Goal: Task Accomplishment & Management: Manage account settings

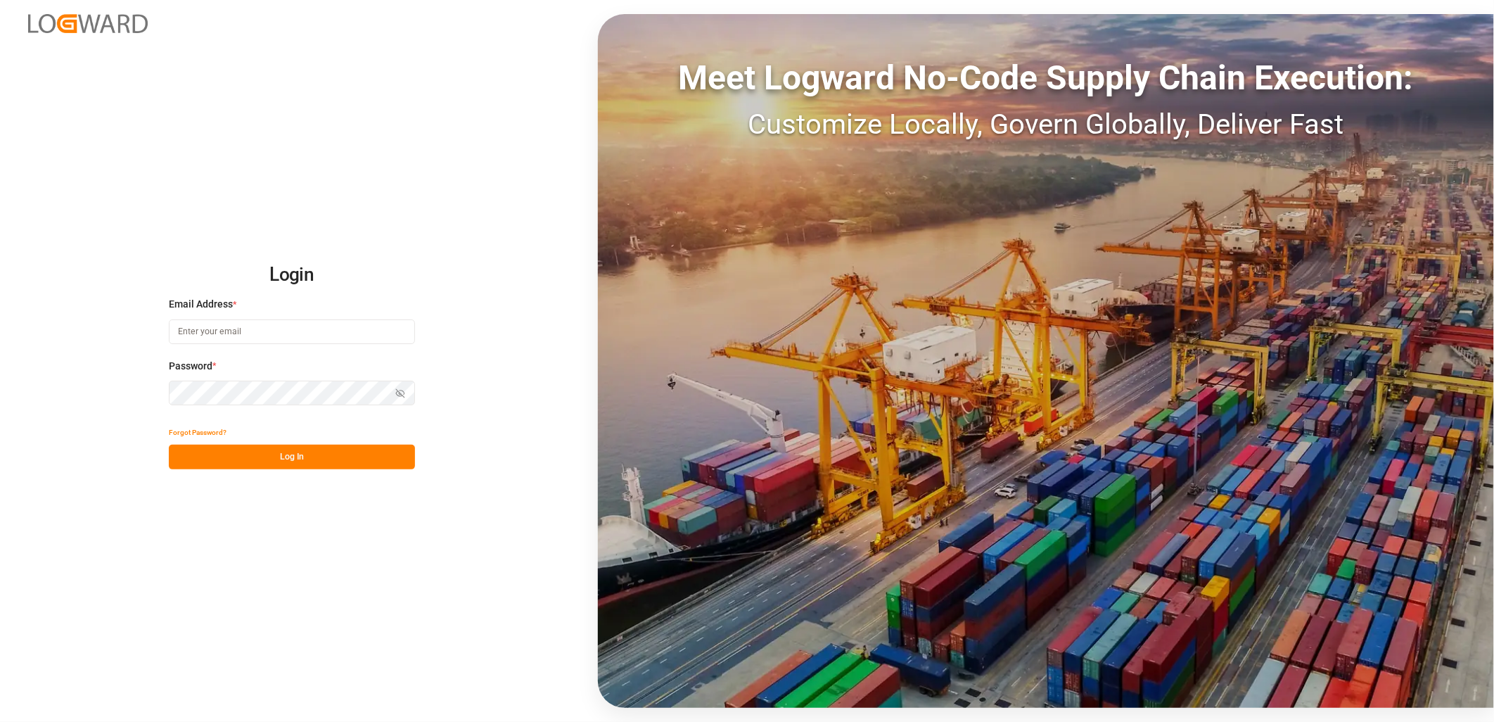
type input "[PERSON_NAME][EMAIL_ADDRESS][DOMAIN_NAME]"
click at [280, 457] on button "Log In" at bounding box center [292, 457] width 246 height 25
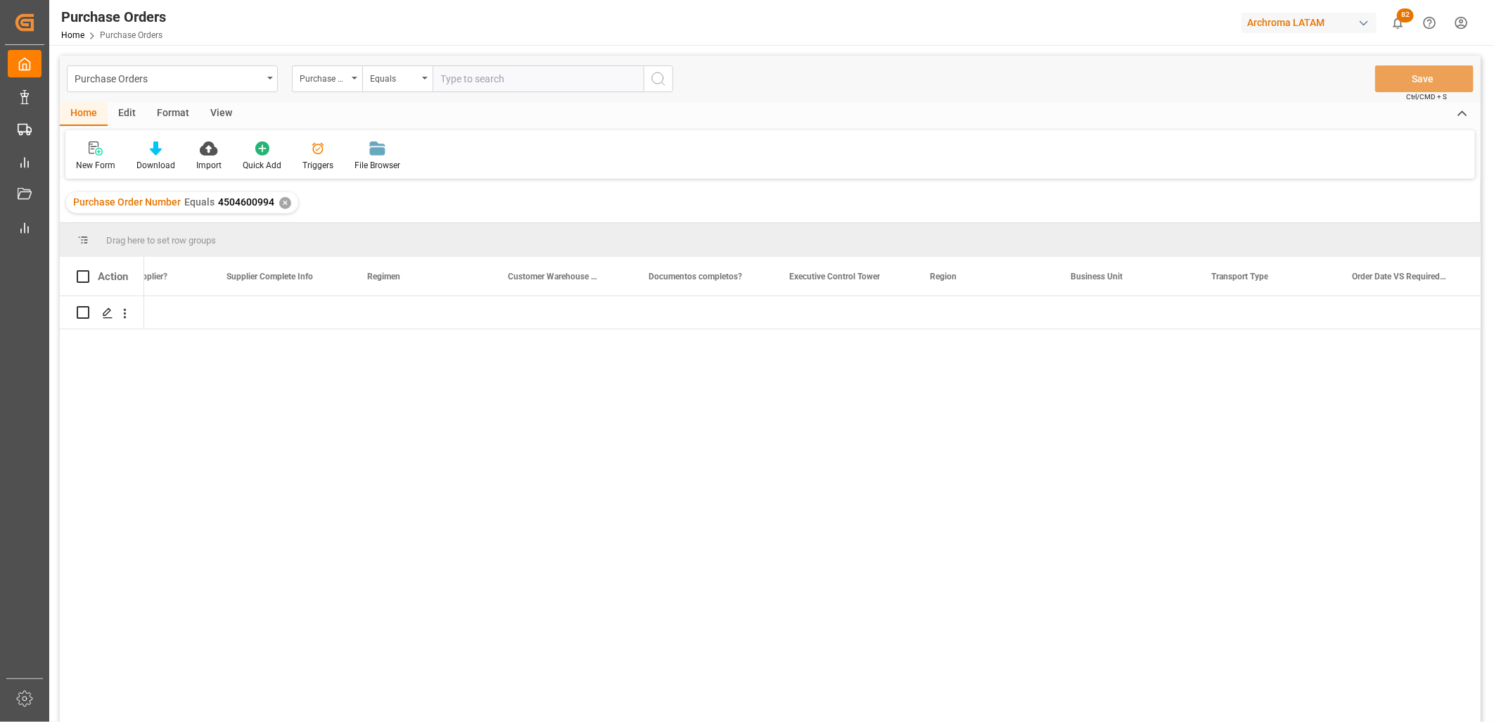
scroll to position [0, 2326]
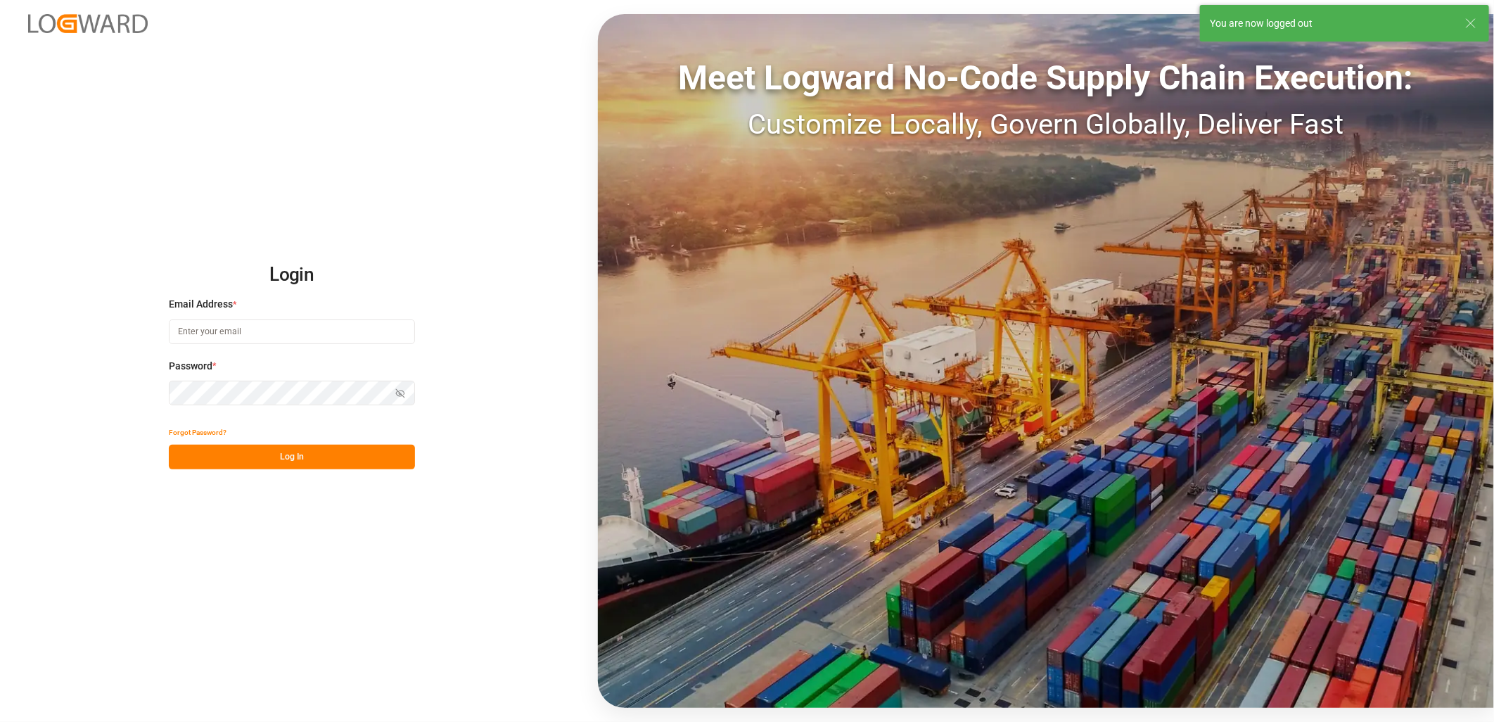
type input "[PERSON_NAME][EMAIL_ADDRESS][DOMAIN_NAME]"
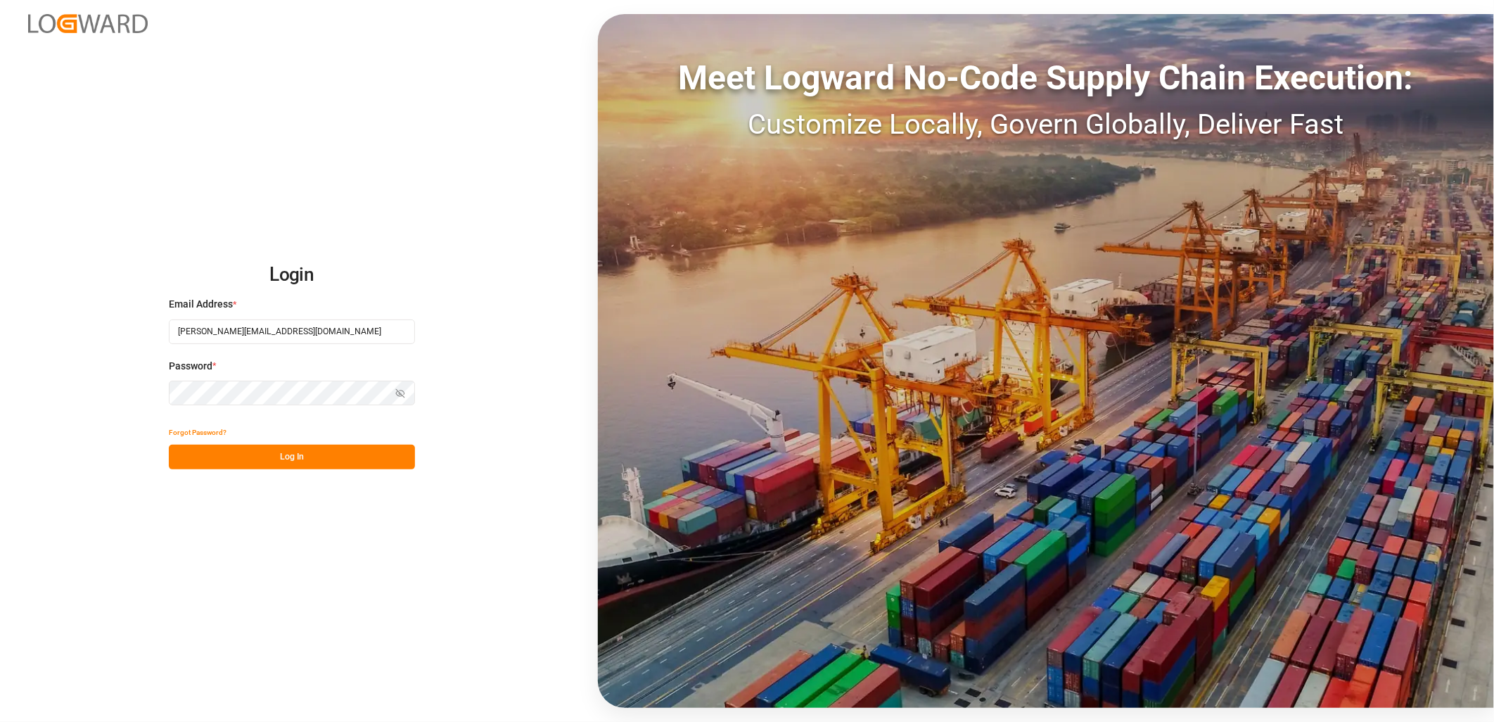
click at [241, 448] on button "Log In" at bounding box center [292, 457] width 246 height 25
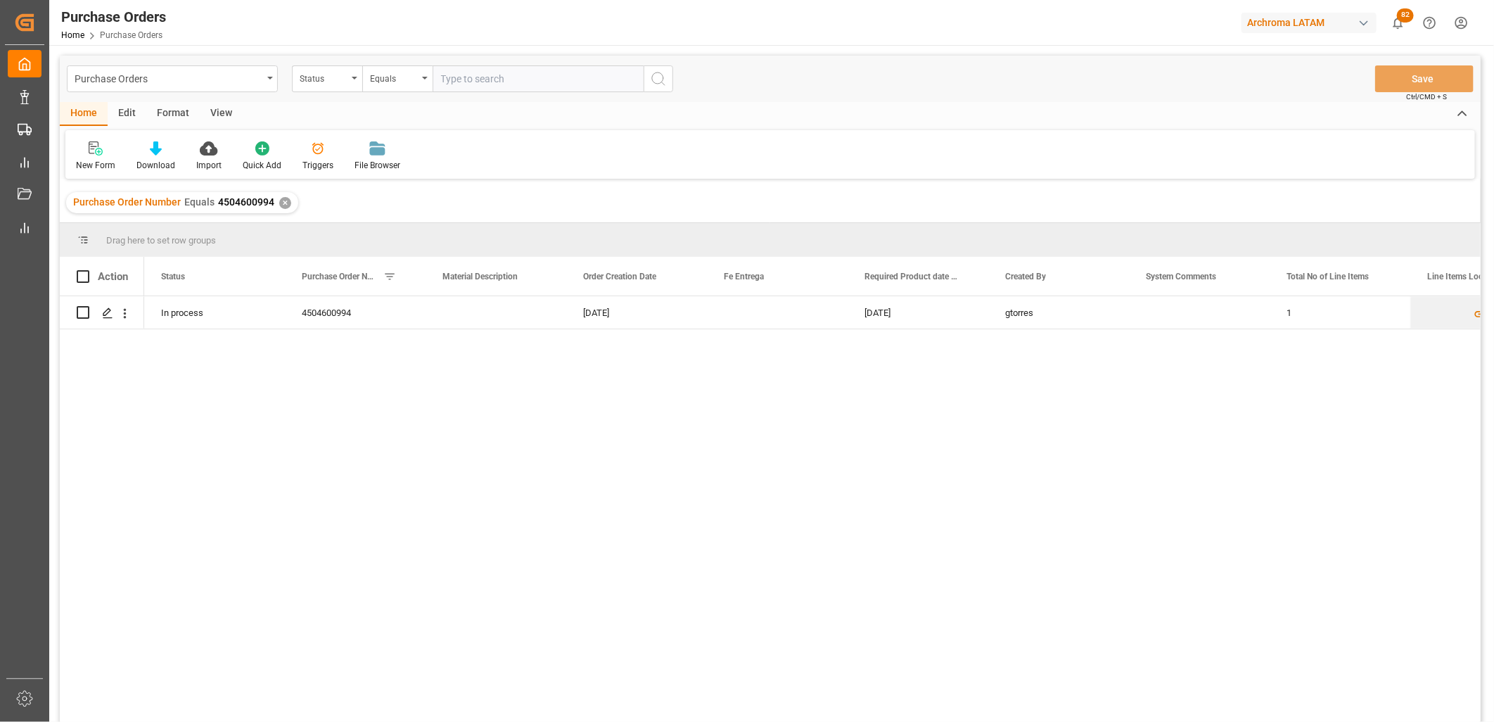
click at [257, 472] on div "In process 4504600994 [DATE] [DATE] gtorres 1 [DATE]" at bounding box center [812, 513] width 1337 height 435
click at [882, 312] on div "[DATE]" at bounding box center [918, 312] width 141 height 32
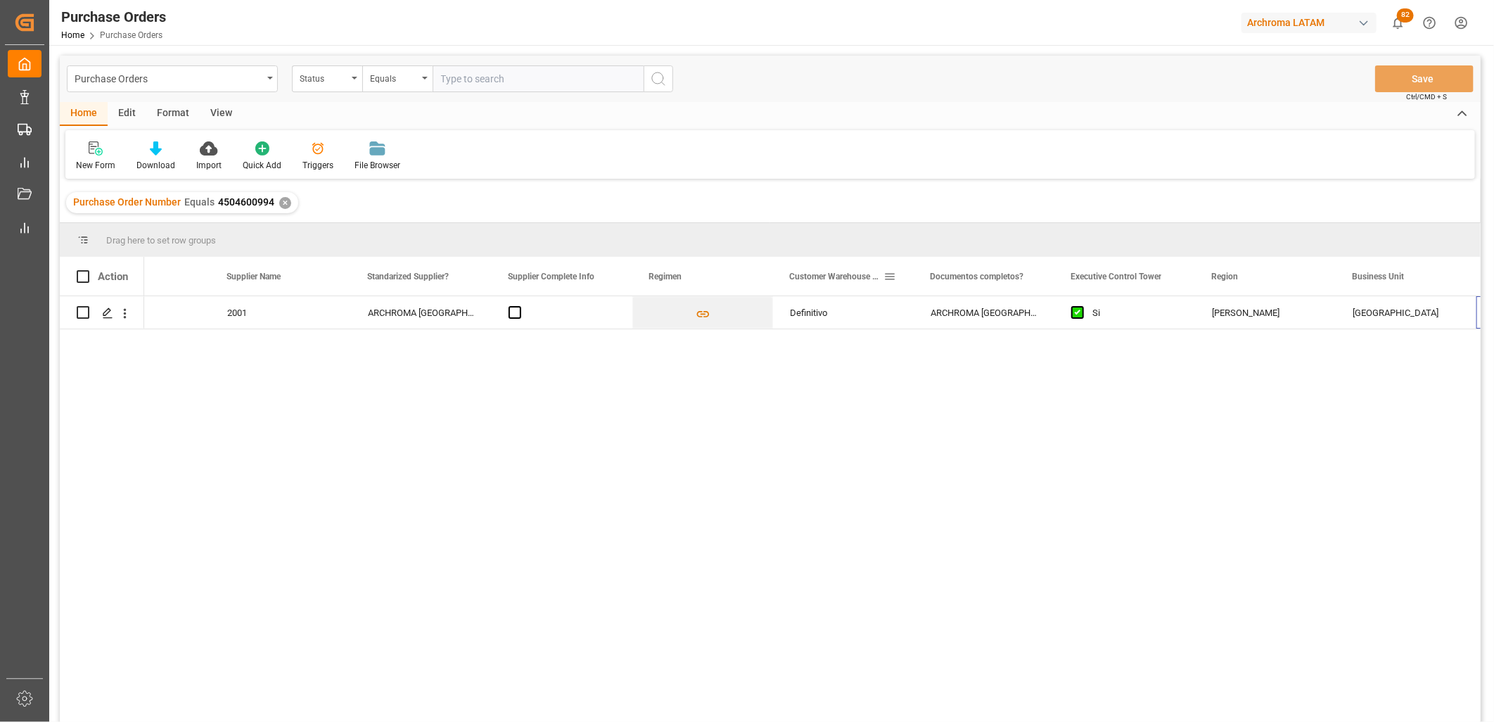
scroll to position [0, 2045]
click at [244, 87] on div "Purchase Orders" at bounding box center [172, 78] width 211 height 27
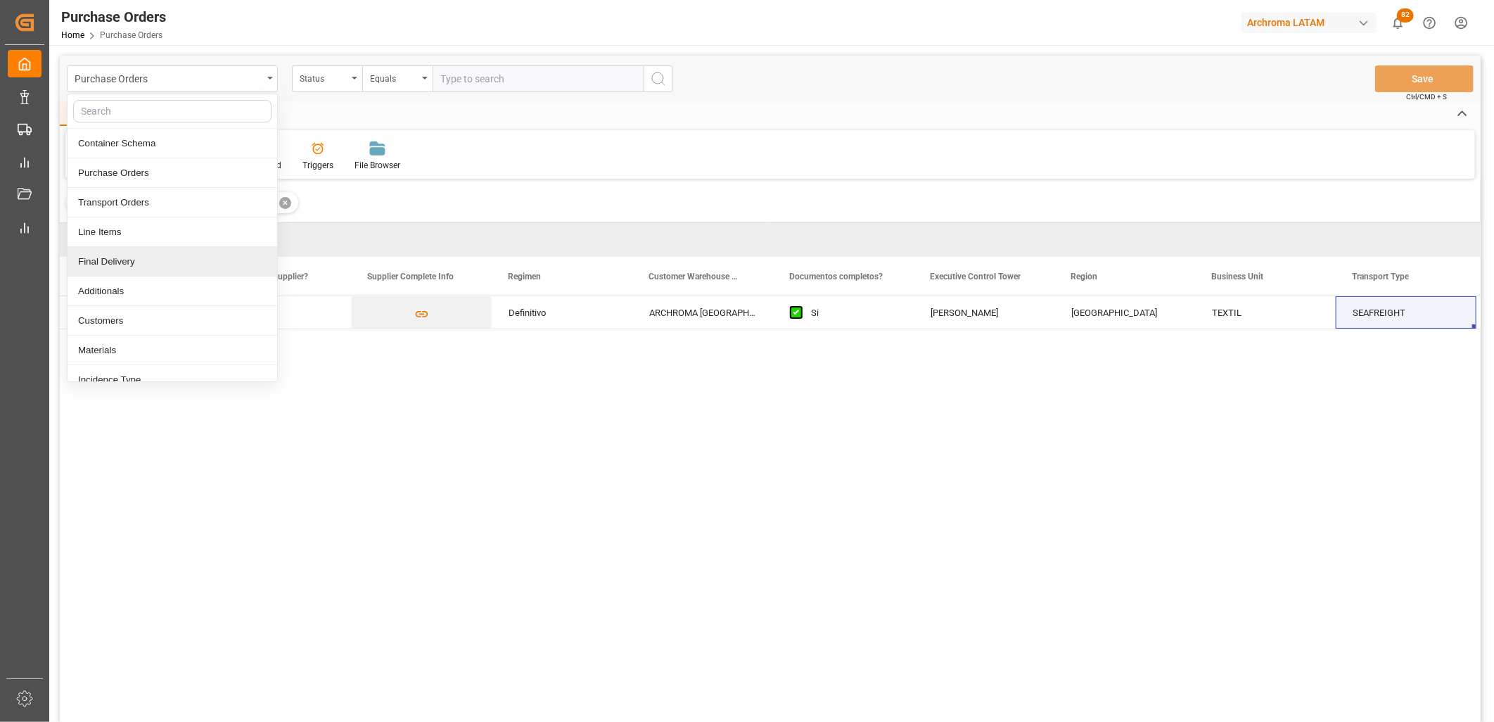
click at [172, 263] on div "Final Delivery" at bounding box center [173, 262] width 210 height 30
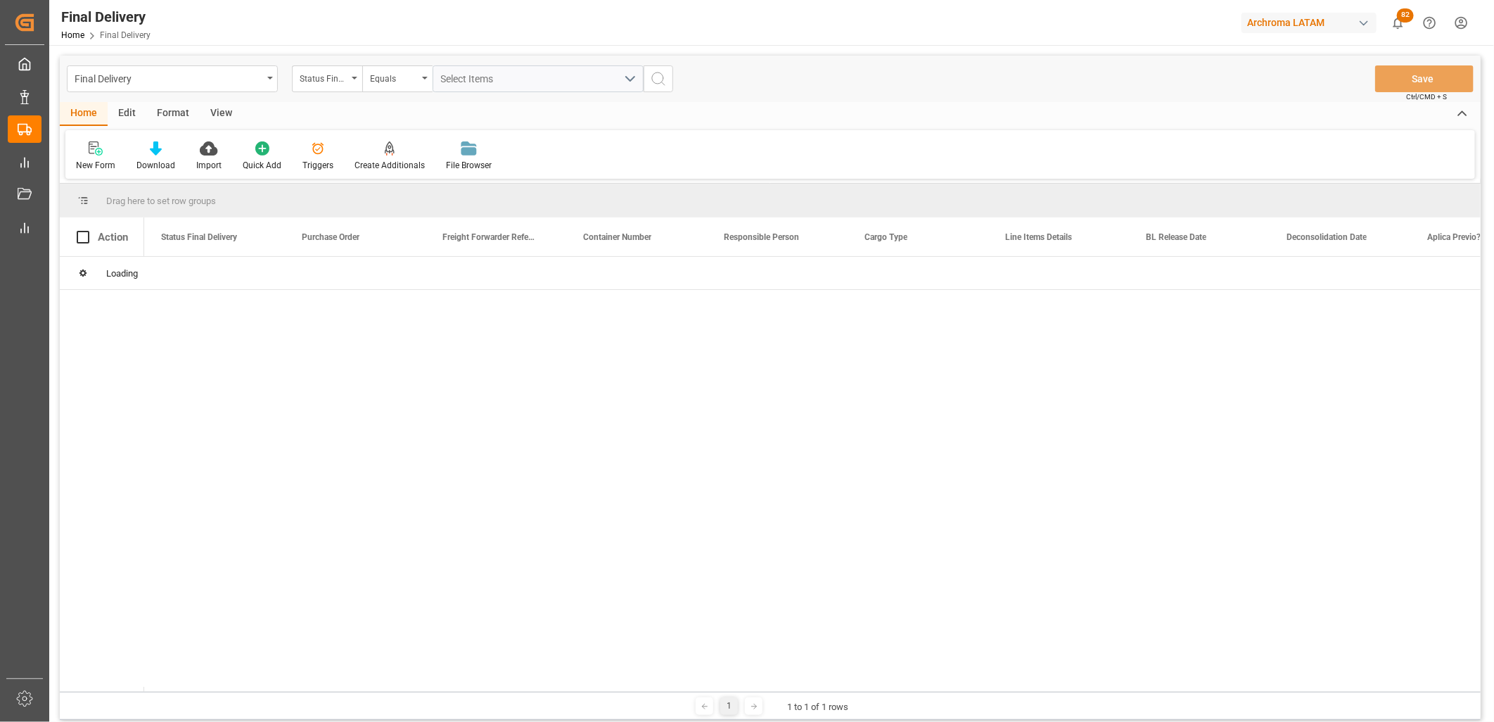
click at [352, 85] on div "Status Final Delivery" at bounding box center [327, 78] width 70 height 27
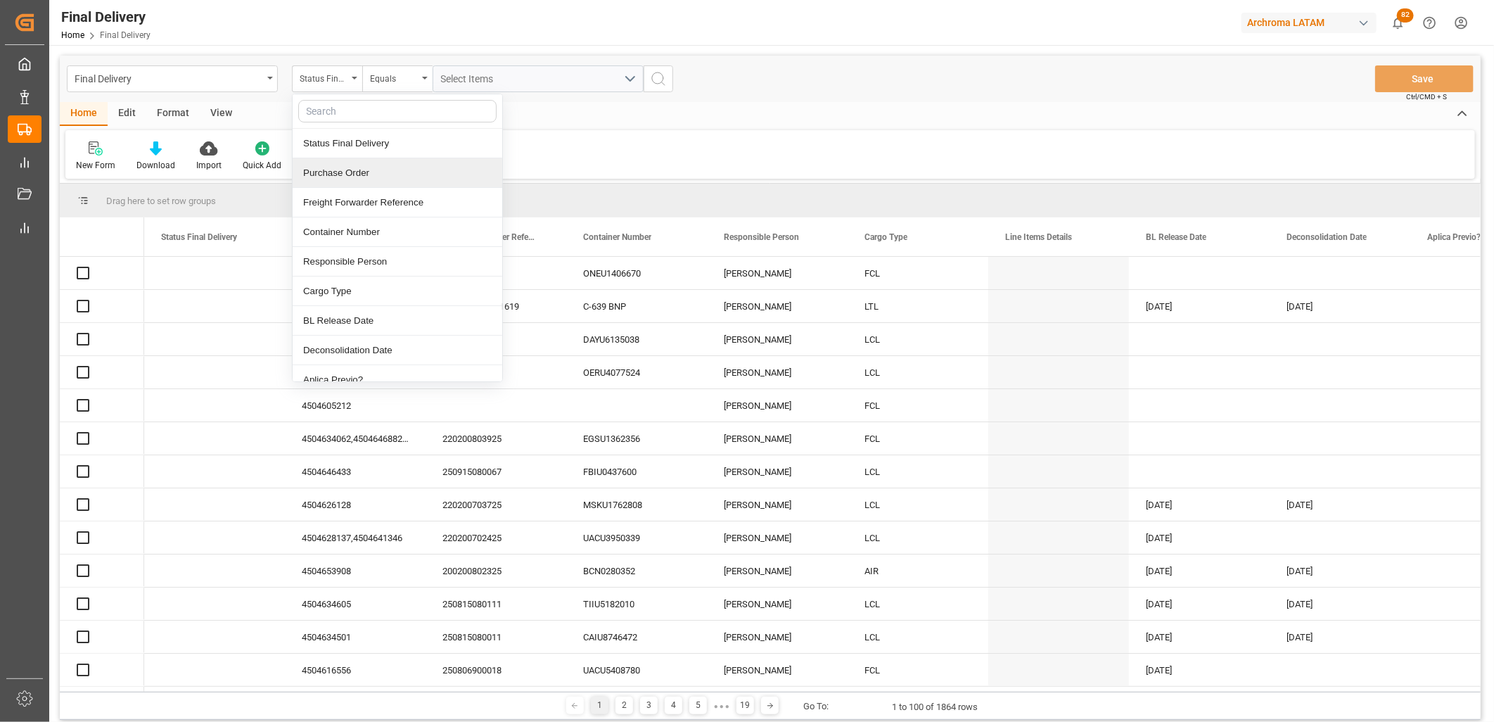
click at [350, 173] on div "Purchase Order" at bounding box center [398, 173] width 210 height 30
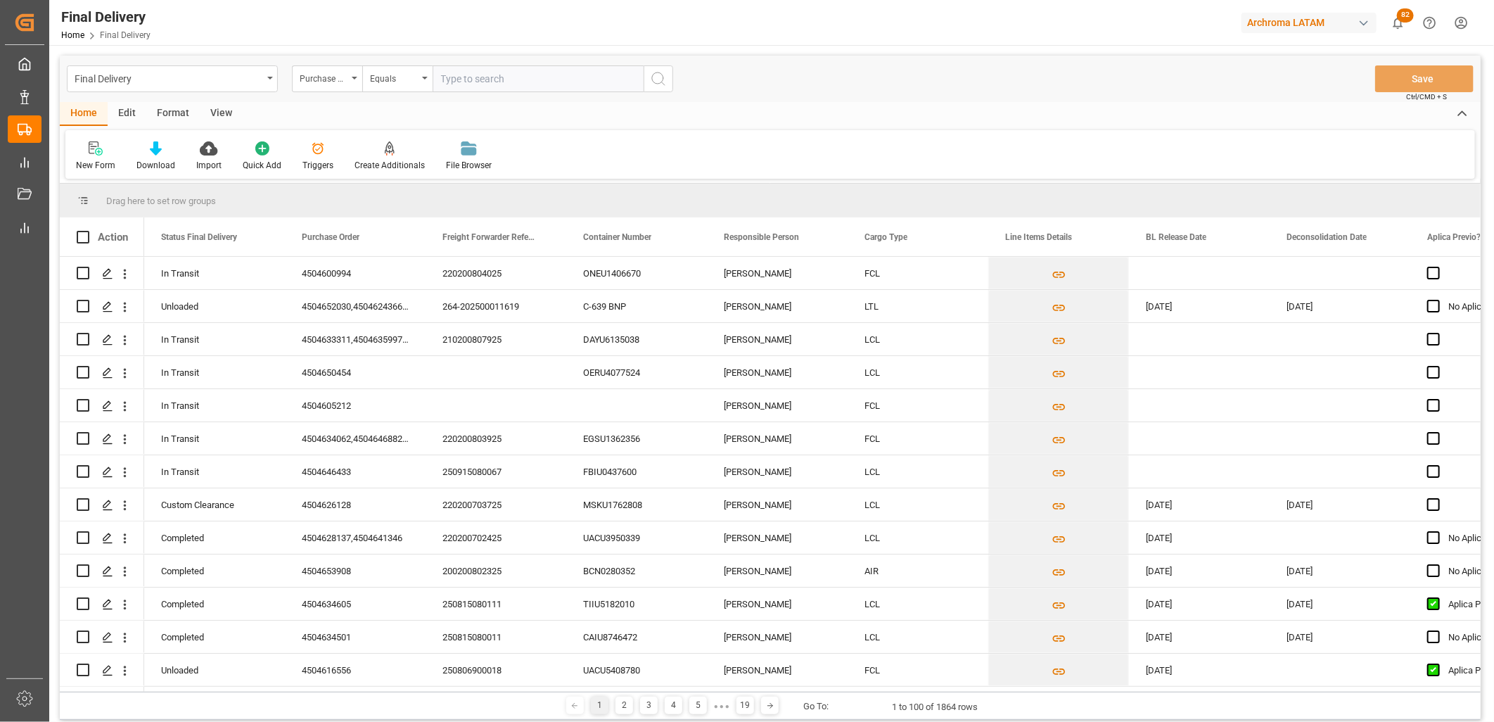
click at [462, 75] on input "text" at bounding box center [538, 78] width 211 height 27
type input "4504628657"
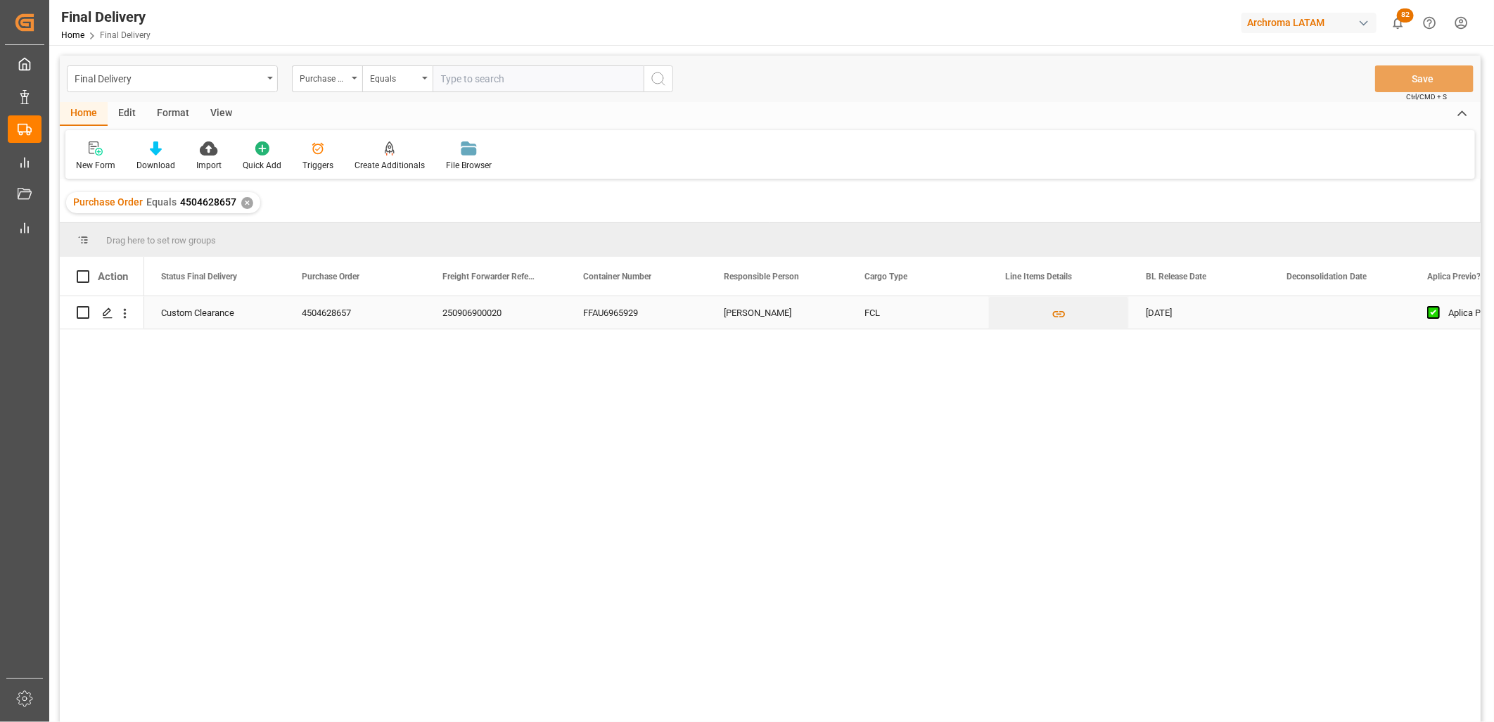
click at [763, 317] on div "[PERSON_NAME]" at bounding box center [777, 312] width 141 height 32
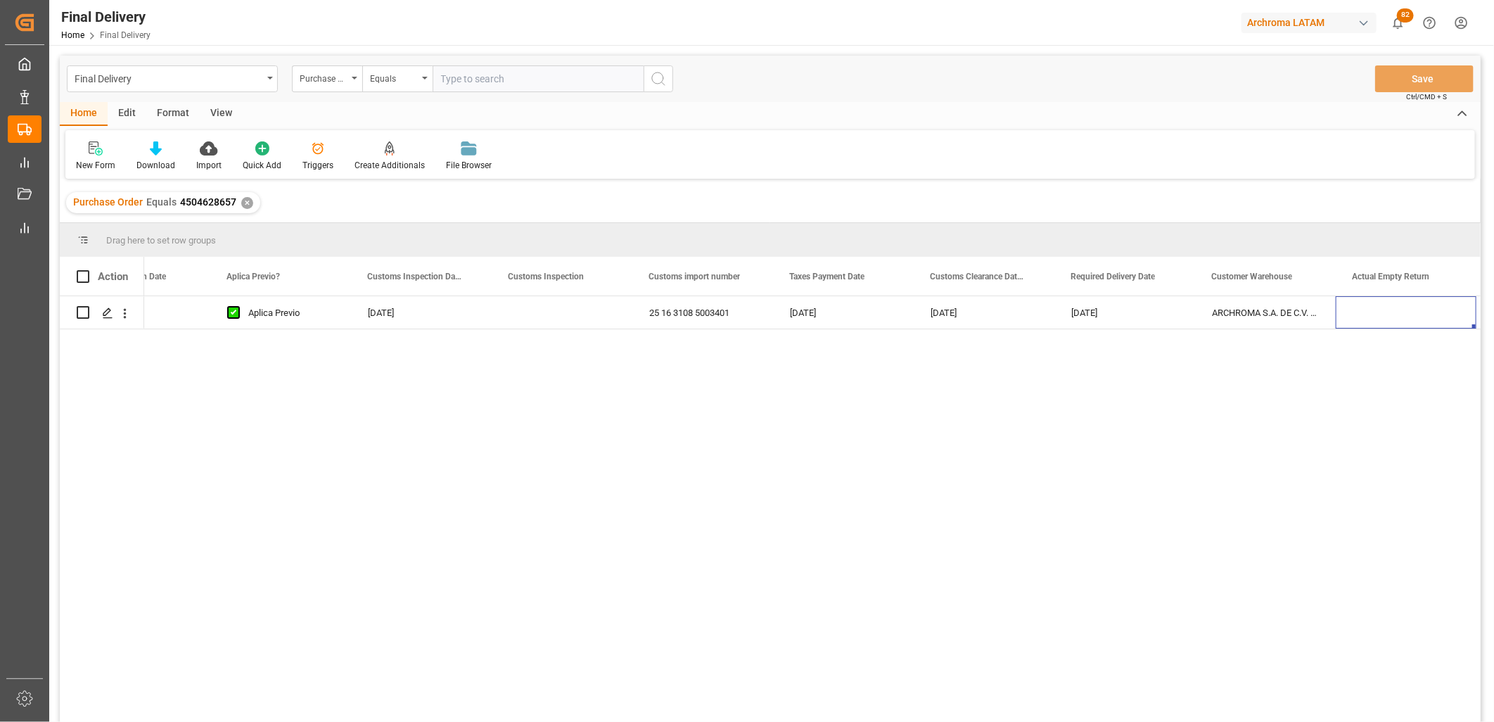
click at [245, 200] on div "✕" at bounding box center [247, 203] width 12 height 12
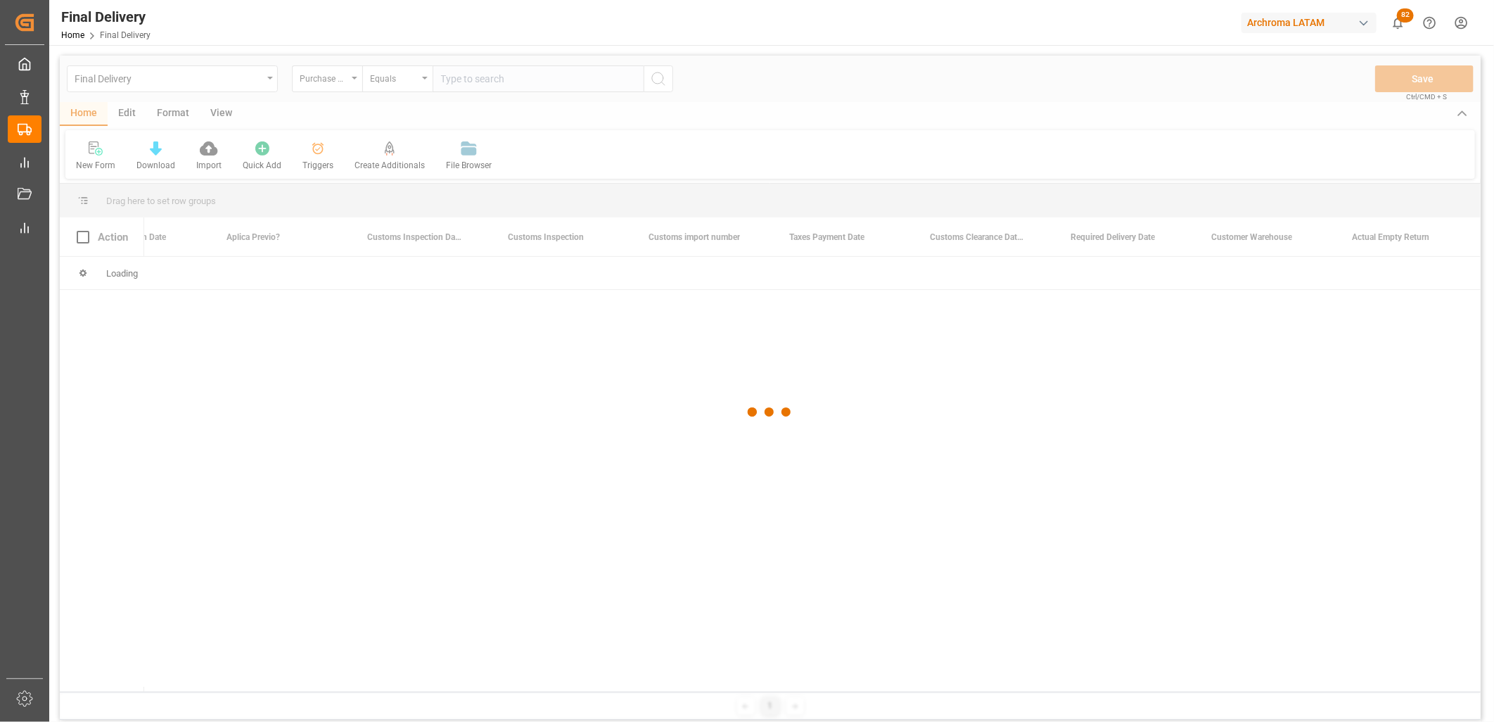
drag, startPoint x: 320, startPoint y: 81, endPoint x: 331, endPoint y: 85, distance: 12.0
click at [320, 82] on div at bounding box center [770, 412] width 1421 height 713
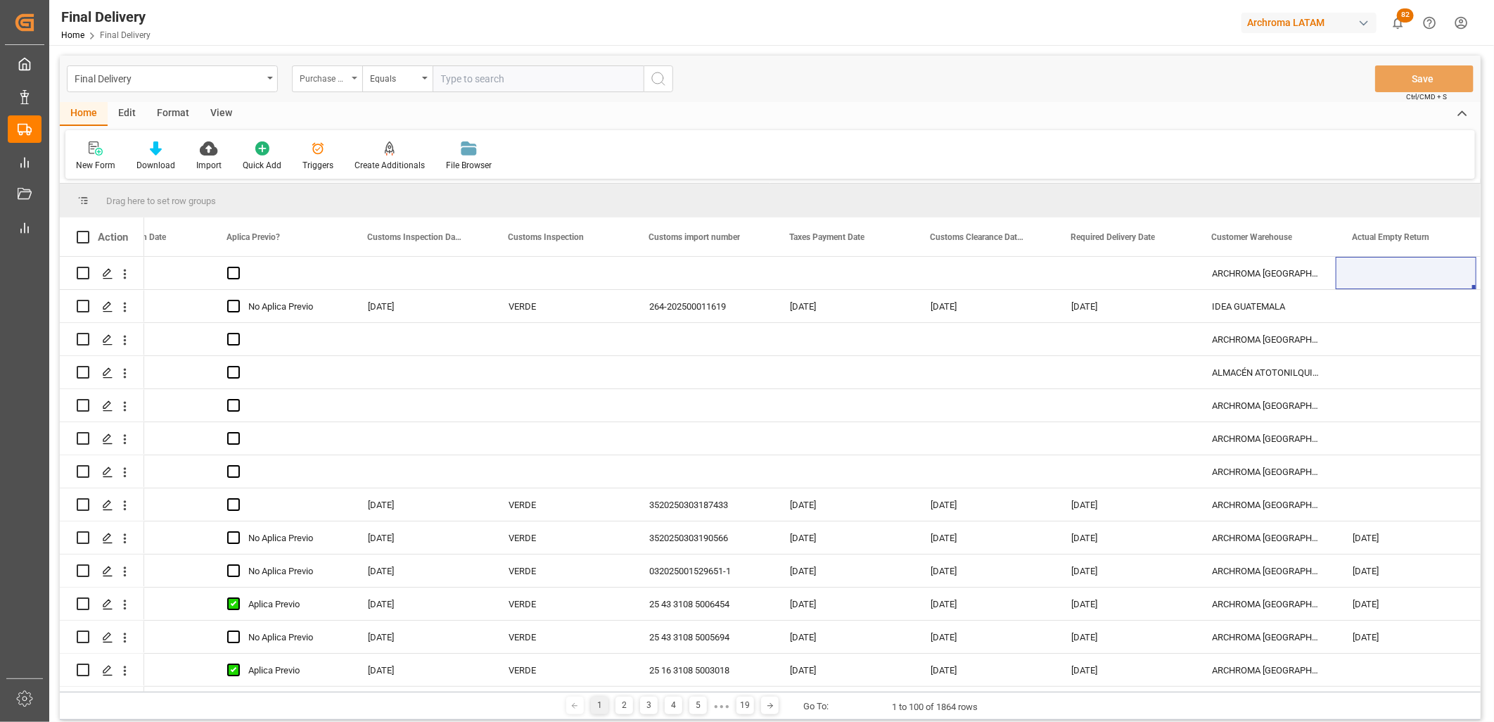
click at [349, 80] on div "Purchase Order" at bounding box center [327, 78] width 70 height 27
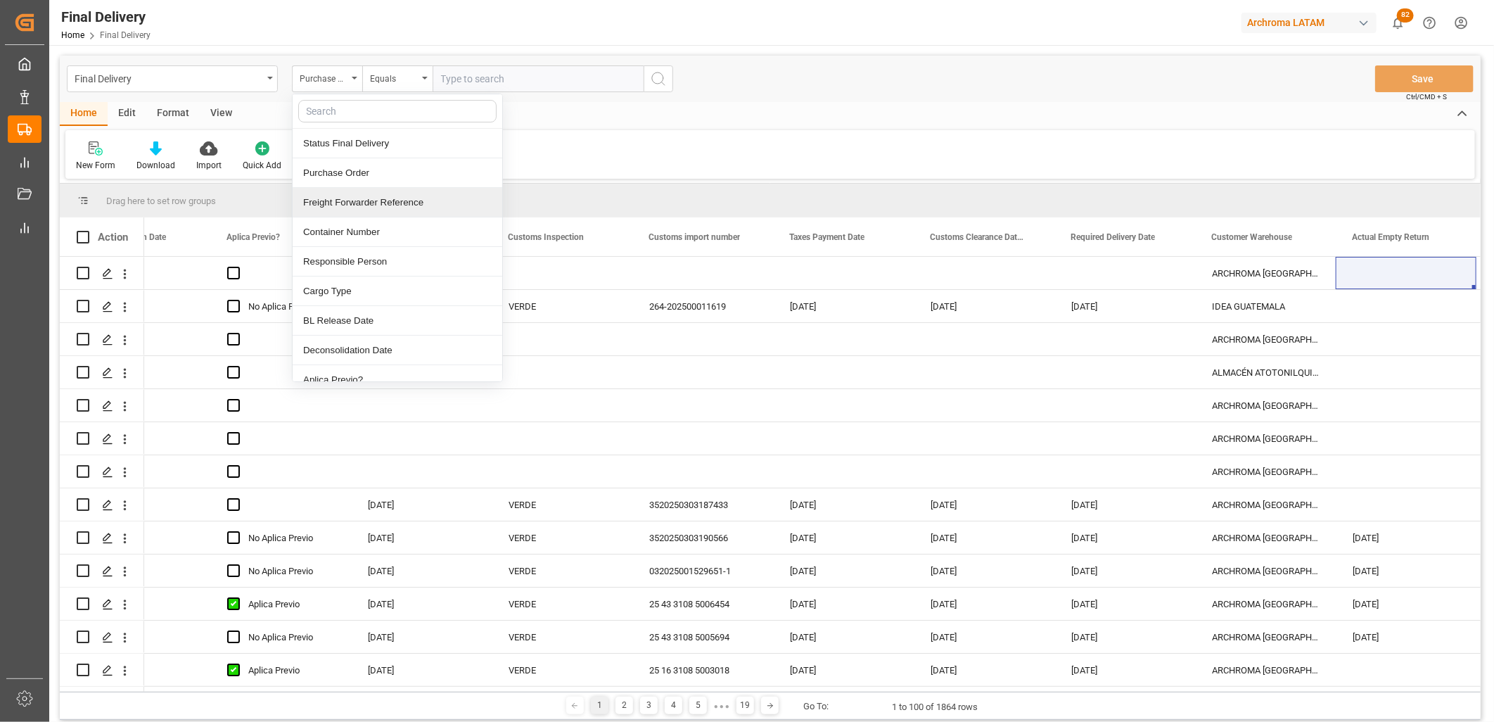
click at [355, 209] on div "Freight Forwarder Reference" at bounding box center [398, 203] width 210 height 30
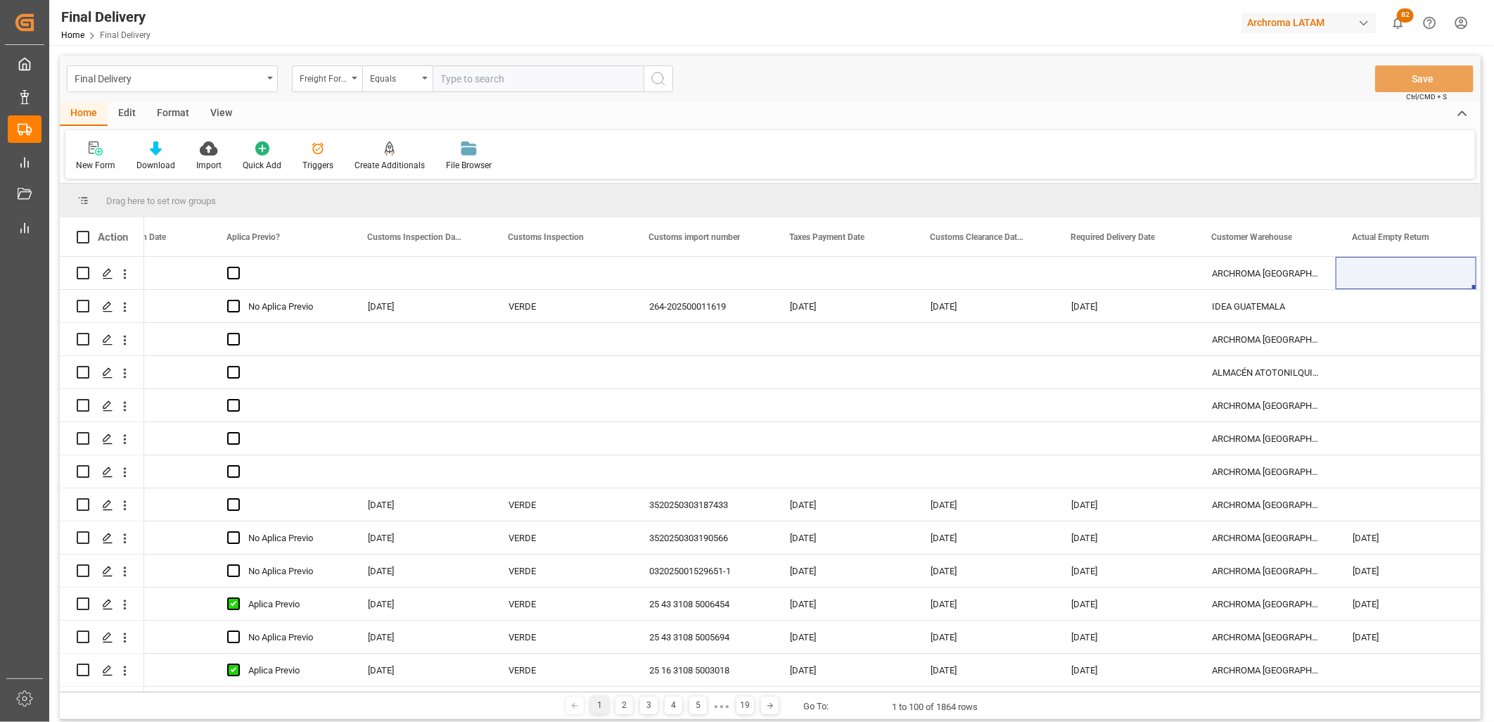
click at [466, 74] on input "text" at bounding box center [538, 78] width 211 height 27
paste input "250806900902"
type input "250806900902"
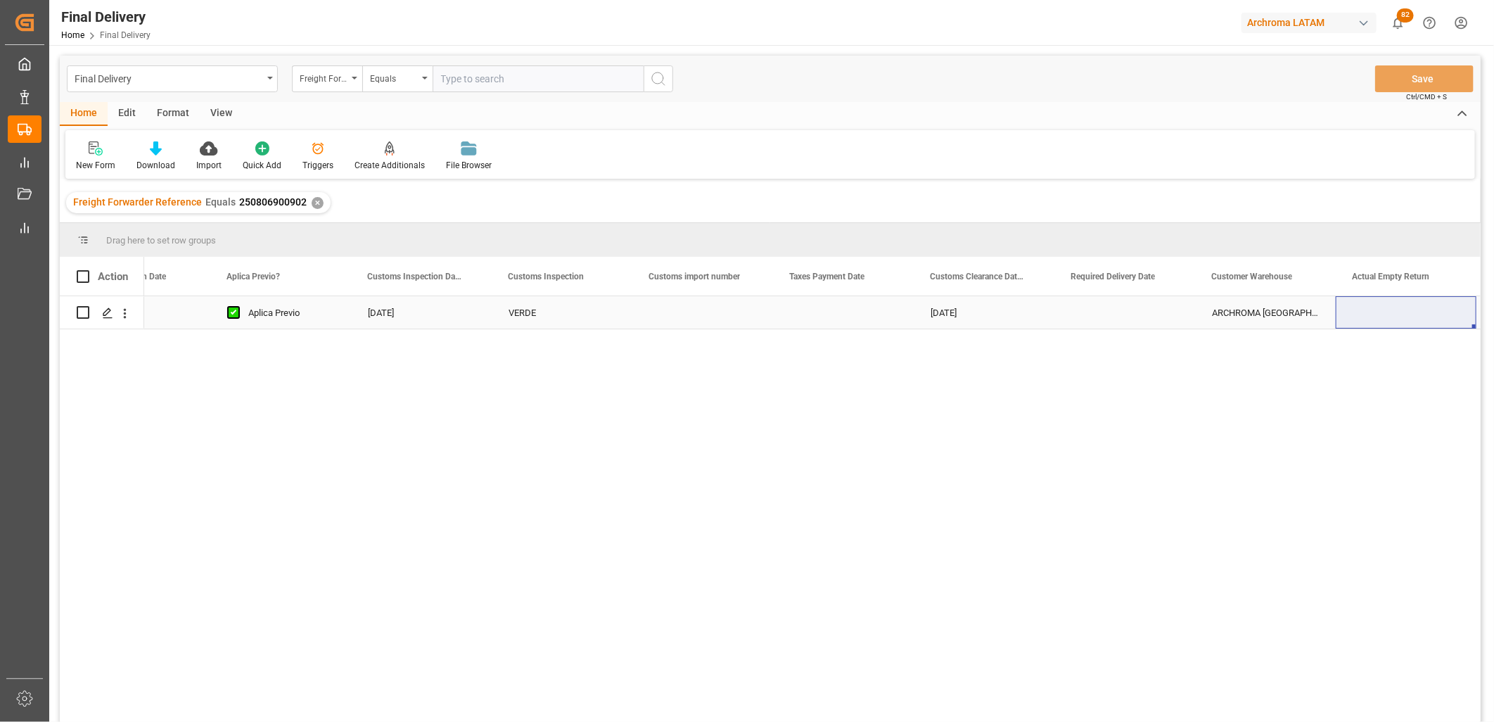
click at [694, 310] on div "Press SPACE to select this row." at bounding box center [702, 312] width 141 height 32
click at [834, 306] on div "Press SPACE to select this row." at bounding box center [843, 312] width 141 height 32
click at [823, 313] on div "Press SPACE to select this row." at bounding box center [843, 312] width 141 height 32
click at [706, 313] on div "Press SPACE to select this row." at bounding box center [702, 312] width 141 height 32
click at [706, 312] on div "Press SPACE to select this row." at bounding box center [702, 312] width 141 height 32
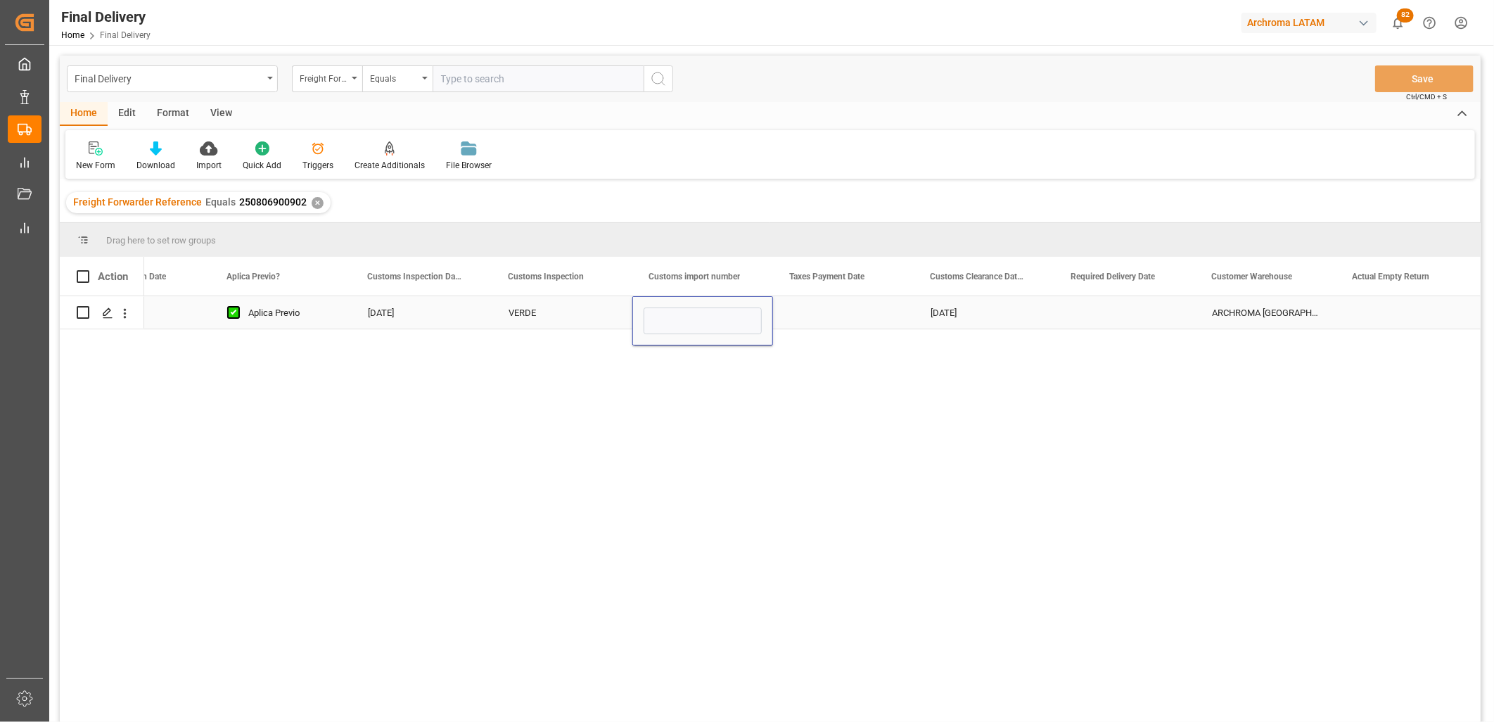
click at [706, 312] on input "Press SPACE to select this row." at bounding box center [703, 320] width 118 height 27
type input "25 43 3108 5006703"
click at [817, 306] on div "Press SPACE to select this row." at bounding box center [843, 312] width 141 height 32
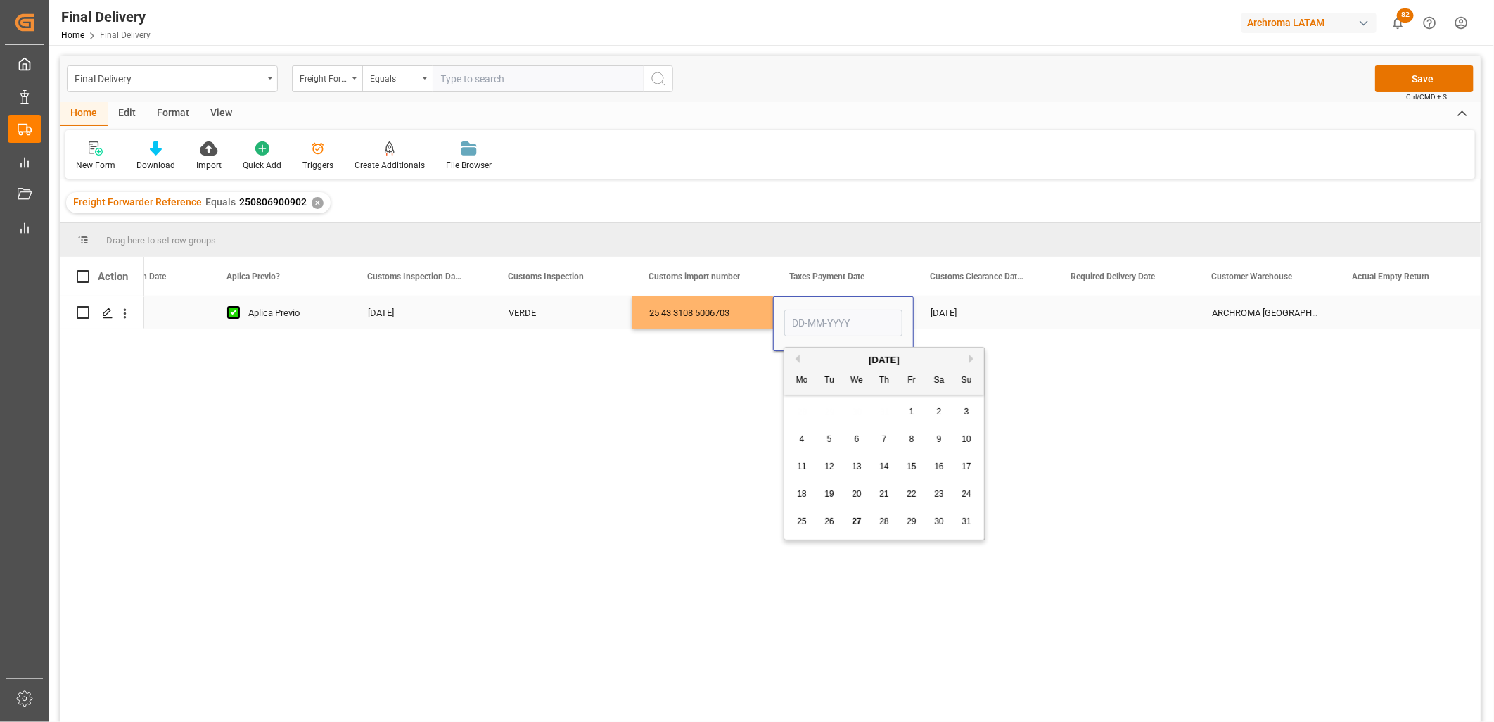
click at [817, 312] on input "Press SPACE to select this row." at bounding box center [843, 323] width 118 height 27
drag, startPoint x: 805, startPoint y: 522, endPoint x: 804, endPoint y: 504, distance: 17.6
click at [805, 522] on span "25" at bounding box center [801, 521] width 9 height 10
type input "[DATE]"
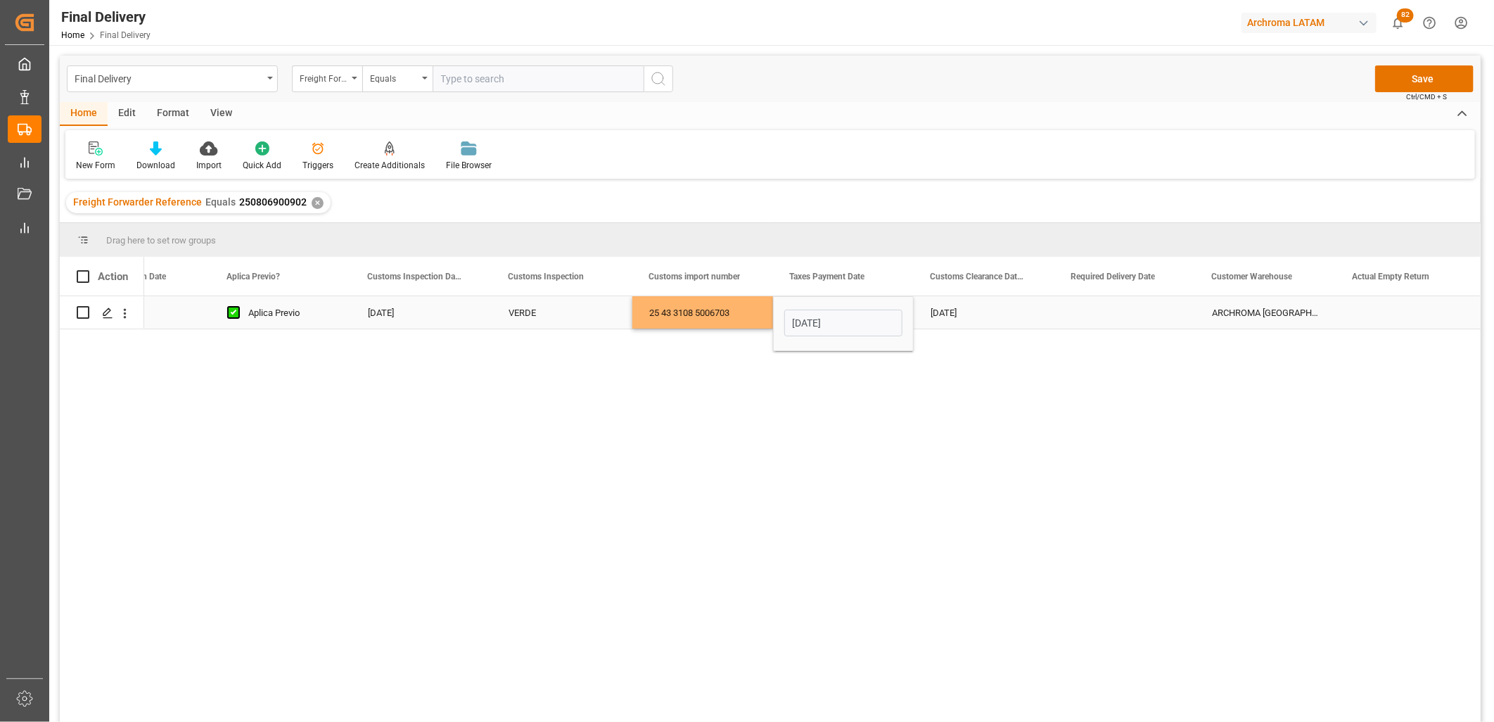
click at [728, 317] on div "25 43 3108 5006703" at bounding box center [702, 312] width 141 height 32
click at [981, 313] on div "[DATE]" at bounding box center [984, 312] width 141 height 32
click at [1106, 315] on div "Press SPACE to select this row." at bounding box center [1125, 312] width 141 height 32
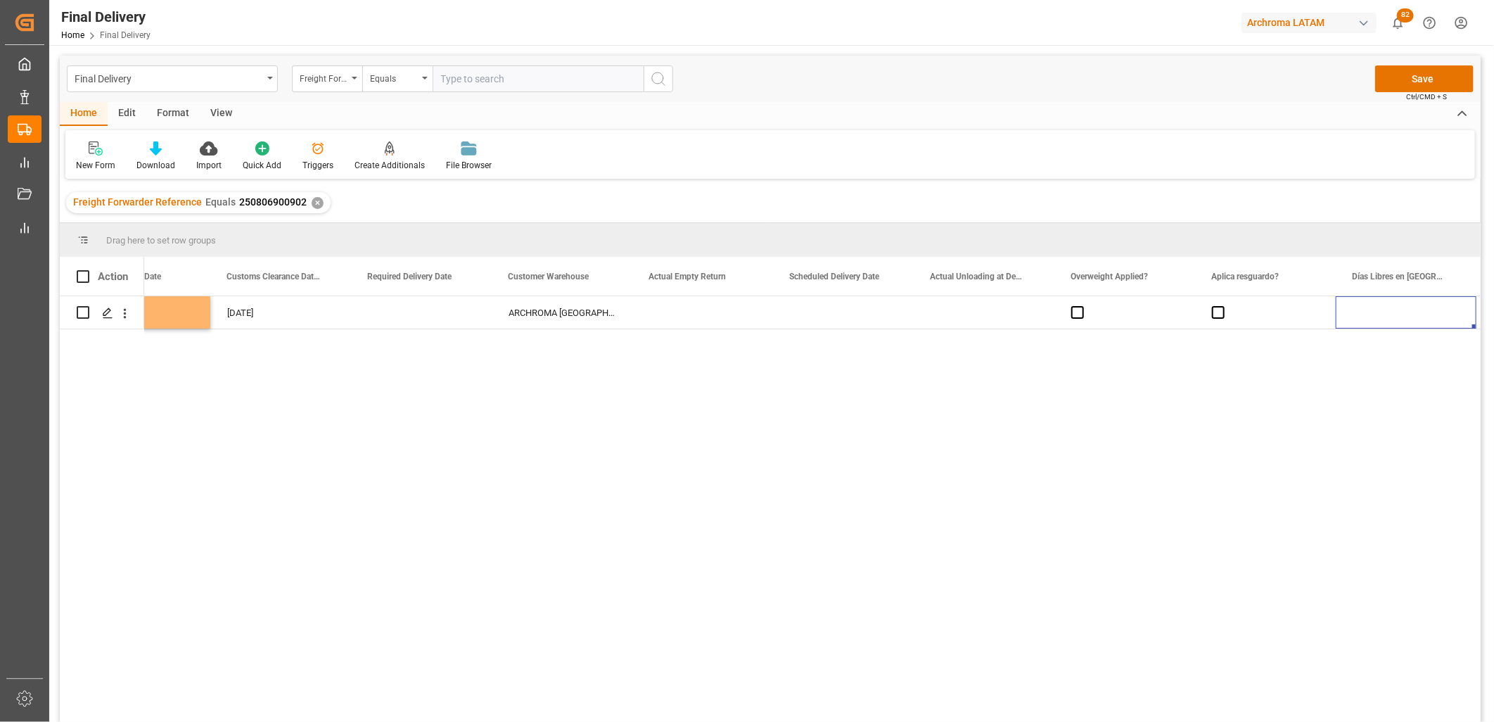
scroll to position [0, 2045]
click at [936, 315] on span "Press SPACE to select this row." at bounding box center [937, 312] width 13 height 13
click at [941, 306] on input "Press SPACE to select this row." at bounding box center [941, 306] width 0 height 0
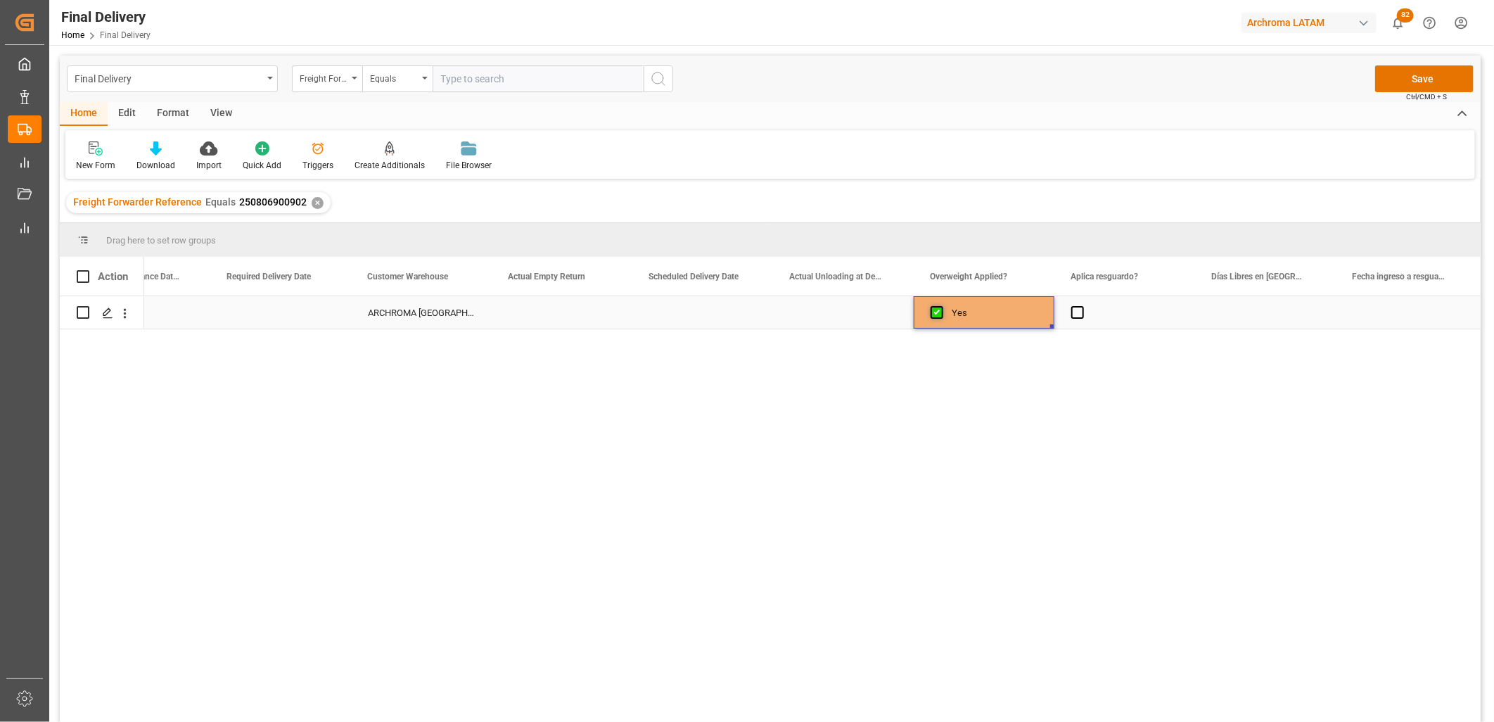
click at [936, 315] on span "Press SPACE to select this row." at bounding box center [937, 312] width 13 height 13
click at [941, 306] on input "Press SPACE to select this row." at bounding box center [941, 306] width 0 height 0
click at [1077, 310] on span "Press SPACE to select this row." at bounding box center [1078, 312] width 13 height 13
click at [1082, 306] on input "Press SPACE to select this row." at bounding box center [1082, 306] width 0 height 0
click at [1077, 310] on span "Press SPACE to select this row." at bounding box center [1078, 312] width 13 height 13
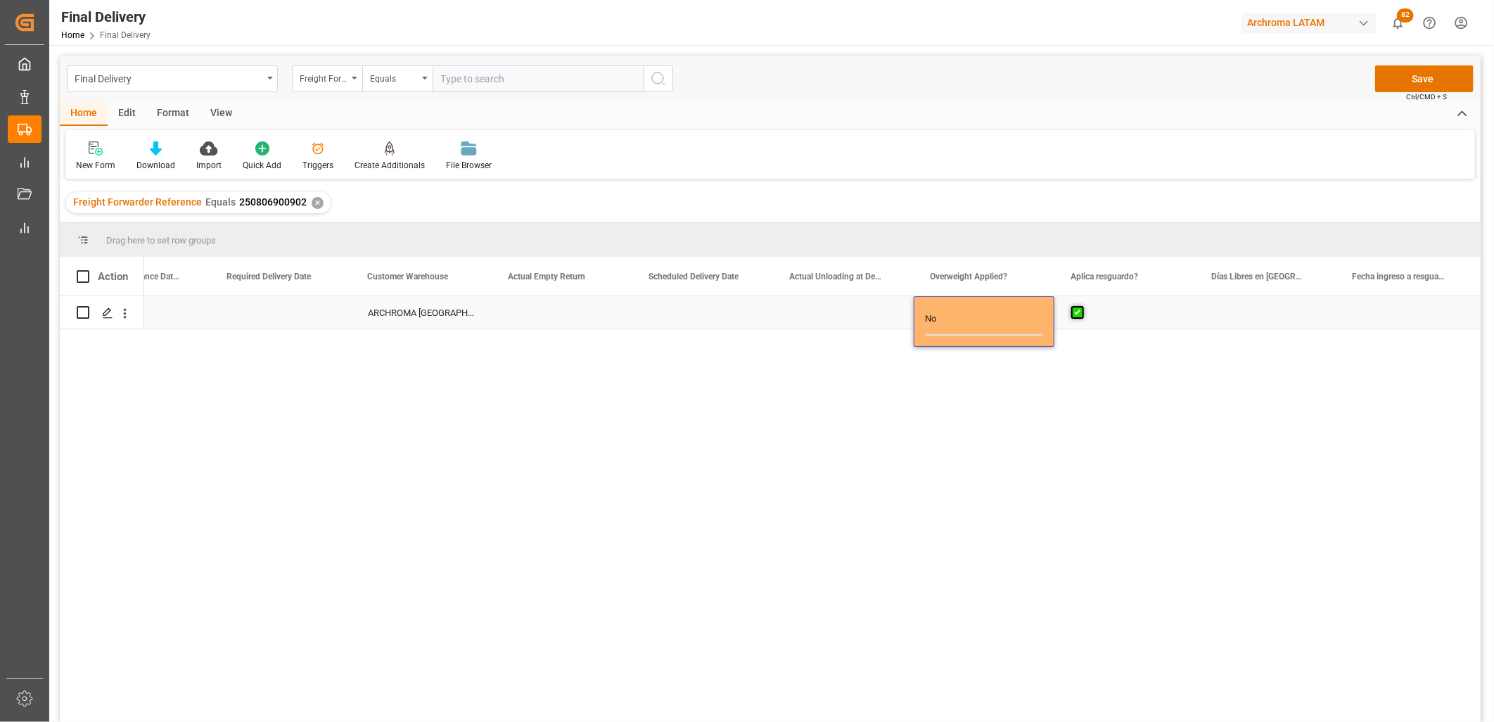
click at [1082, 306] on input "Press SPACE to select this row." at bounding box center [1082, 306] width 0 height 0
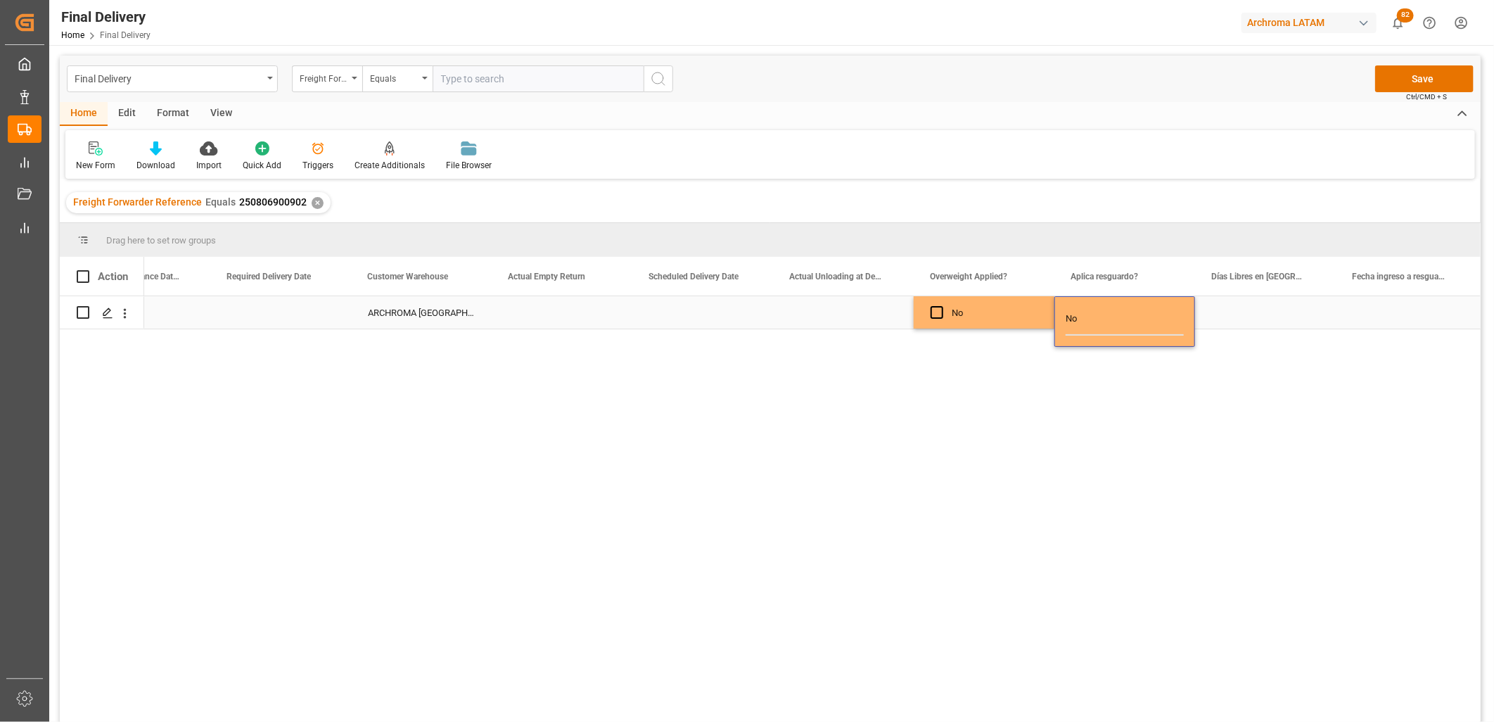
click at [848, 311] on div "Press SPACE to select this row." at bounding box center [843, 312] width 141 height 32
click at [1415, 71] on button "Save" at bounding box center [1424, 78] width 98 height 27
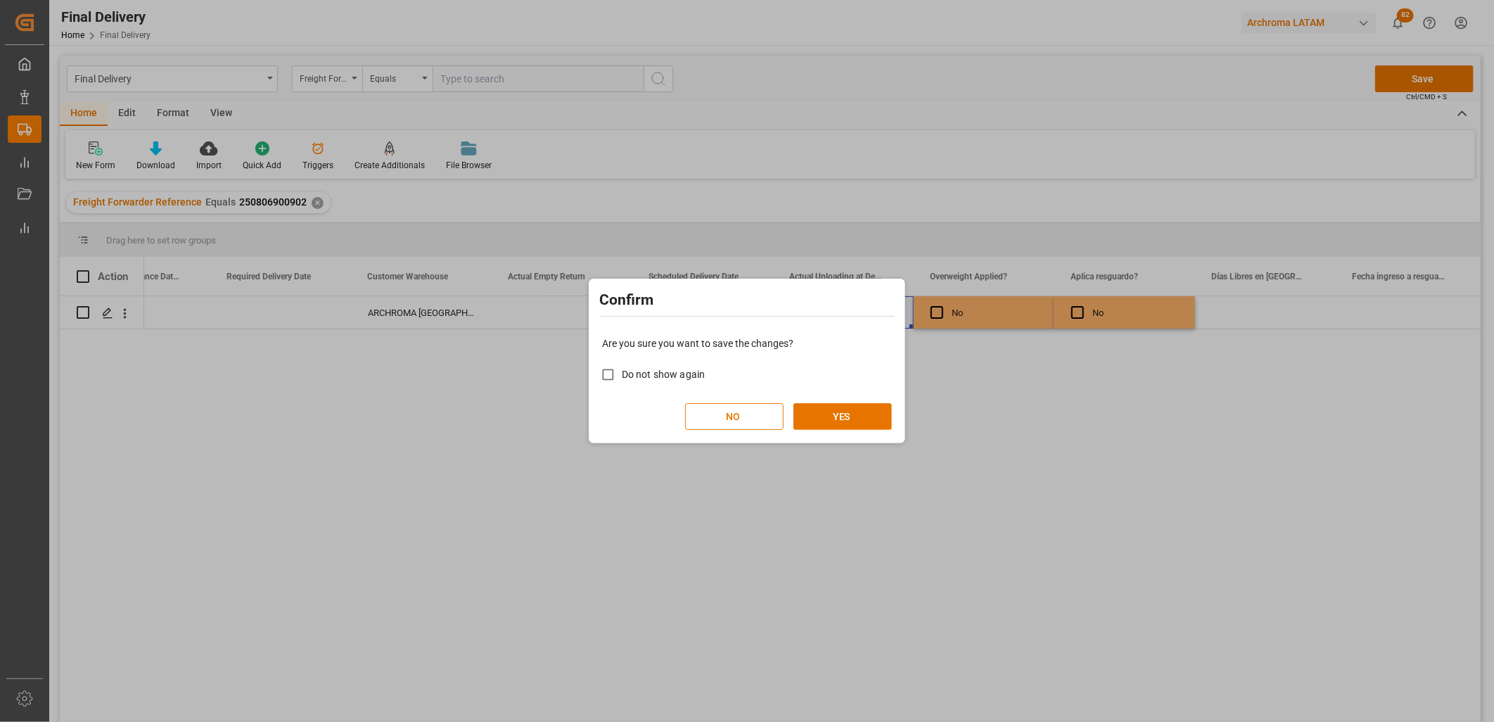
click at [656, 374] on span "Do not show again" at bounding box center [663, 374] width 83 height 11
click at [622, 374] on input "Do not show again" at bounding box center [607, 374] width 27 height 27
checkbox input "true"
click at [824, 412] on button "YES" at bounding box center [843, 416] width 98 height 27
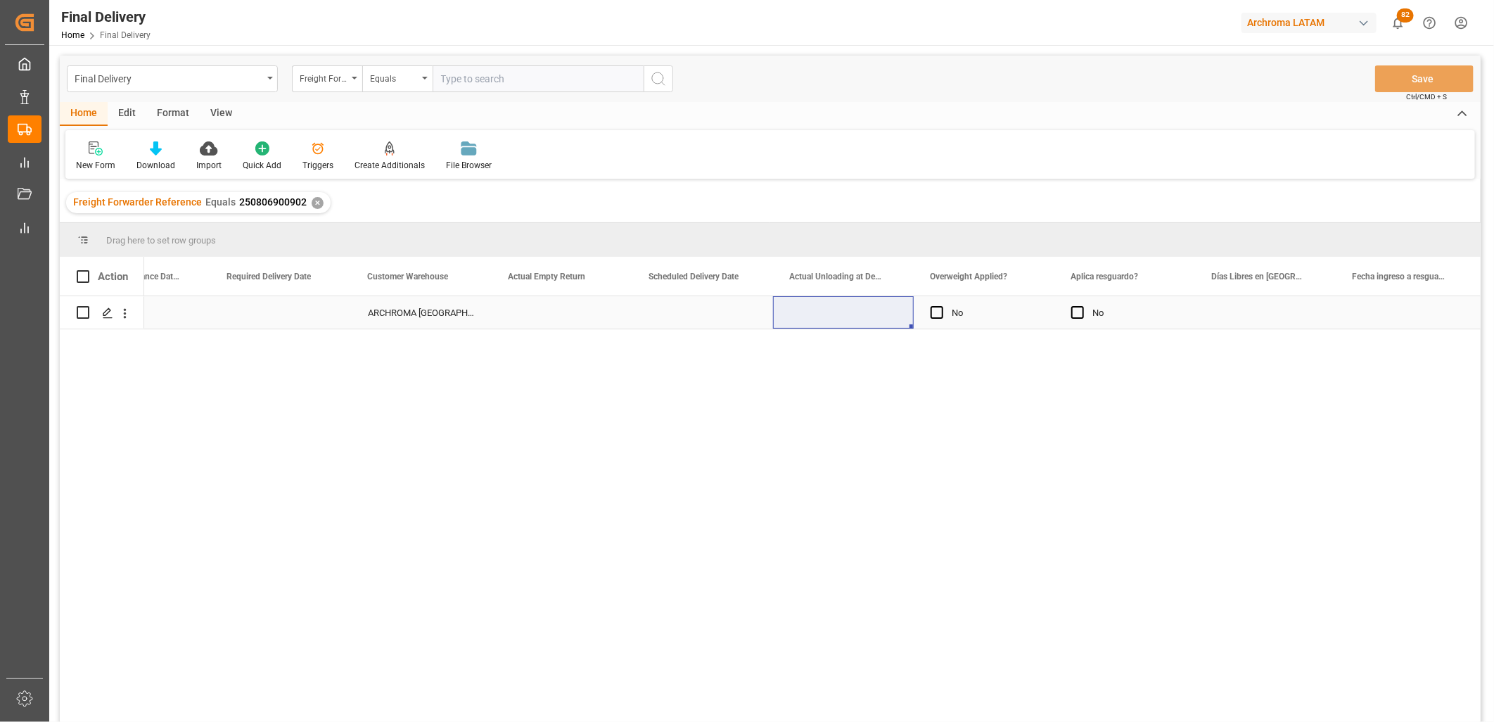
click at [552, 318] on div "Press SPACE to select this row." at bounding box center [562, 312] width 141 height 32
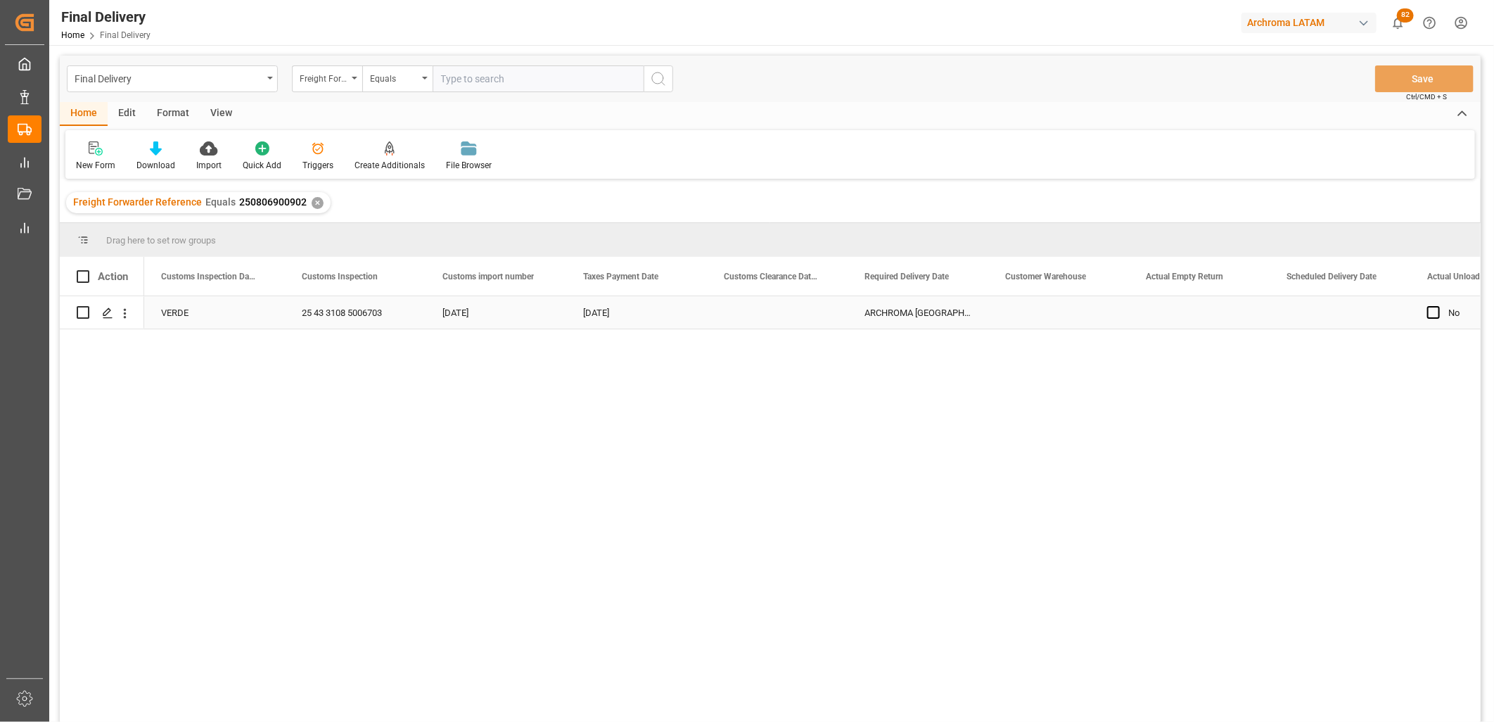
scroll to position [0, 1407]
click at [459, 312] on div "25 43 3108 5006703" at bounding box center [496, 312] width 141 height 32
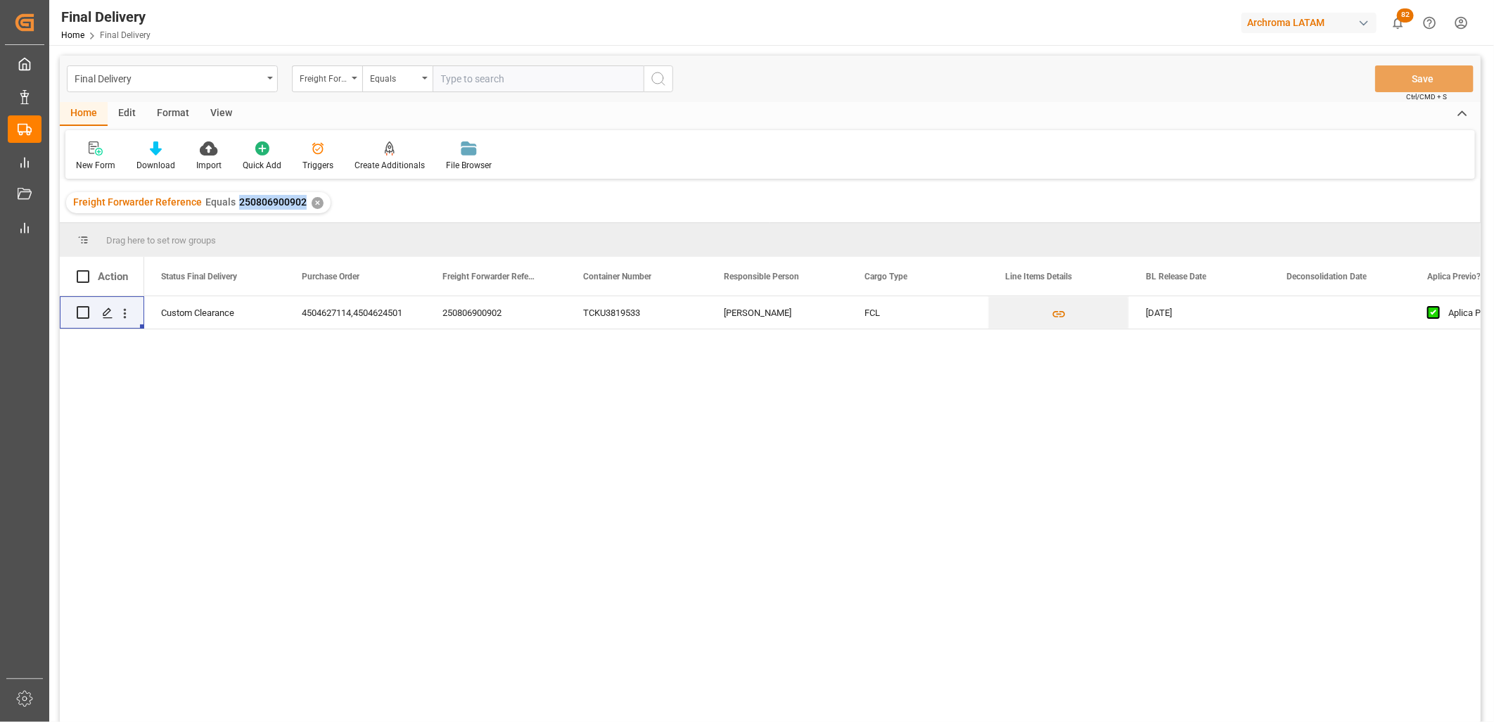
drag, startPoint x: 300, startPoint y: 198, endPoint x: 229, endPoint y: 204, distance: 70.6
click at [229, 204] on div "Freight Forwarder Reference Equals 250806900902" at bounding box center [190, 202] width 234 height 15
copy span "250806900902"
click at [753, 332] on div "[DATE] Aplica Previo [DATE] FCL [PERSON_NAME] TCKU3819533 250806900902 45046271…" at bounding box center [812, 513] width 1337 height 435
click at [768, 322] on div "[PERSON_NAME]" at bounding box center [777, 312] width 141 height 32
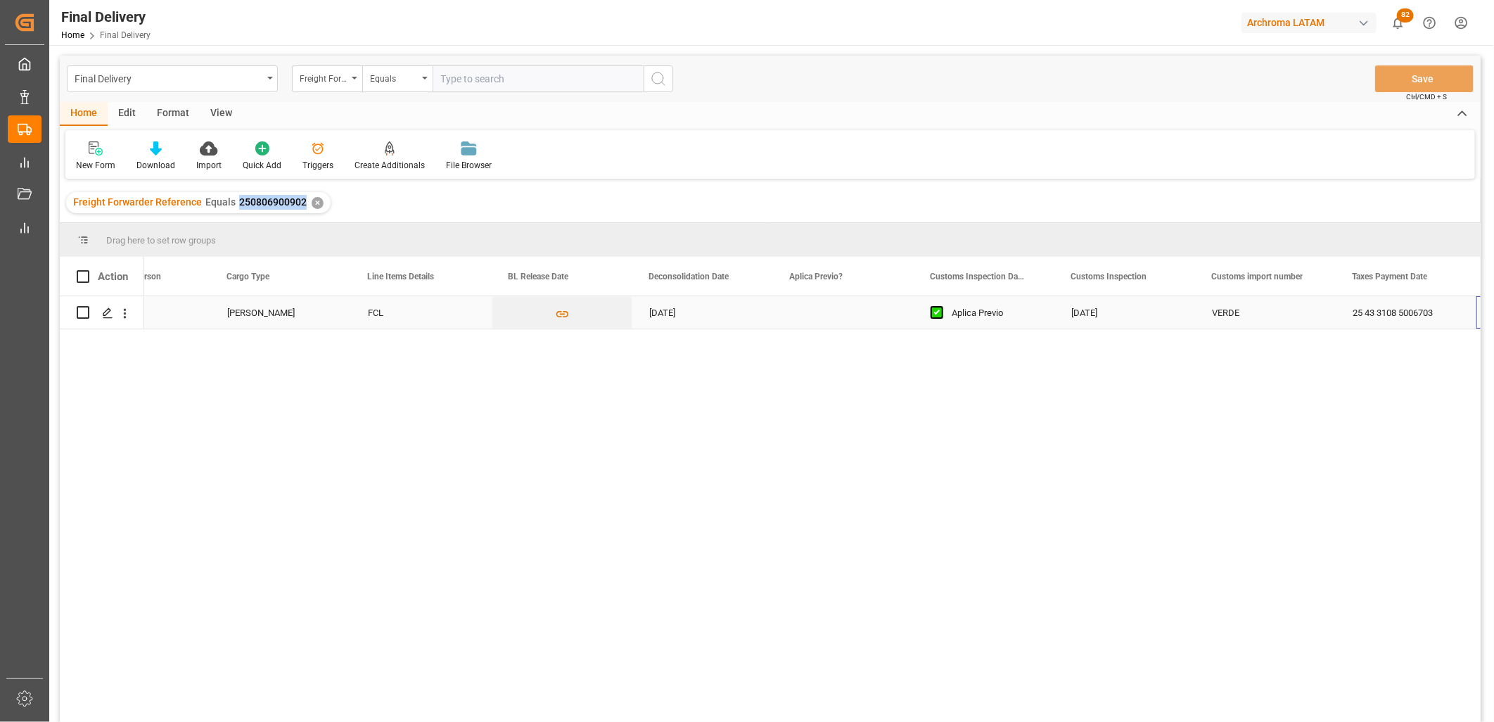
scroll to position [0, 637]
click at [979, 318] on div "Press SPACE to select this row." at bounding box center [984, 312] width 141 height 32
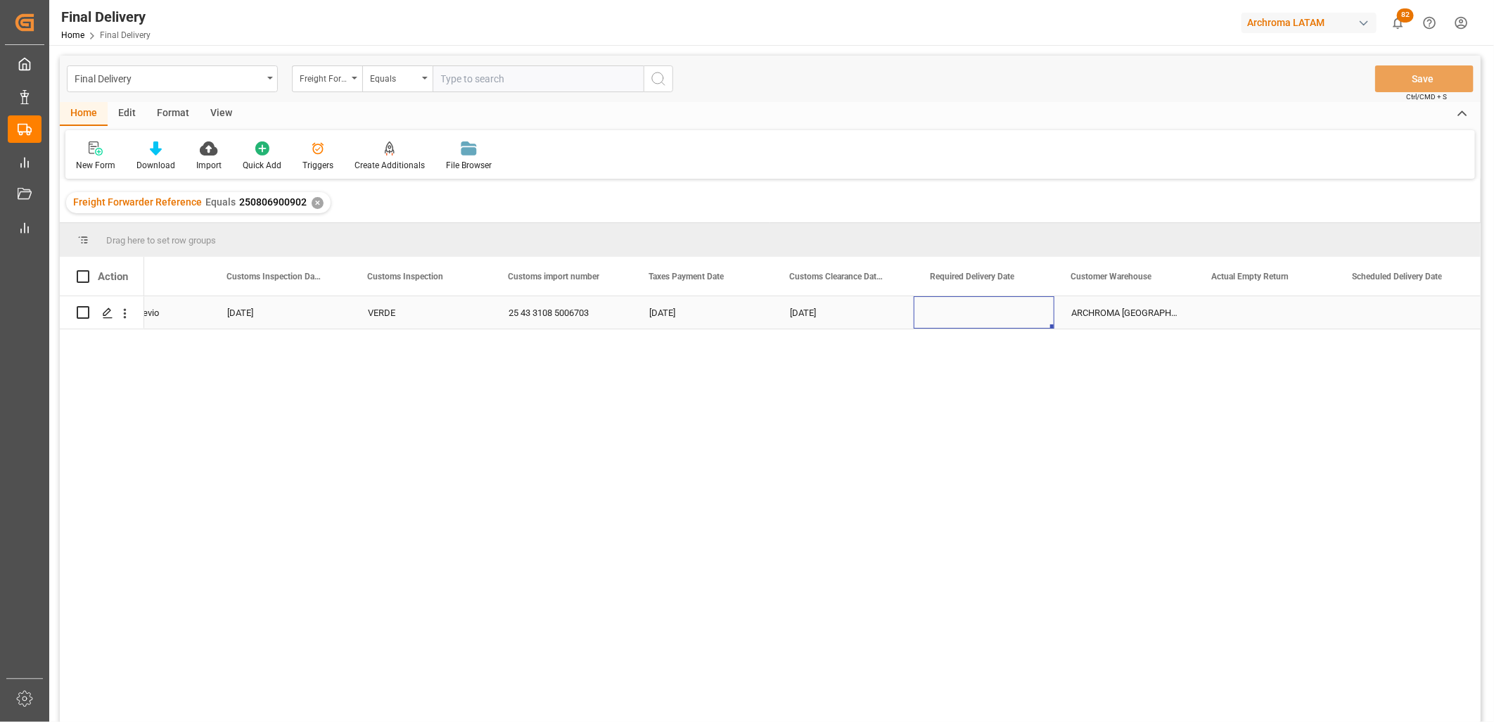
click at [979, 318] on div "Press SPACE to select this row." at bounding box center [984, 312] width 141 height 32
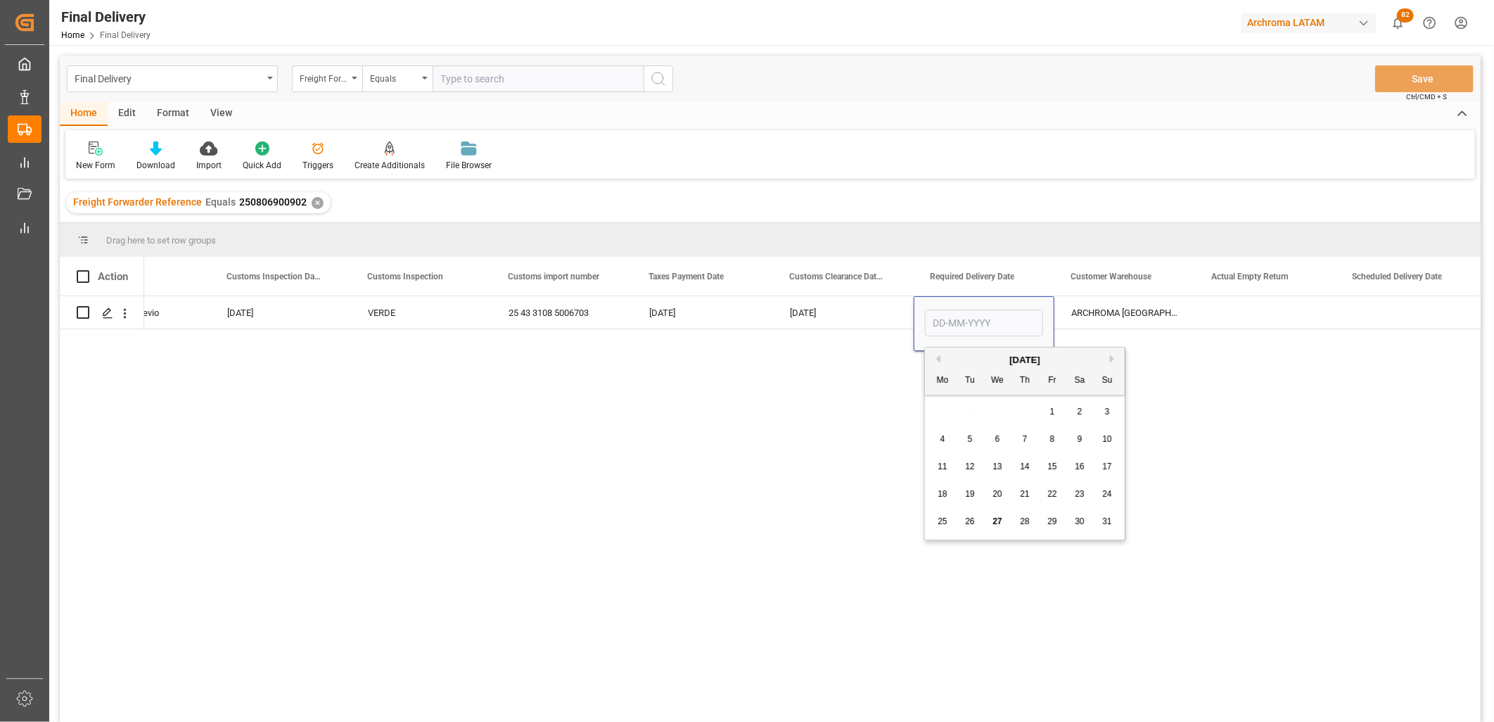
drag, startPoint x: 943, startPoint y: 410, endPoint x: 953, endPoint y: 461, distance: 51.6
click at [943, 410] on div "28 29 30 31 1 2 3" at bounding box center [1025, 411] width 192 height 27
drag, startPoint x: 996, startPoint y: 523, endPoint x: 1044, endPoint y: 417, distance: 116.2
click at [996, 522] on span "27" at bounding box center [997, 521] width 9 height 10
type input "[DATE]"
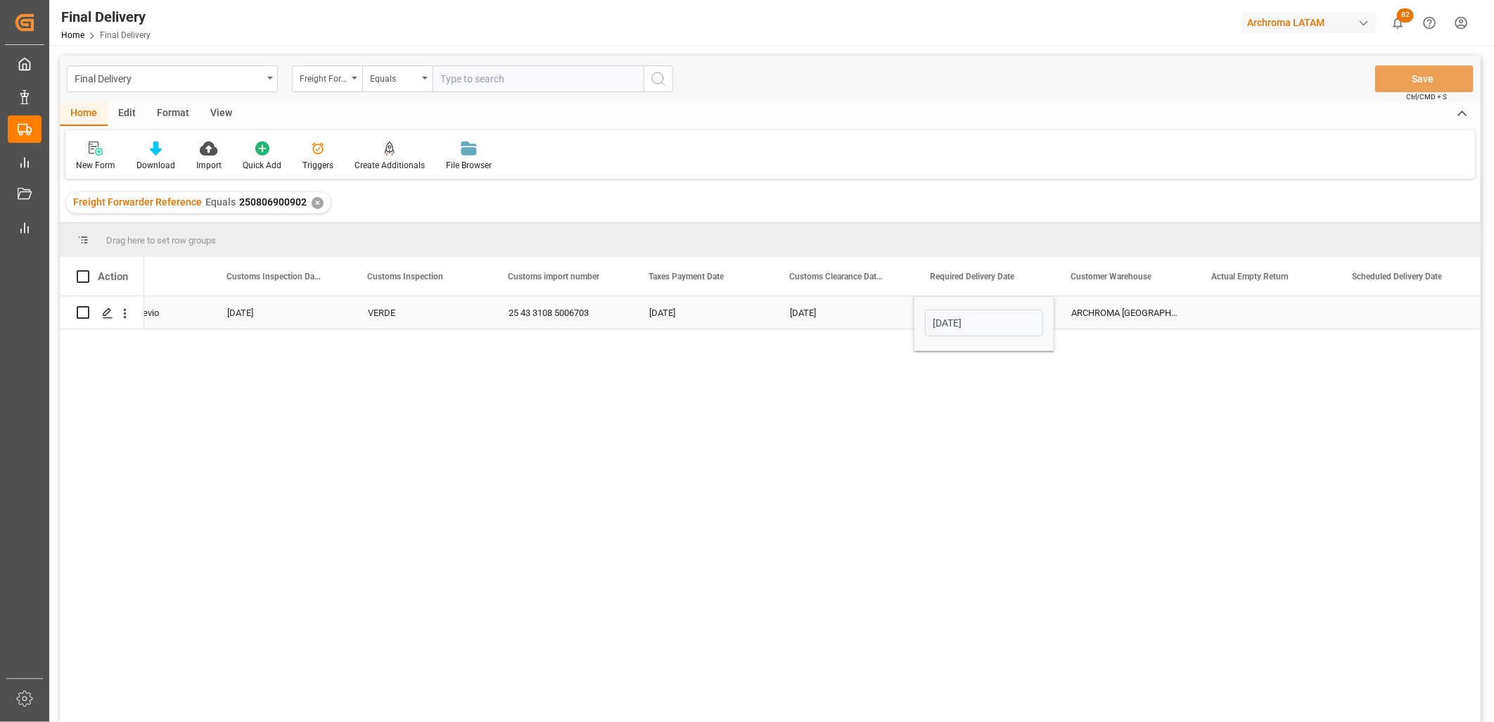
click at [1088, 318] on div "ARCHROMA [GEOGRAPHIC_DATA] S DE RL DE CV ([GEOGRAPHIC_DATA])" at bounding box center [1125, 312] width 141 height 32
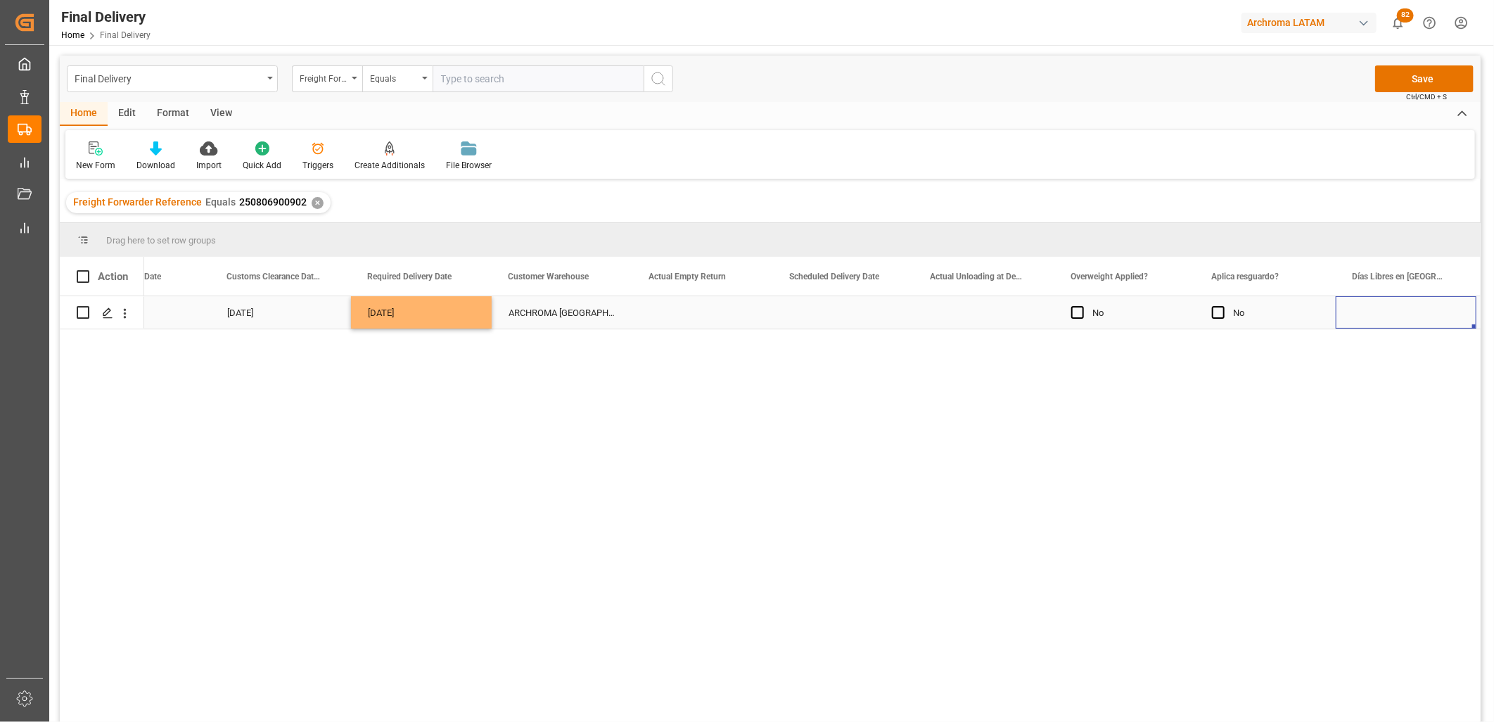
scroll to position [0, 2045]
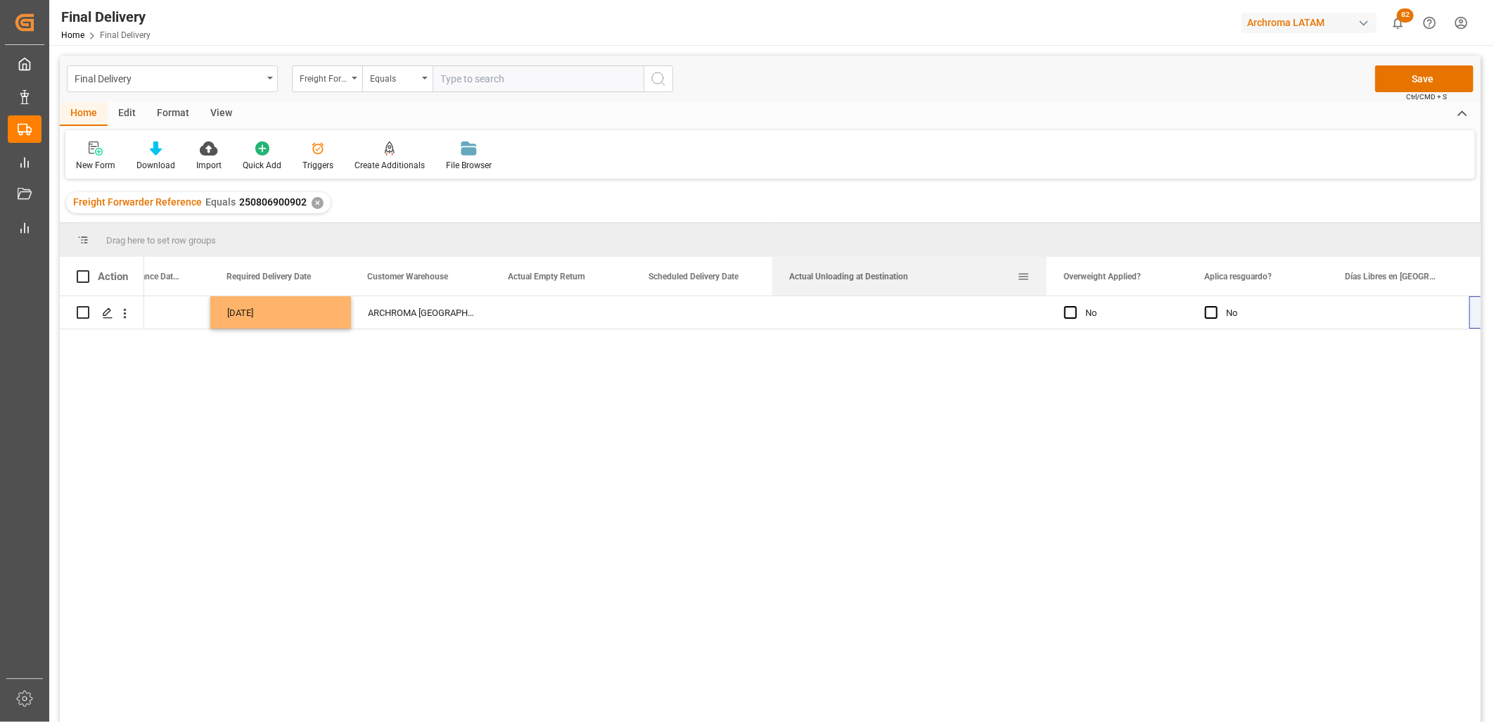
drag, startPoint x: 912, startPoint y: 265, endPoint x: 1045, endPoint y: 268, distance: 133.7
click at [1045, 268] on div at bounding box center [1047, 276] width 6 height 39
click at [860, 313] on div "Press SPACE to select this row." at bounding box center [910, 312] width 274 height 32
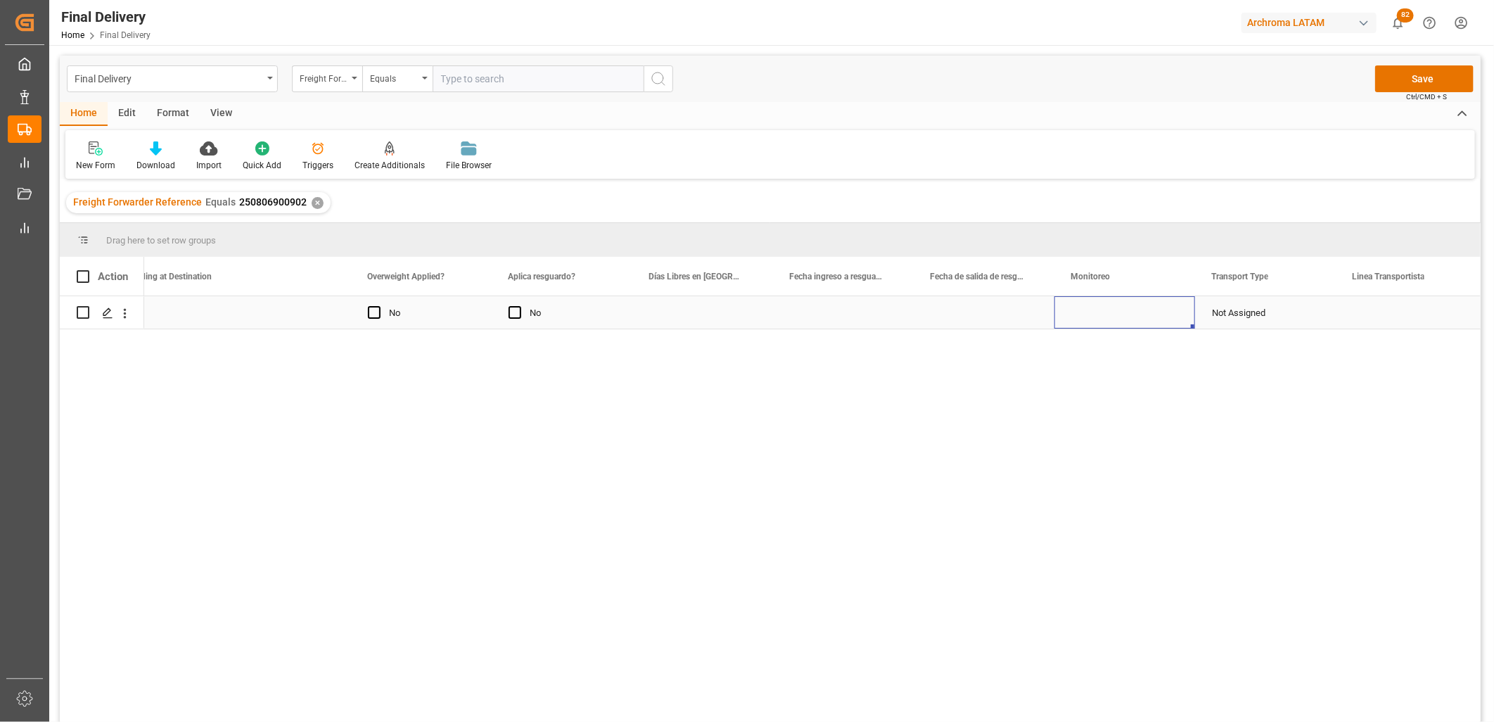
click at [1110, 314] on div "Press SPACE to select this row." at bounding box center [1125, 312] width 141 height 32
click at [1109, 314] on input "Press SPACE to select this row." at bounding box center [1125, 320] width 118 height 27
click at [1100, 357] on div "[PERSON_NAME]" at bounding box center [1125, 360] width 117 height 49
type input "[PERSON_NAME]"
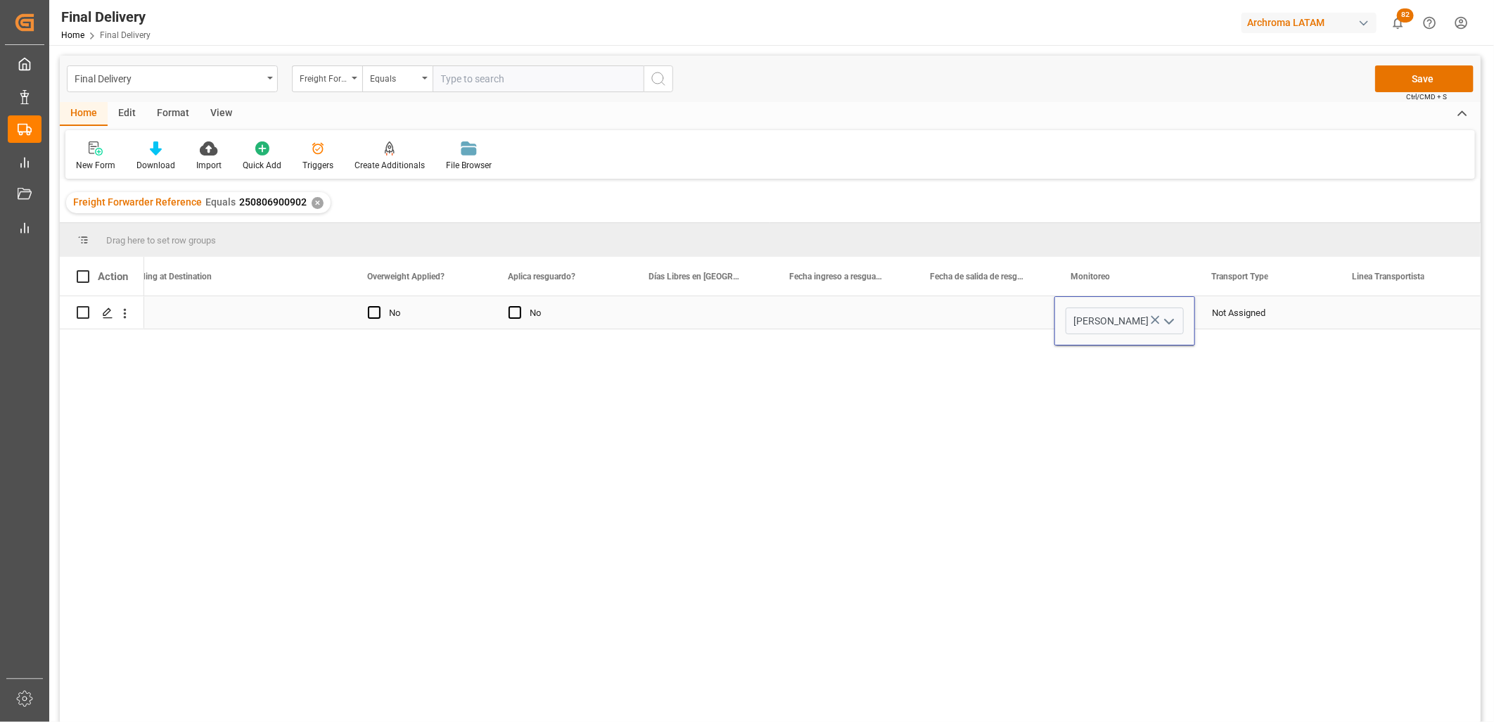
click at [1219, 317] on div "Not Assigned" at bounding box center [1265, 313] width 107 height 32
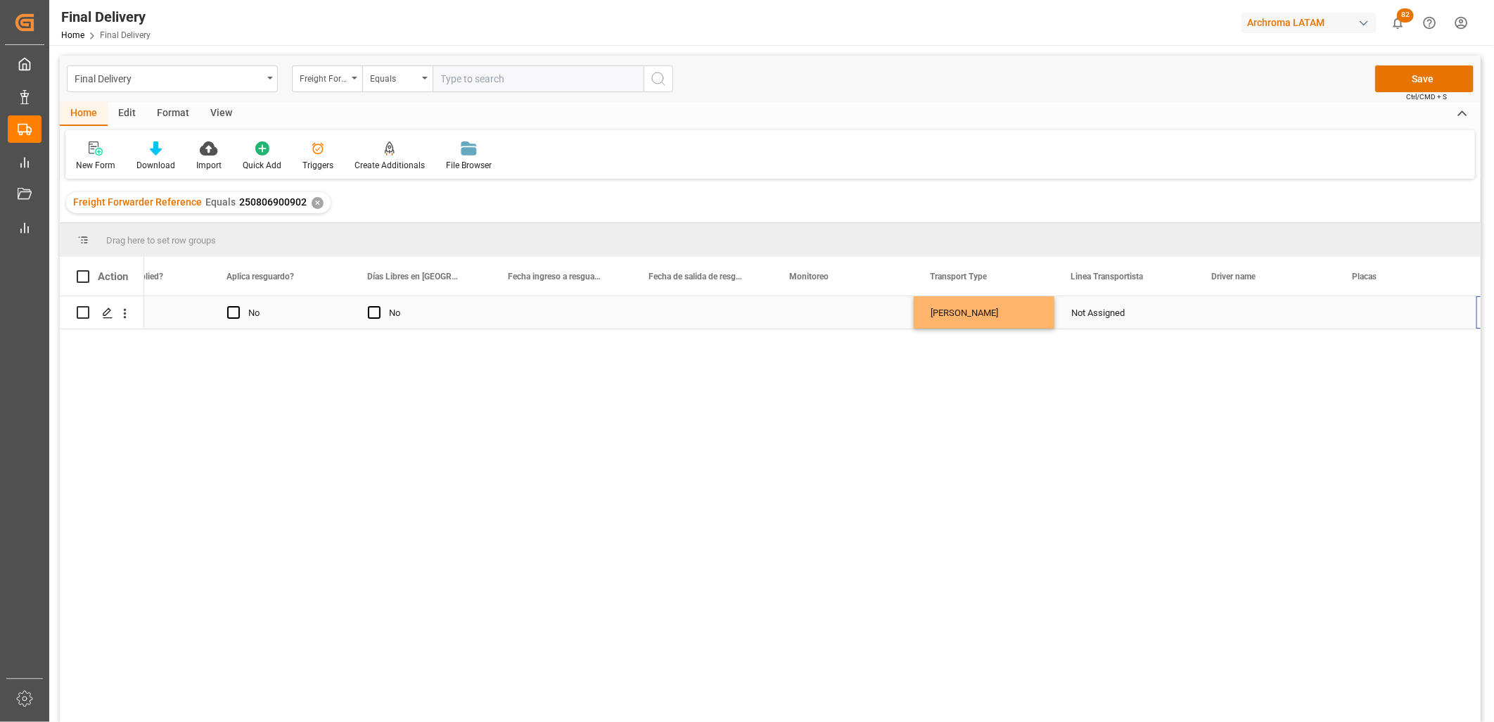
scroll to position [0, 3022]
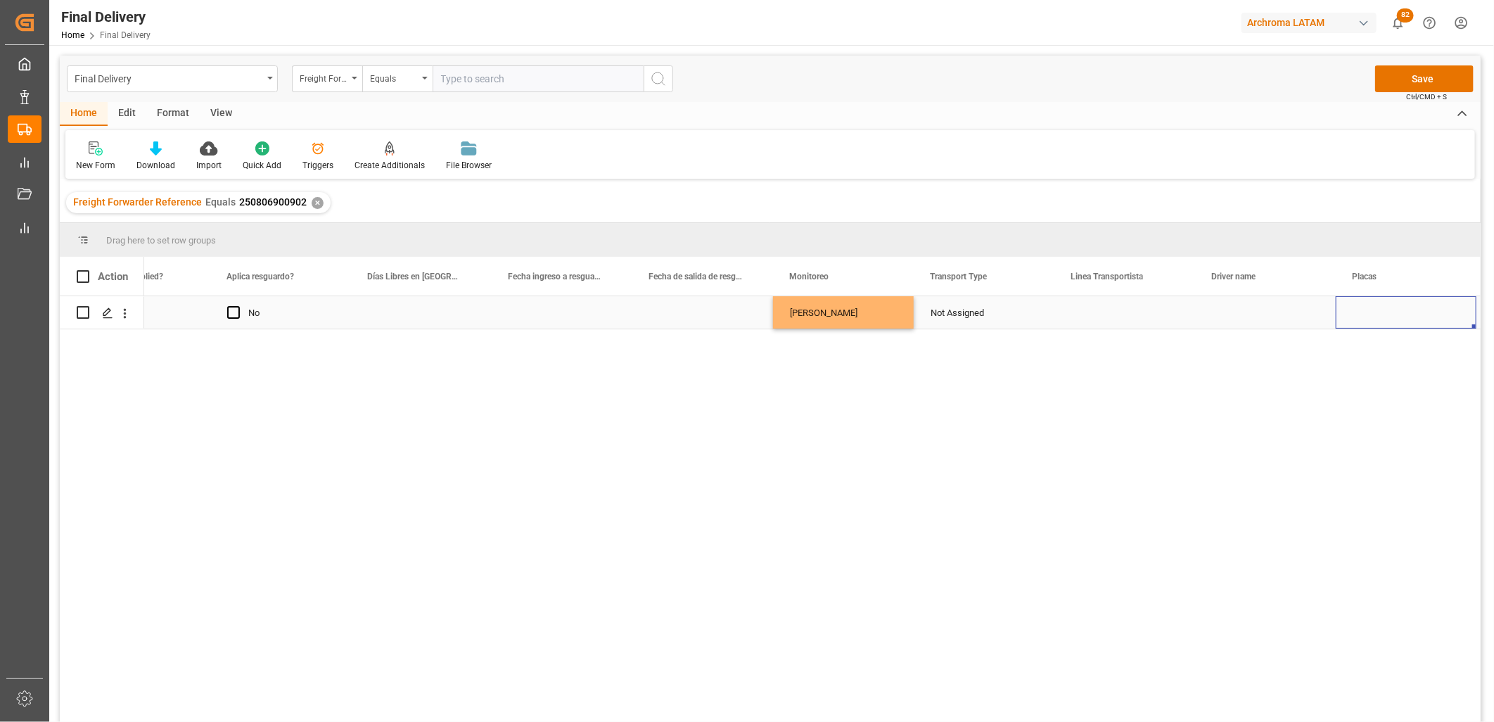
click at [973, 319] on div "Not Assigned" at bounding box center [984, 313] width 107 height 32
click at [972, 319] on div "Not Assigned" at bounding box center [984, 313] width 107 height 32
click at [1015, 320] on icon "Press SPACE to select this row." at bounding box center [1015, 320] width 8 height 8
click at [1022, 319] on icon "open menu" at bounding box center [1028, 321] width 17 height 17
click at [988, 320] on input "Press SPACE to select this row." at bounding box center [984, 320] width 118 height 27
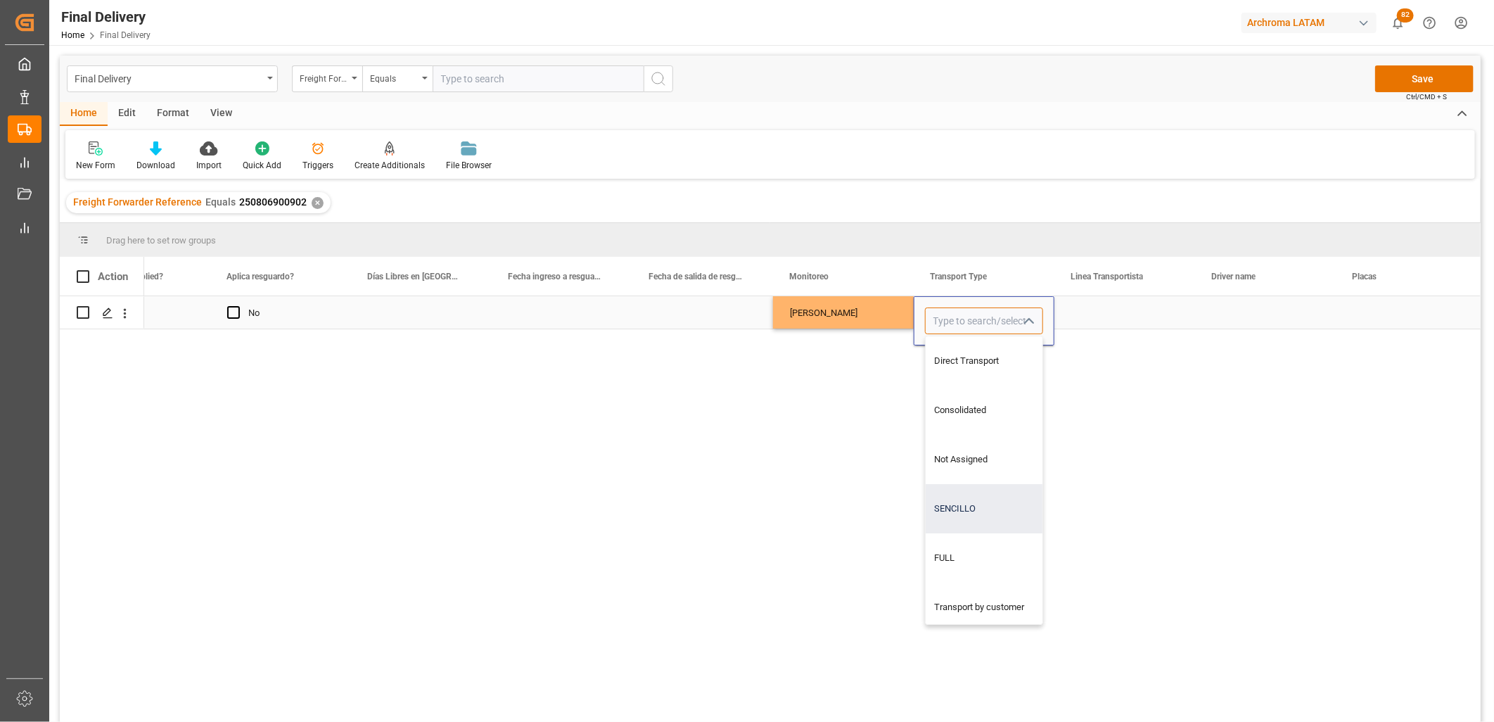
click at [961, 516] on div "SENCILLO" at bounding box center [984, 508] width 117 height 49
type input "SENCILLO"
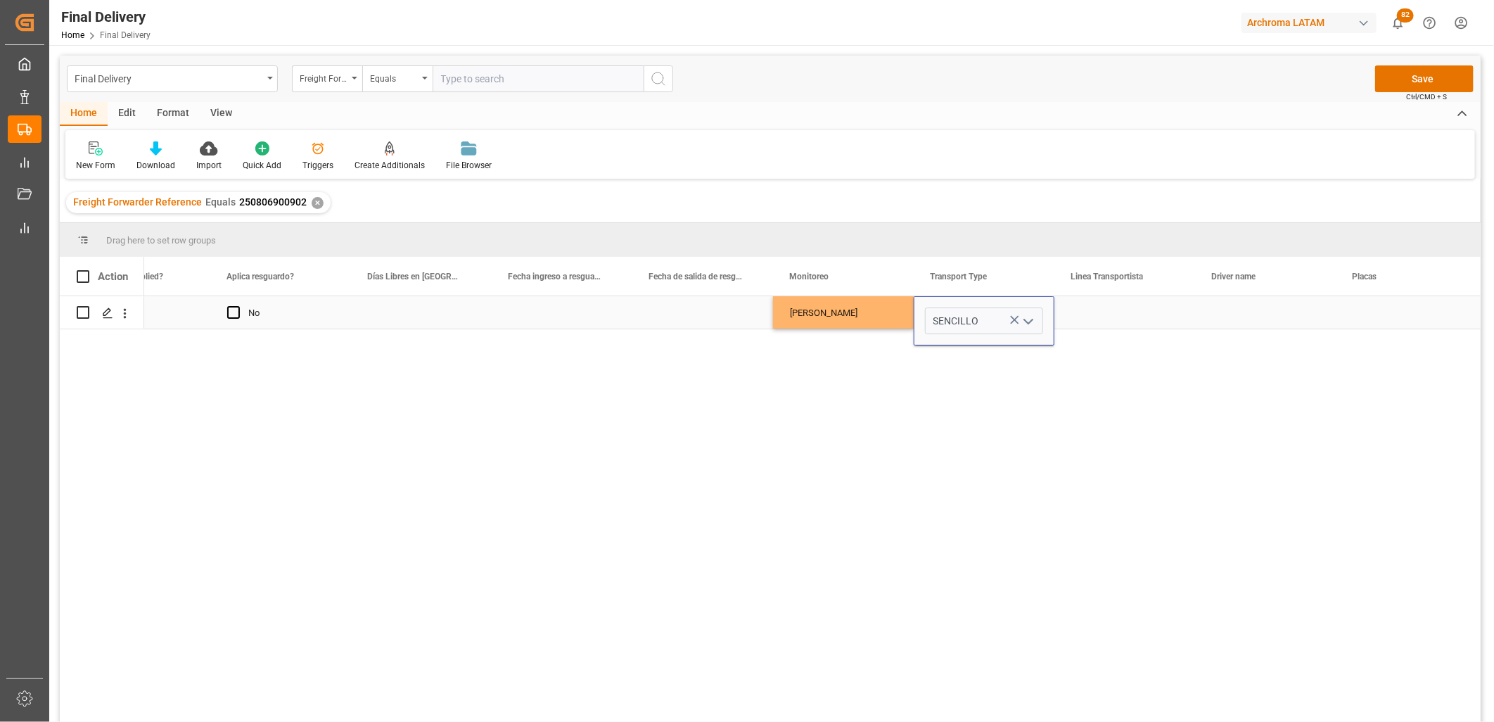
click at [1099, 314] on div "Press SPACE to select this row." at bounding box center [1125, 312] width 141 height 32
click at [1099, 314] on input "Press SPACE to select this row." at bounding box center [1125, 320] width 118 height 27
click at [1096, 322] on input "Press SPACE to select this row." at bounding box center [1125, 320] width 118 height 27
click at [1081, 318] on input "Press SPACE to select this row." at bounding box center [1125, 320] width 118 height 27
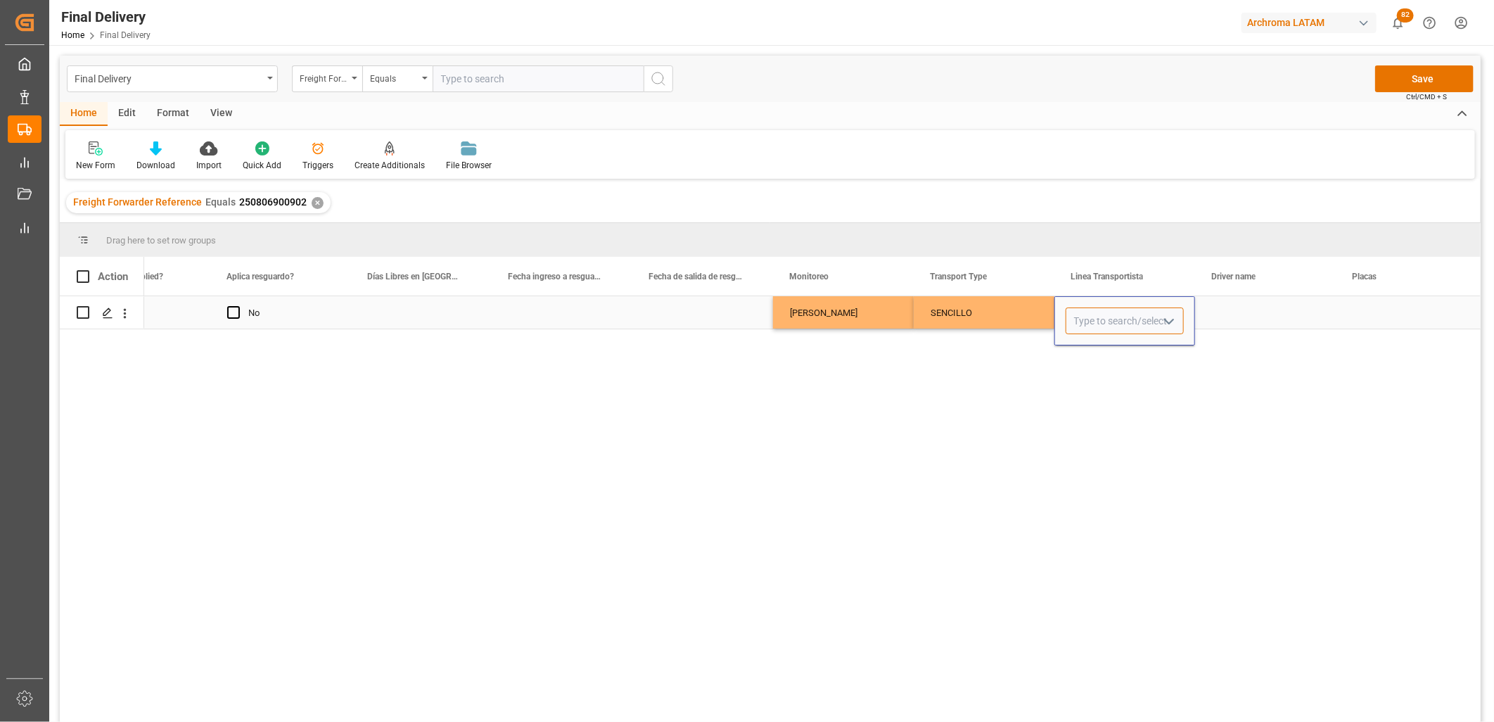
click at [1098, 322] on input "Press SPACE to select this row." at bounding box center [1125, 320] width 118 height 27
click at [1079, 319] on input "Press SPACE to select this row." at bounding box center [1125, 320] width 118 height 27
click at [1086, 362] on div "TLH" at bounding box center [1125, 360] width 117 height 49
type input "TLH"
click at [1247, 307] on div "Press SPACE to select this row." at bounding box center [1265, 312] width 141 height 32
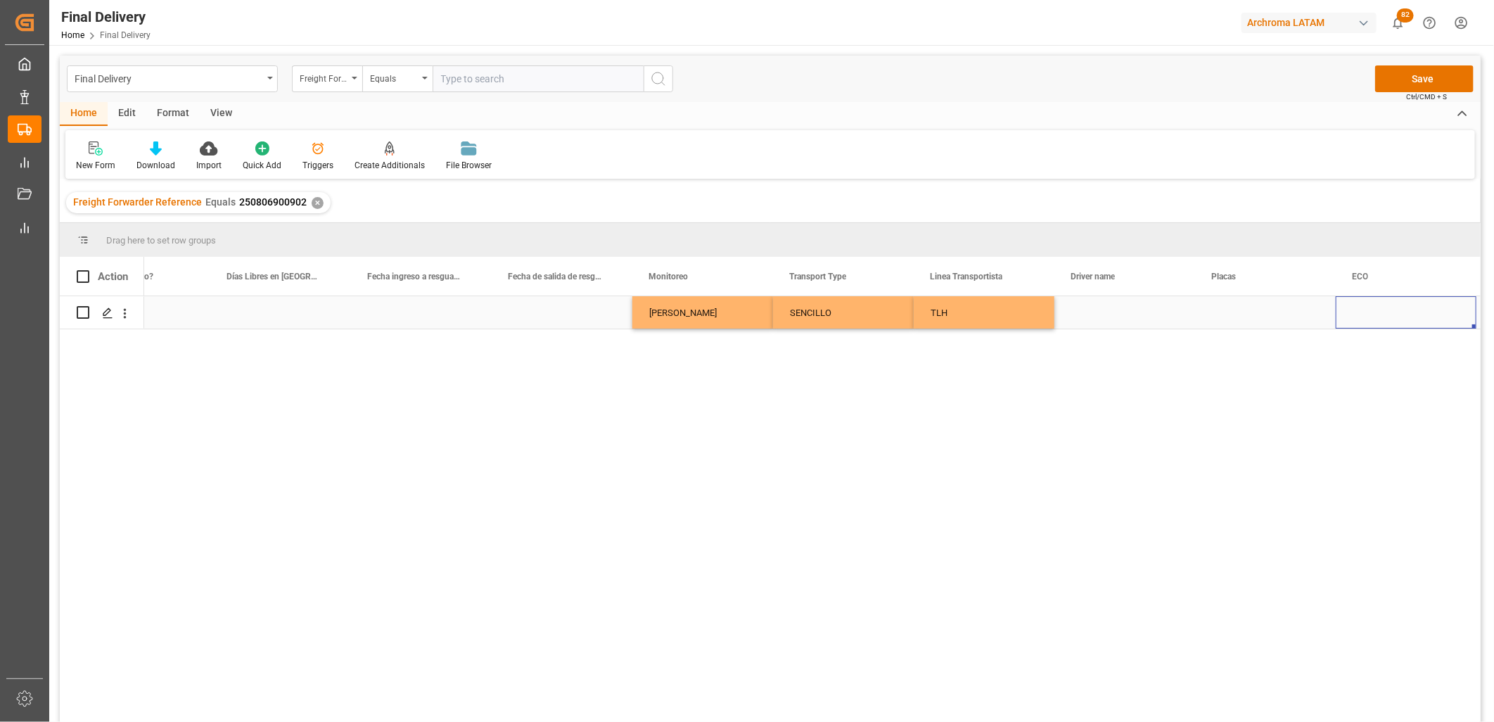
scroll to position [0, 3304]
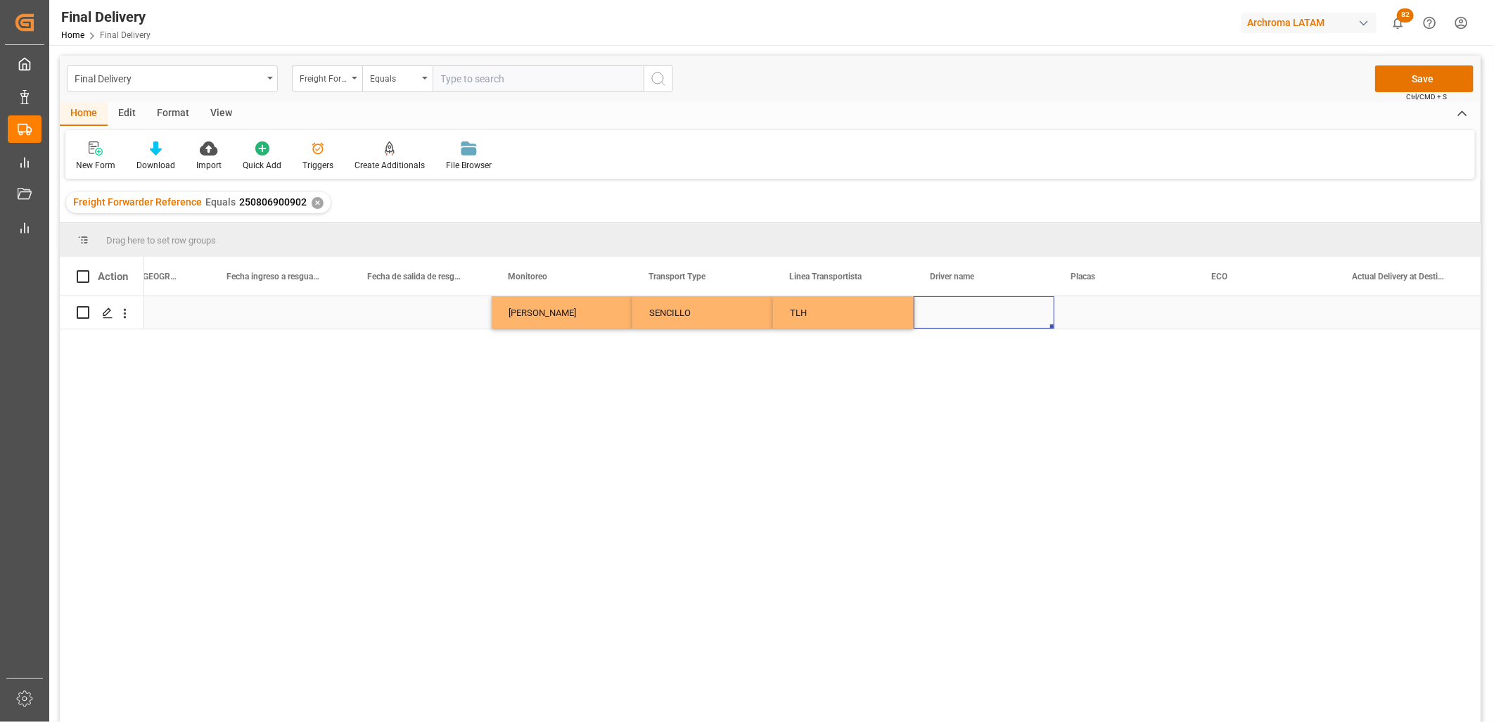
click at [955, 312] on div "Press SPACE to select this row." at bounding box center [984, 312] width 141 height 32
click at [955, 312] on input "Press SPACE to select this row." at bounding box center [984, 320] width 118 height 27
paste input "[PERSON_NAME]"
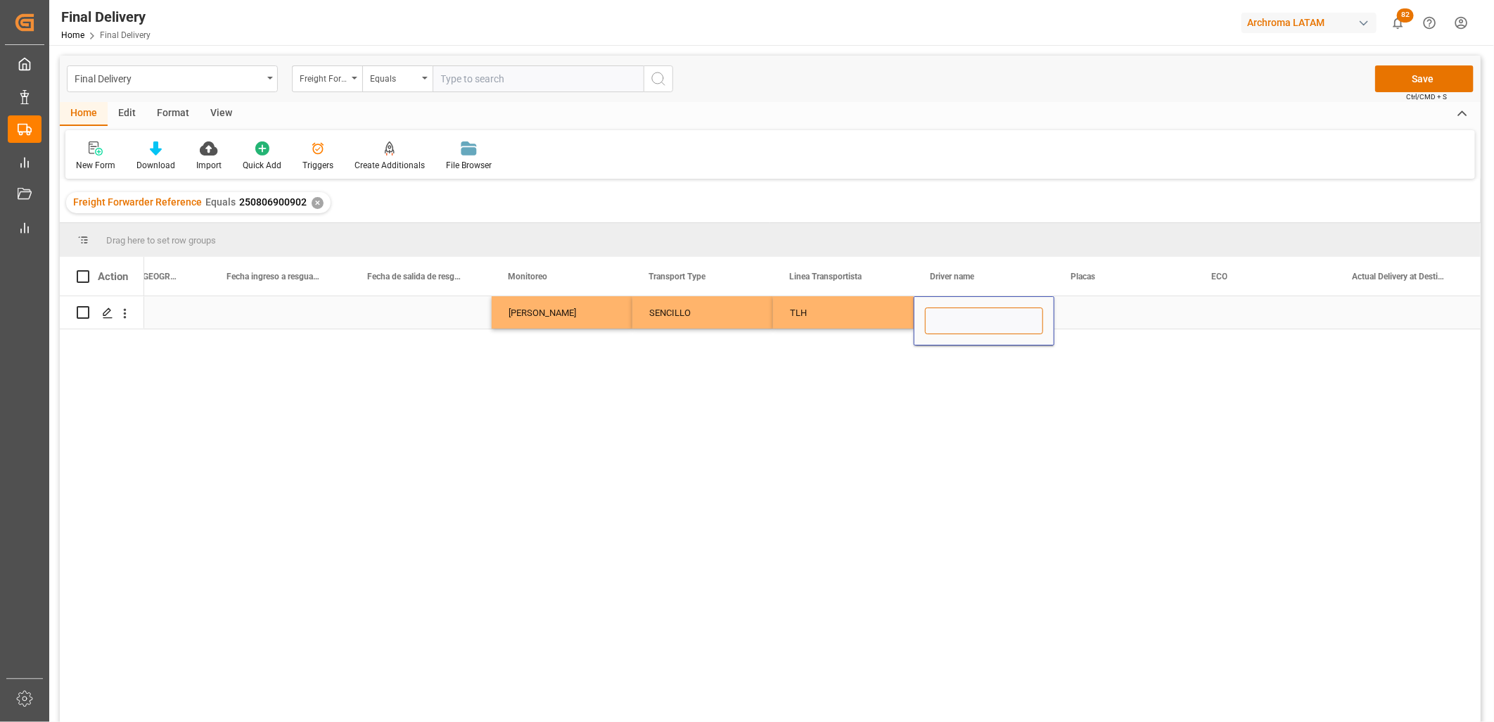
type input "[PERSON_NAME]"
click at [1079, 318] on div "Press SPACE to select this row." at bounding box center [1125, 312] width 141 height 32
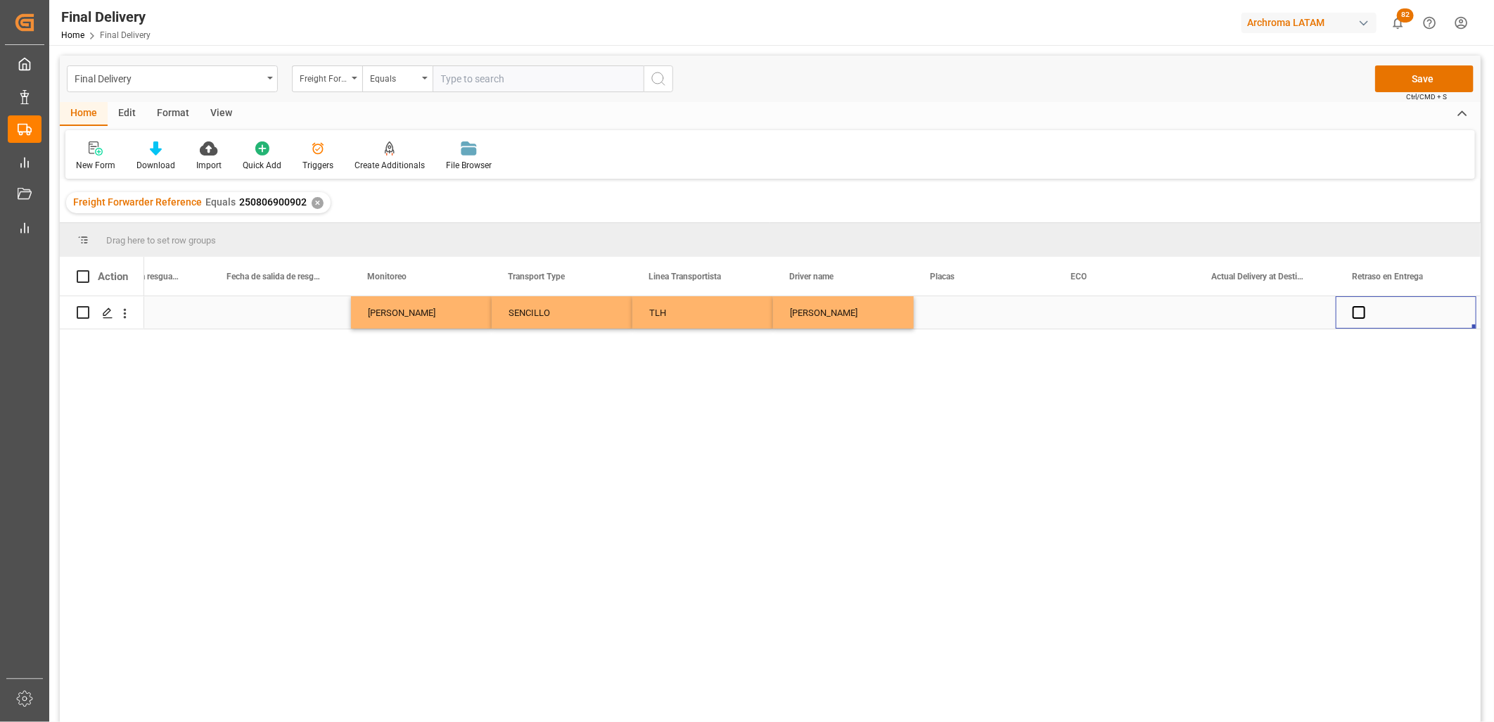
scroll to position [0, 3585]
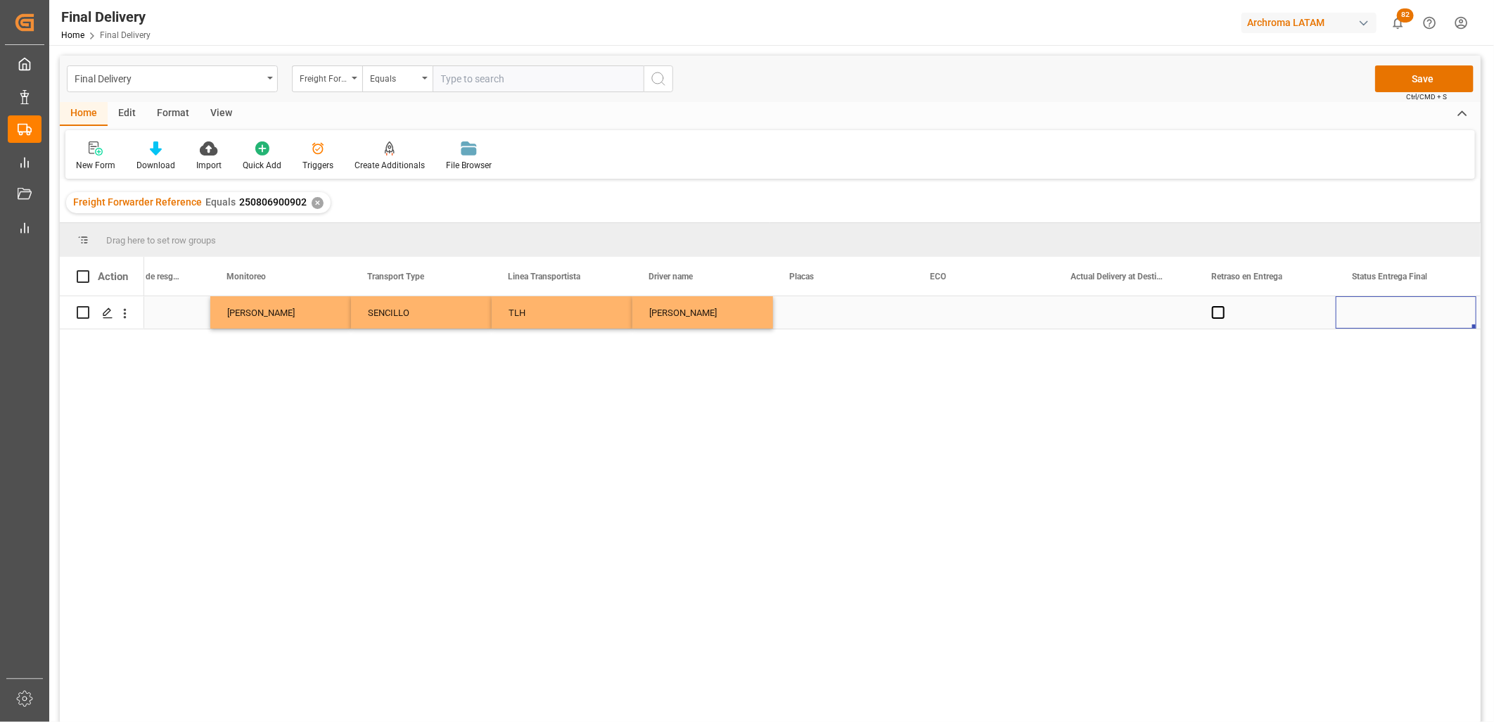
click at [816, 311] on div "Press SPACE to select this row." at bounding box center [843, 312] width 141 height 32
type input "ECO 341"
drag, startPoint x: 861, startPoint y: 322, endPoint x: 770, endPoint y: 321, distance: 91.5
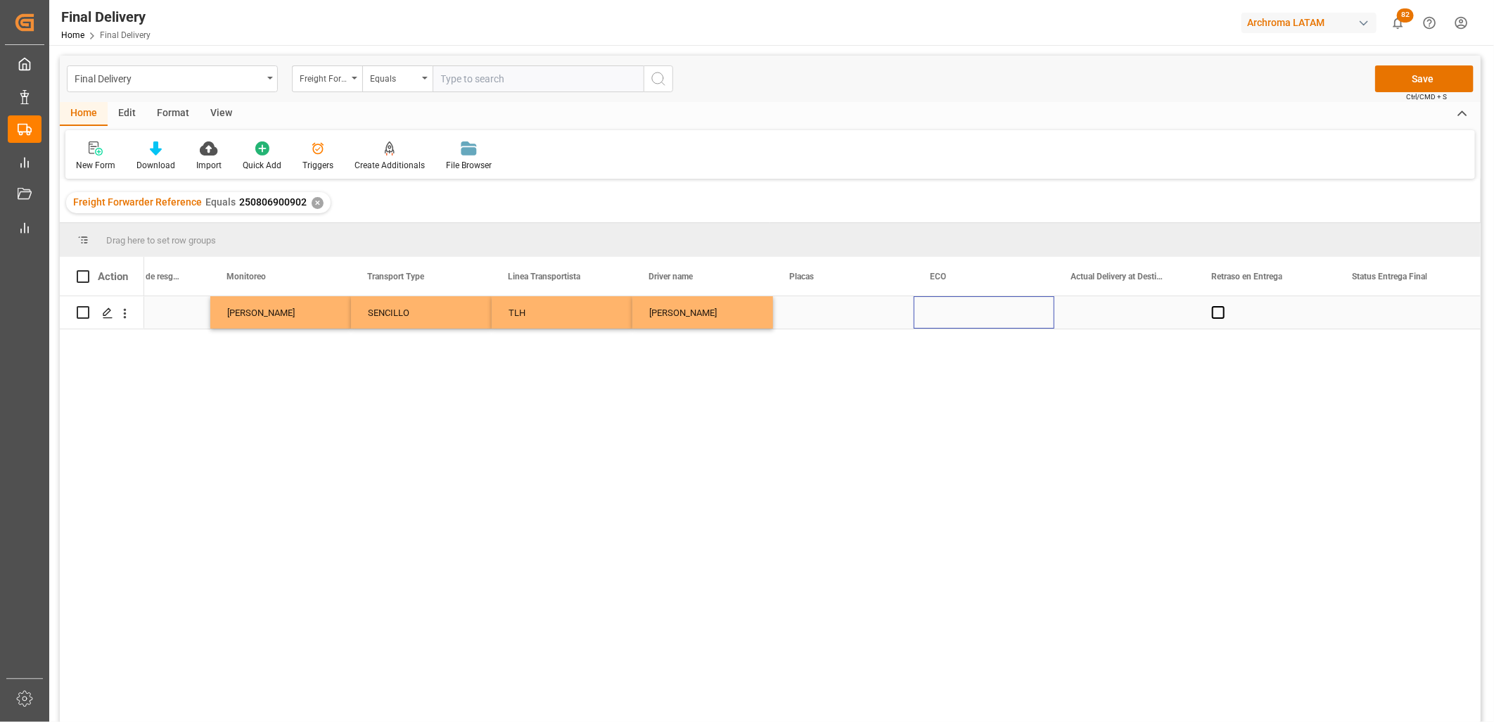
click at [931, 314] on div "Press SPACE to select this row." at bounding box center [984, 312] width 141 height 32
click at [931, 314] on input "Press SPACE to select this row." at bounding box center [984, 320] width 118 height 27
paste input "ECO 341"
type input "ECO 341"
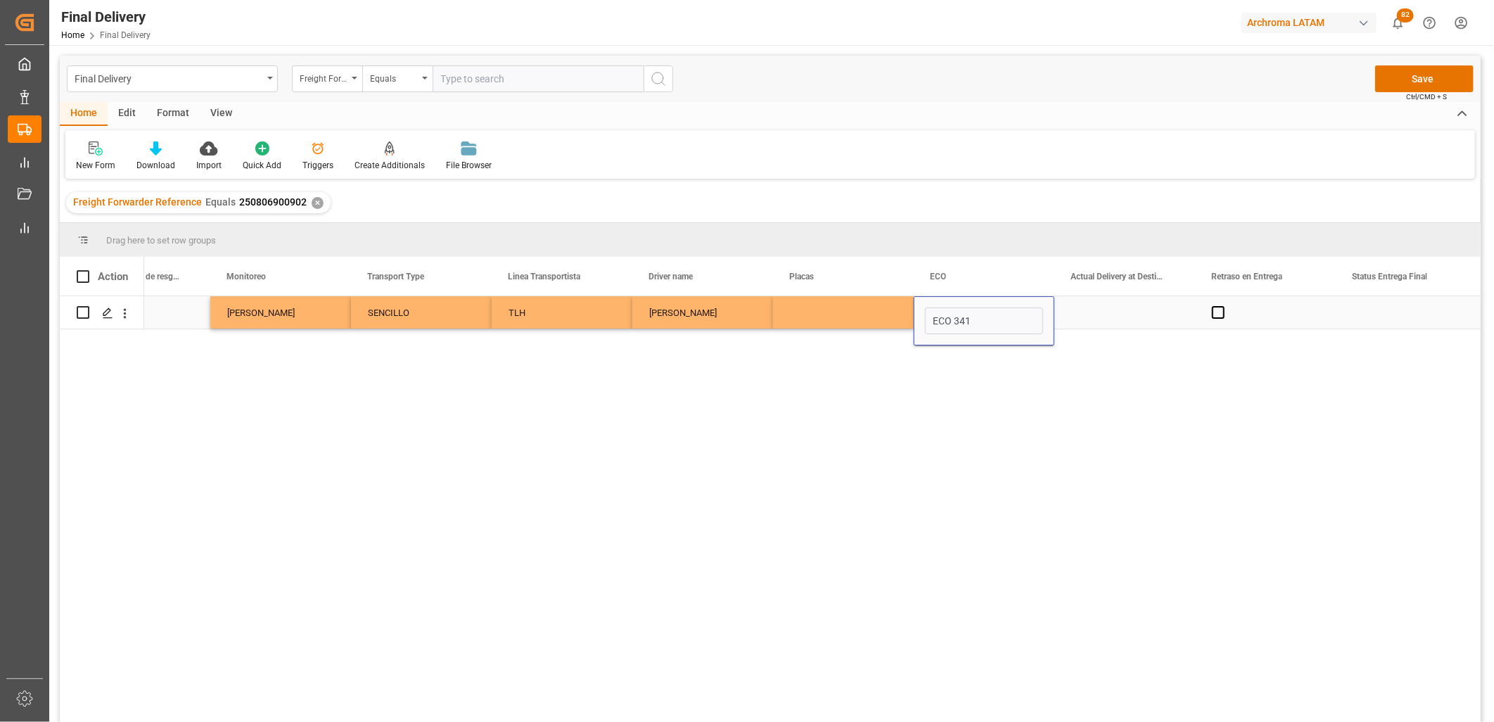
click at [841, 317] on div "Press SPACE to select this row." at bounding box center [843, 312] width 141 height 32
click at [818, 310] on div "Press SPACE to select this row." at bounding box center [843, 312] width 141 height 32
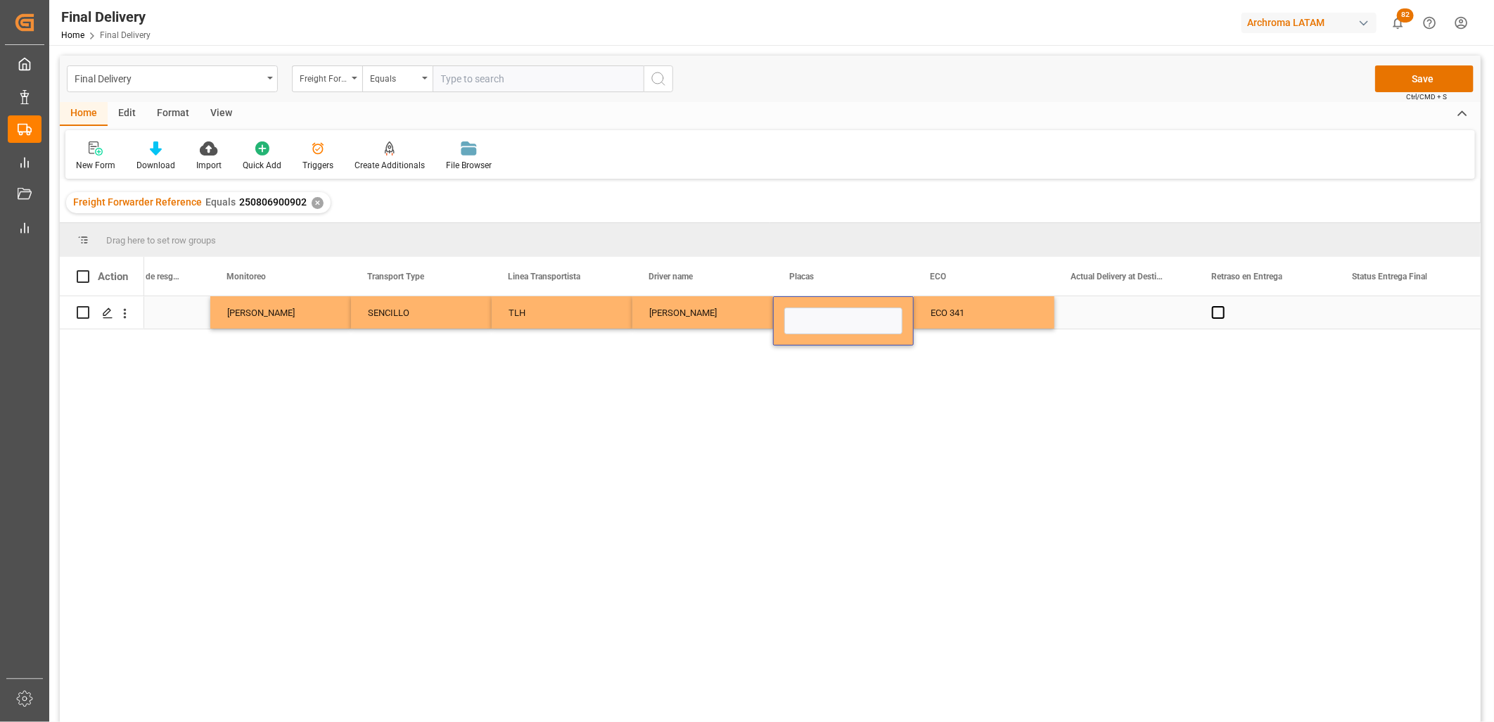
click at [818, 310] on input "Press SPACE to select this row." at bounding box center [843, 320] width 118 height 27
type input "93AG9J"
click at [979, 320] on div "ECO 341" at bounding box center [984, 312] width 141 height 32
click at [1124, 306] on div "Press SPACE to select this row." at bounding box center [1125, 312] width 141 height 32
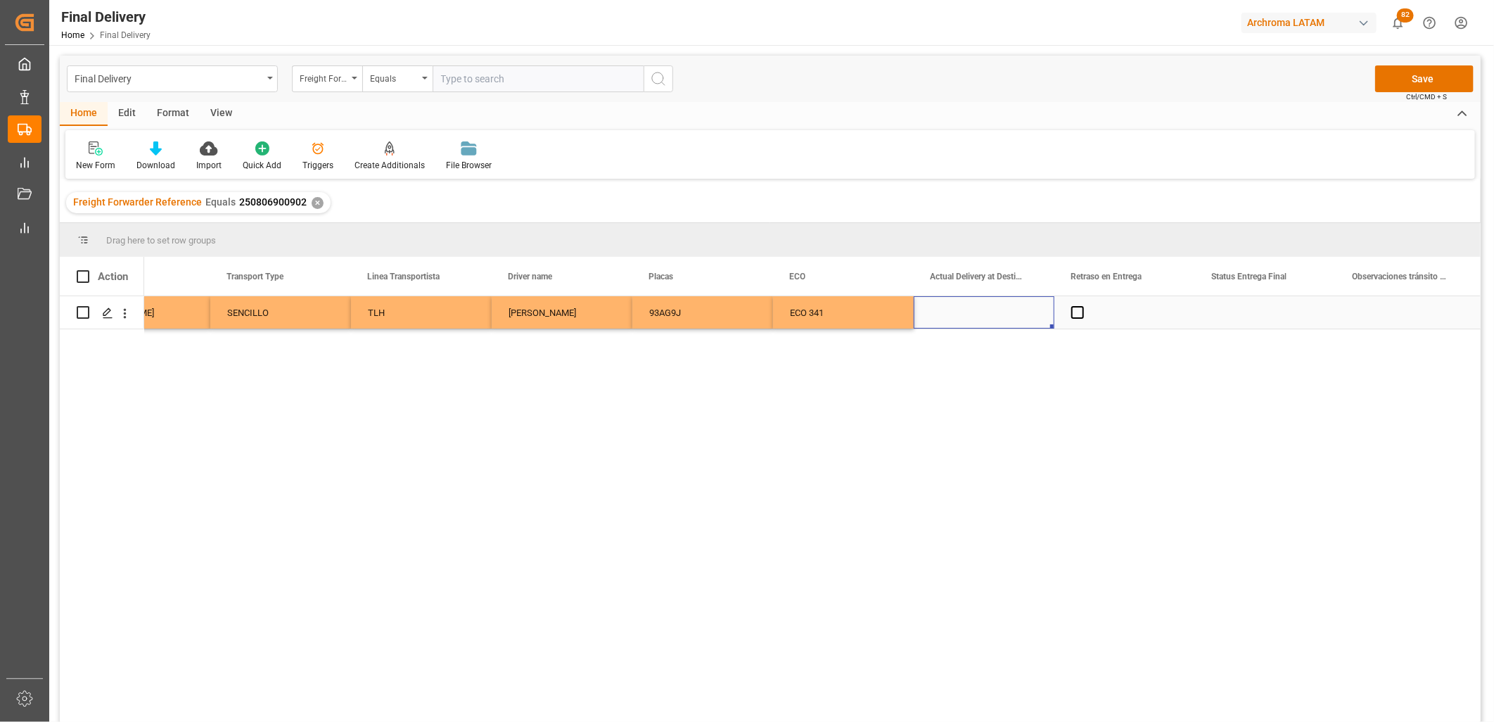
click at [964, 312] on div "Press SPACE to select this row." at bounding box center [984, 312] width 141 height 32
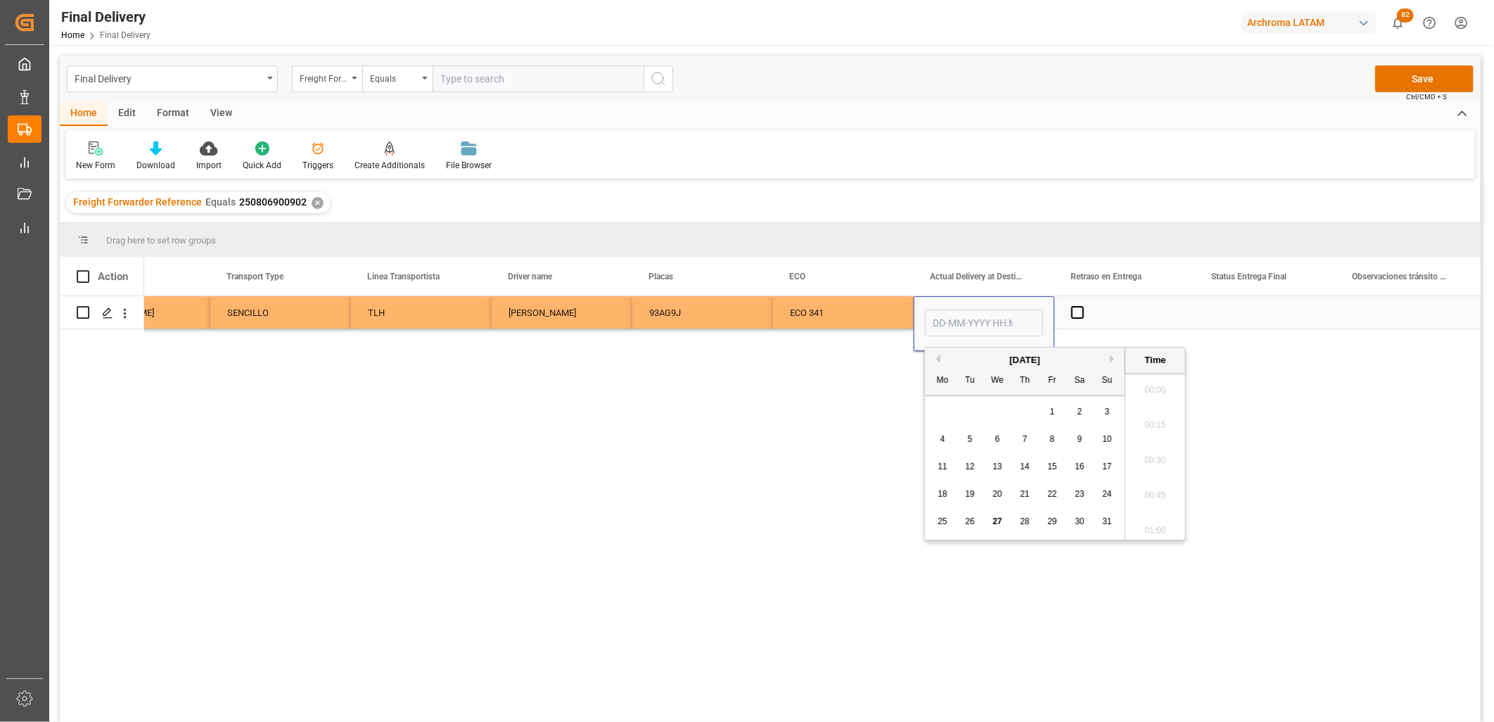
scroll to position [1728, 0]
click at [993, 519] on span "27" at bounding box center [997, 521] width 9 height 10
click at [1150, 466] on li "09:00" at bounding box center [1156, 476] width 60 height 35
type input "[DATE] 09:00"
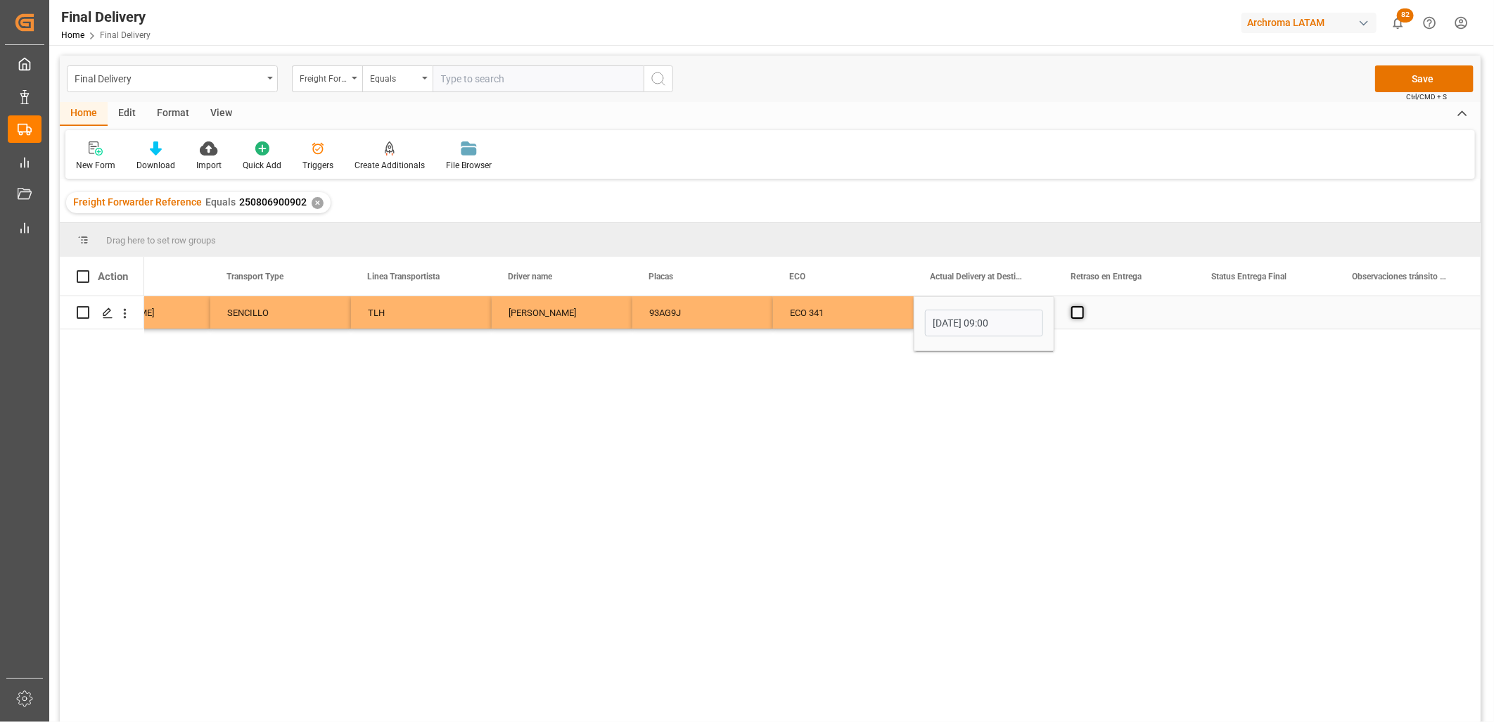
click at [1076, 312] on span "Press SPACE to select this row." at bounding box center [1078, 312] width 13 height 13
click at [1082, 306] on input "Press SPACE to select this row." at bounding box center [1082, 306] width 0 height 0
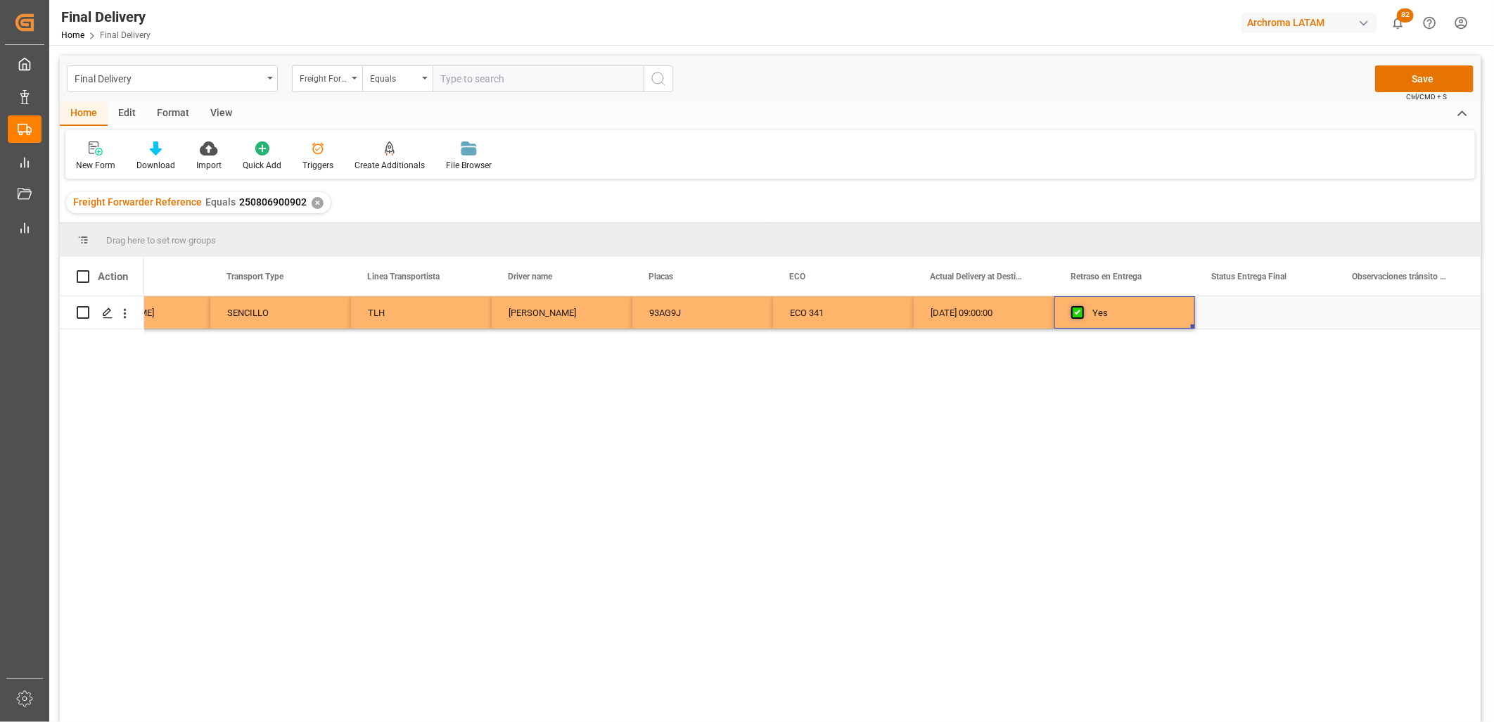
click at [1076, 313] on span "Press SPACE to select this row." at bounding box center [1078, 312] width 13 height 13
click at [1082, 306] on input "Press SPACE to select this row." at bounding box center [1082, 306] width 0 height 0
click at [1224, 313] on div "Press SPACE to select this row." at bounding box center [1265, 312] width 141 height 32
click at [1224, 313] on input "Press SPACE to select this row." at bounding box center [1266, 320] width 118 height 27
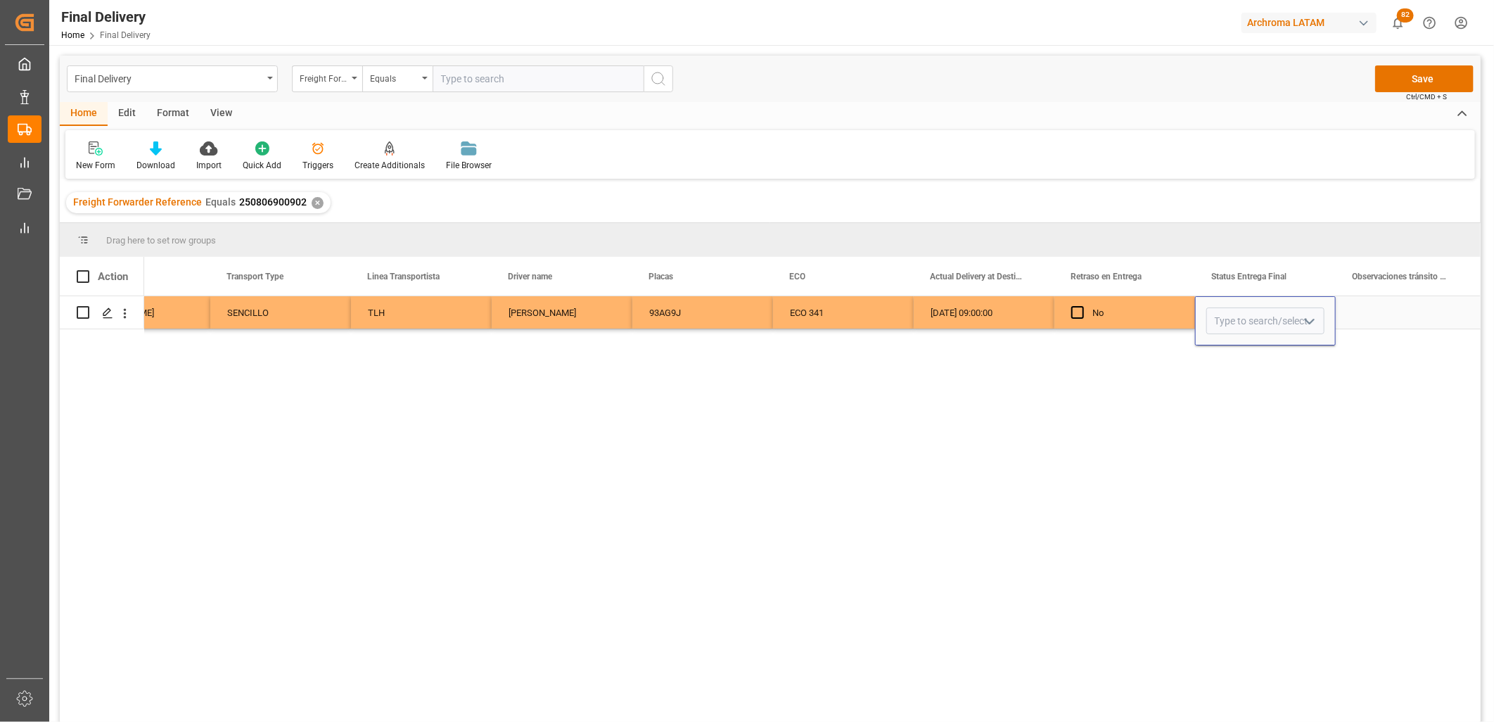
click at [1224, 313] on input "Press SPACE to select this row." at bounding box center [1266, 320] width 118 height 27
click at [1226, 352] on div "PLANTA" at bounding box center [1265, 360] width 117 height 49
type input "PLANTA"
click at [1123, 315] on div "No" at bounding box center [1136, 313] width 86 height 32
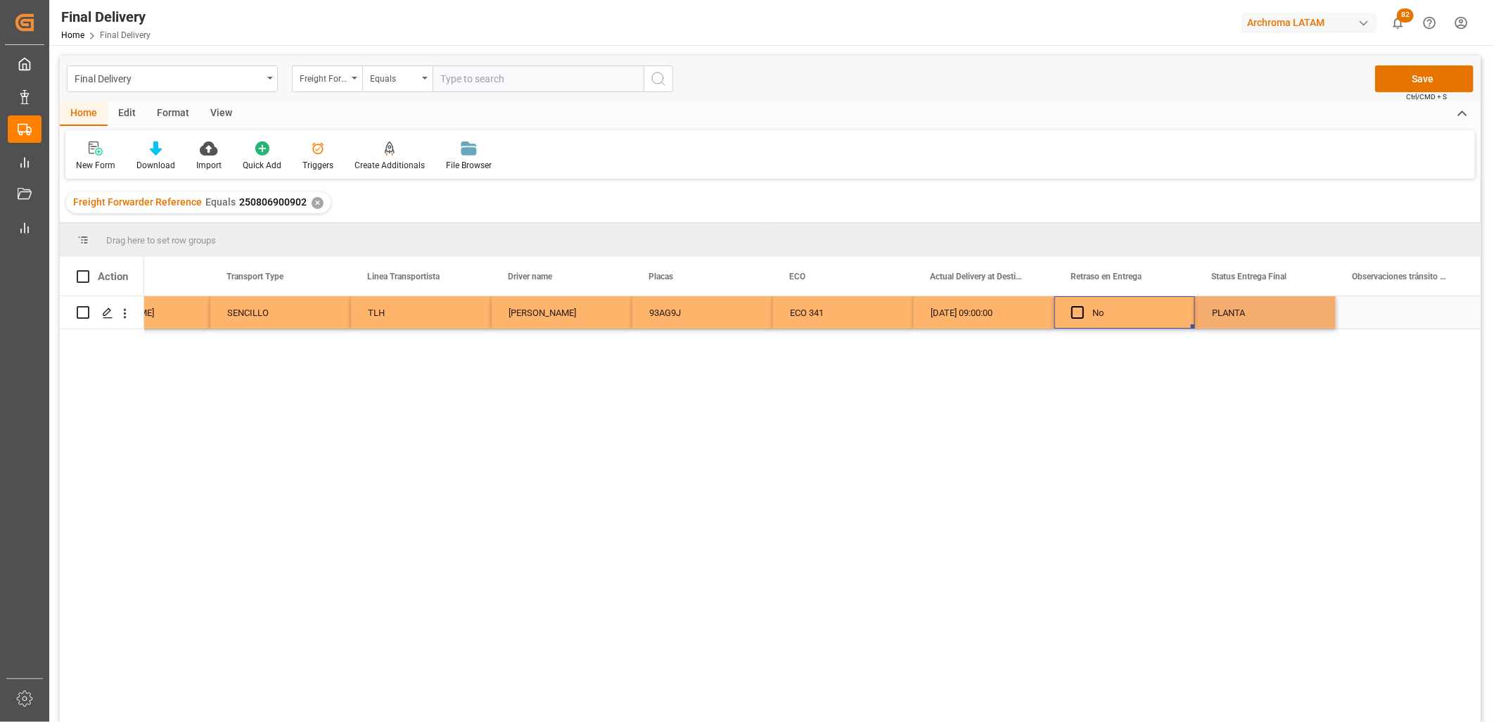
click at [1062, 311] on div "No" at bounding box center [1125, 312] width 141 height 32
click at [1069, 311] on div "No" at bounding box center [1125, 312] width 141 height 32
click at [1072, 312] on span "Press SPACE to select this row." at bounding box center [1078, 312] width 13 height 13
click at [1082, 306] on input "Press SPACE to select this row." at bounding box center [1082, 306] width 0 height 0
click at [1377, 312] on div "Press SPACE to select this row." at bounding box center [1406, 312] width 141 height 32
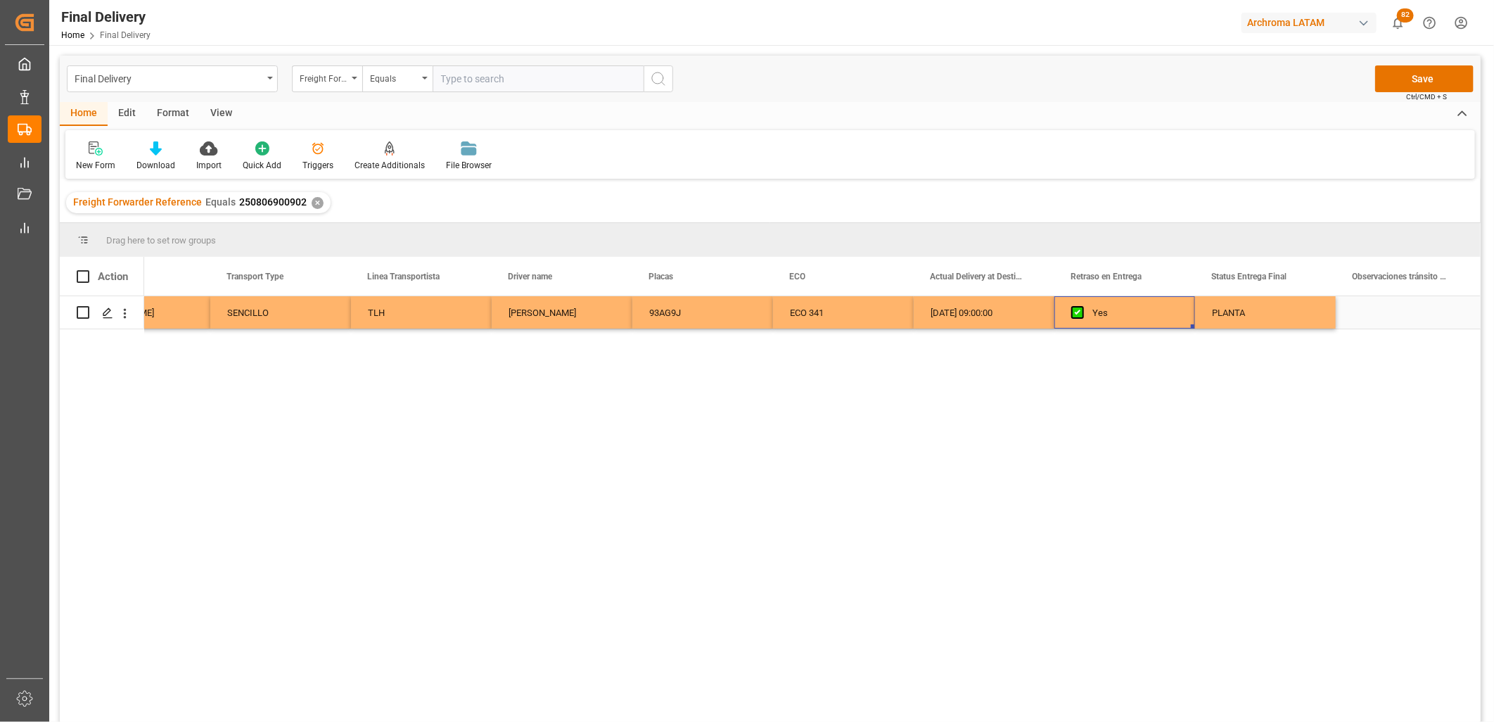
click at [1377, 312] on div "Press SPACE to select this row." at bounding box center [1406, 312] width 141 height 32
type input "POR SATURACION EN TERMINAL SE CONSIGUI CITA DE DESPACHO AL SEGUN DIA DEL PREVIO"
click at [1276, 314] on div "PLANTA" at bounding box center [1265, 313] width 107 height 32
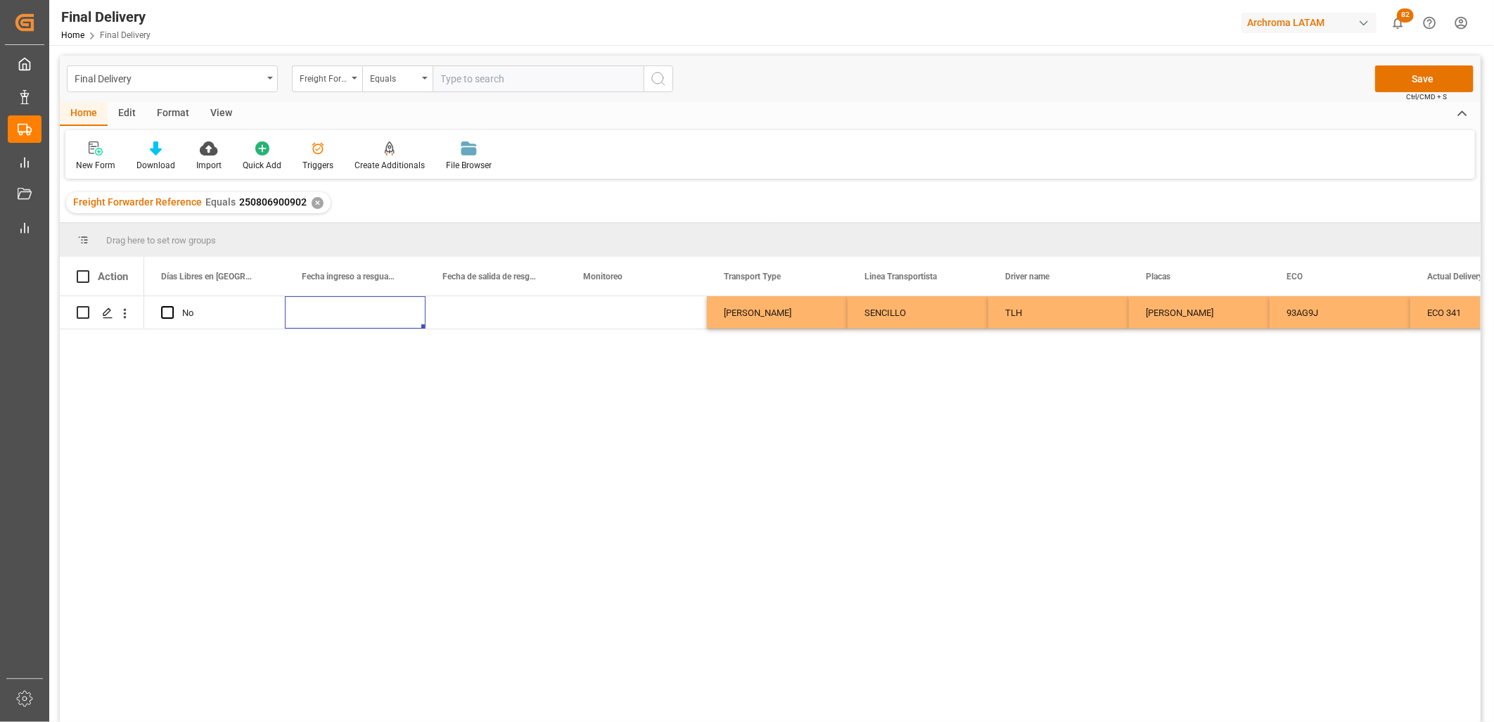
scroll to position [0, 3089]
click at [625, 311] on div "Press SPACE to select this row." at bounding box center [636, 312] width 141 height 32
click at [617, 312] on div "Press SPACE to select this row." at bounding box center [636, 312] width 141 height 32
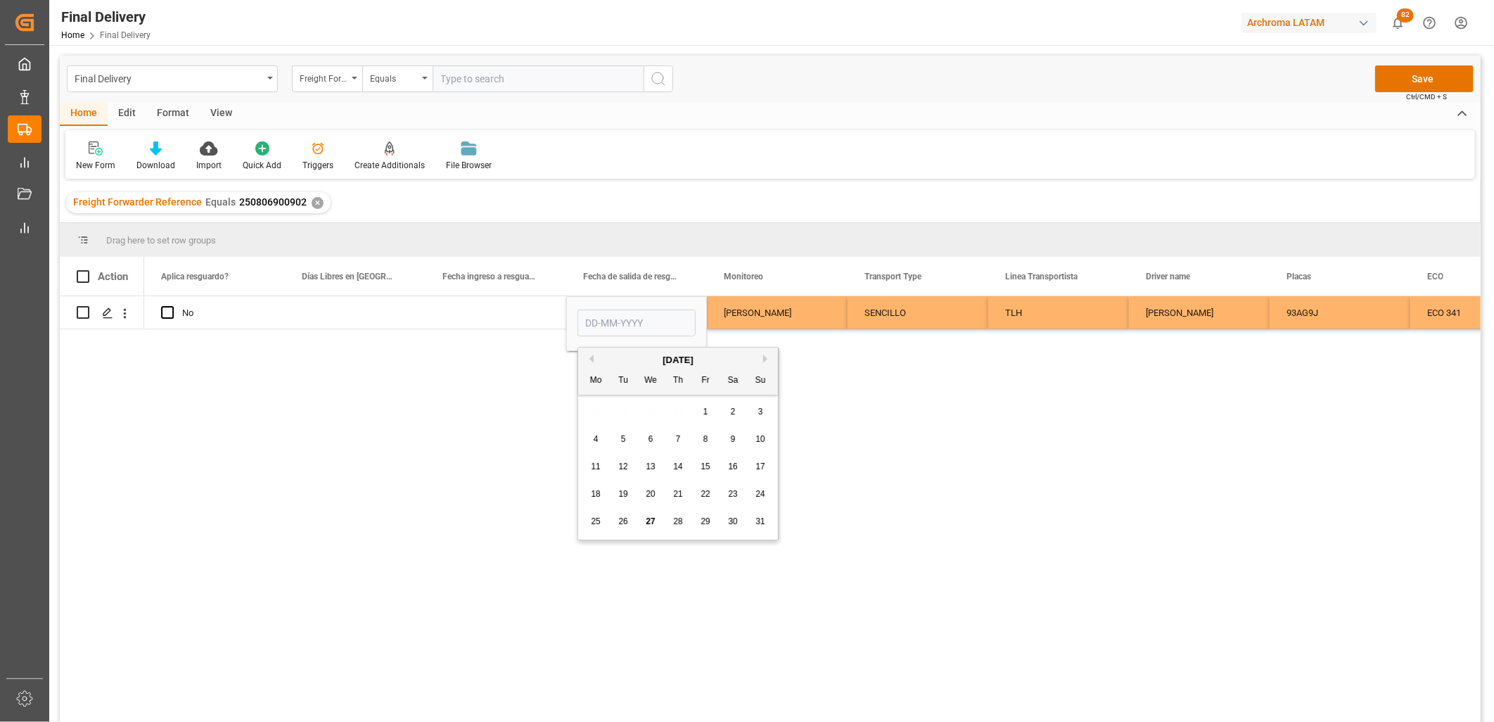
click at [648, 516] on span "27" at bounding box center [650, 521] width 9 height 10
type input "[DATE]"
drag, startPoint x: 659, startPoint y: 322, endPoint x: 580, endPoint y: 322, distance: 78.8
click at [580, 322] on input "[DATE]" at bounding box center [637, 323] width 118 height 27
click at [742, 318] on div "[PERSON_NAME]" at bounding box center [777, 313] width 107 height 32
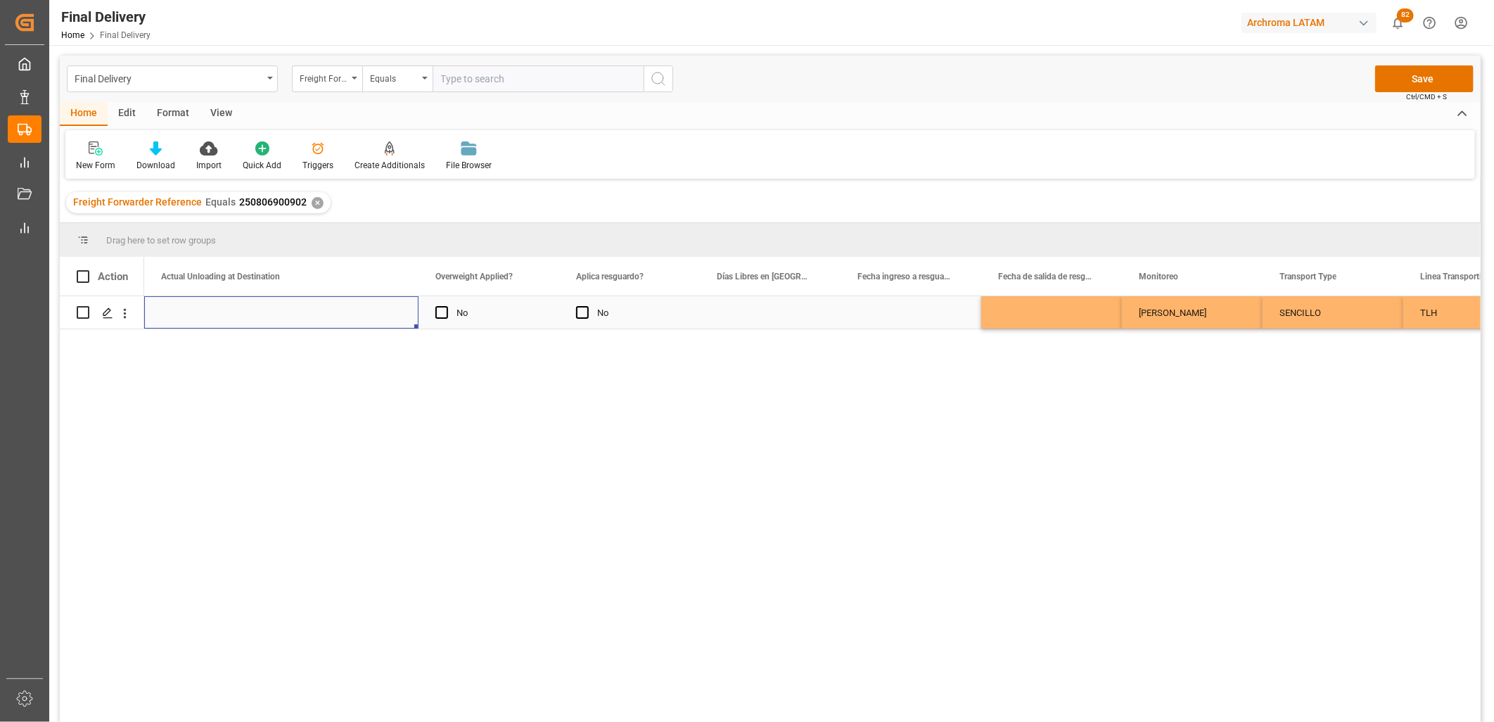
scroll to position [0, 2533]
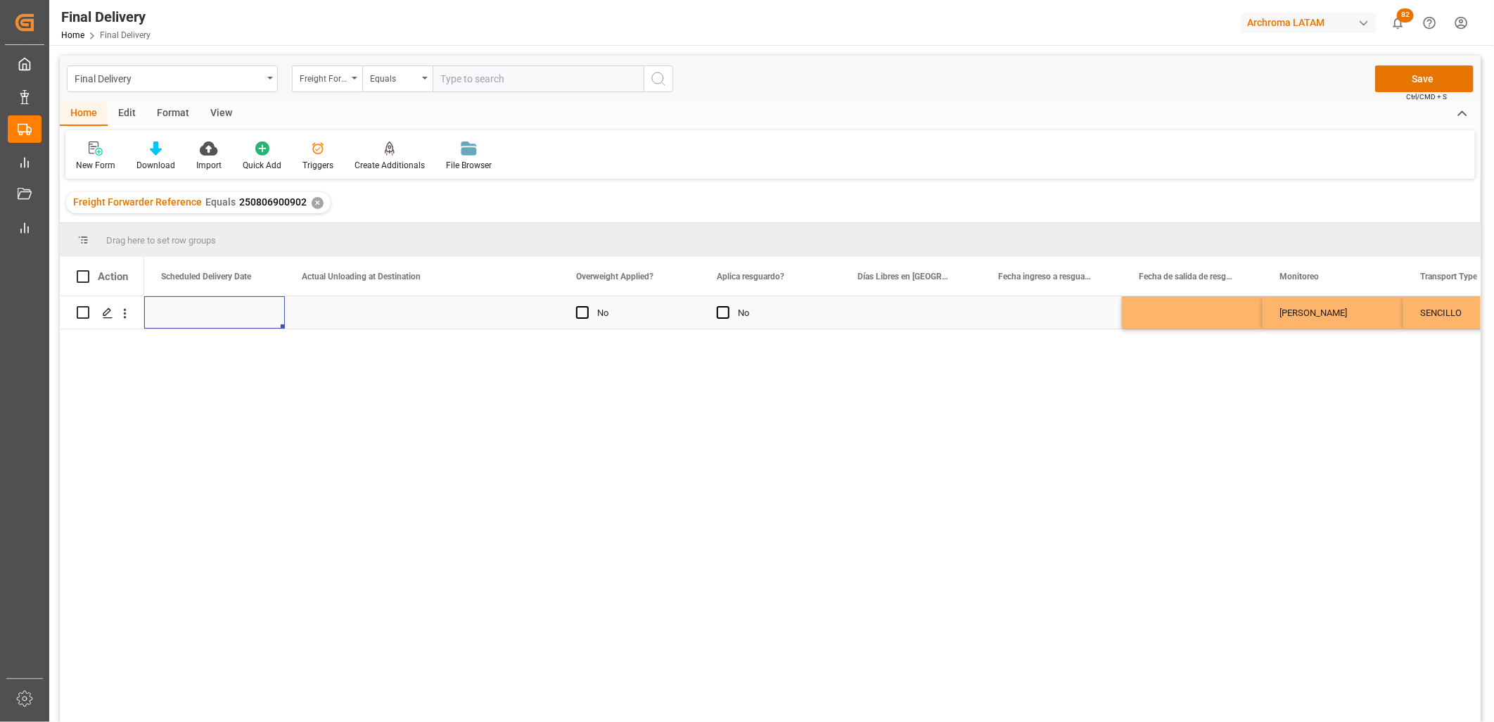
click at [403, 305] on div "Press SPACE to select this row." at bounding box center [422, 312] width 274 height 32
click at [402, 307] on div "Press SPACE to select this row." at bounding box center [422, 312] width 274 height 32
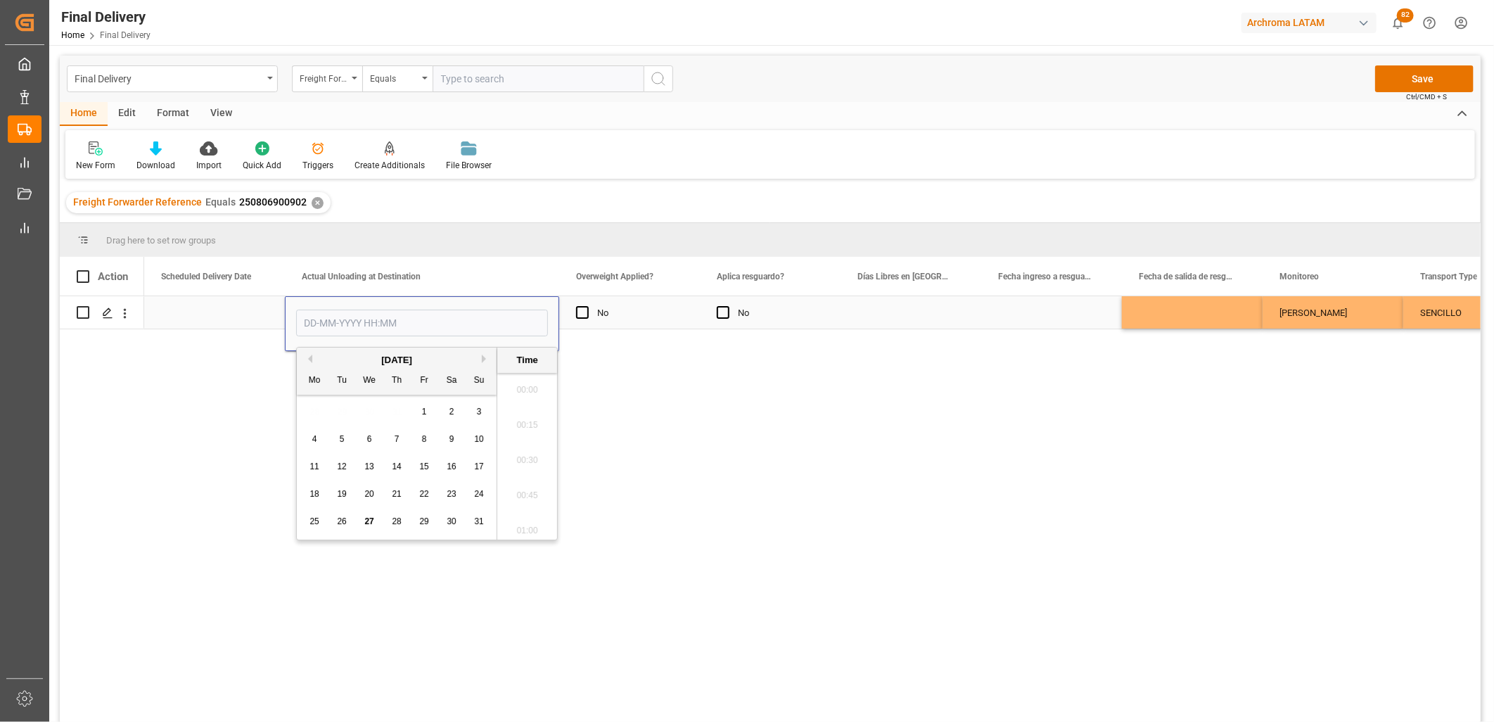
scroll to position [1728, 0]
drag, startPoint x: 368, startPoint y: 523, endPoint x: 395, endPoint y: 496, distance: 38.3
click at [367, 523] on span "27" at bounding box center [368, 521] width 9 height 10
click at [530, 452] on li "15:30" at bounding box center [527, 452] width 60 height 35
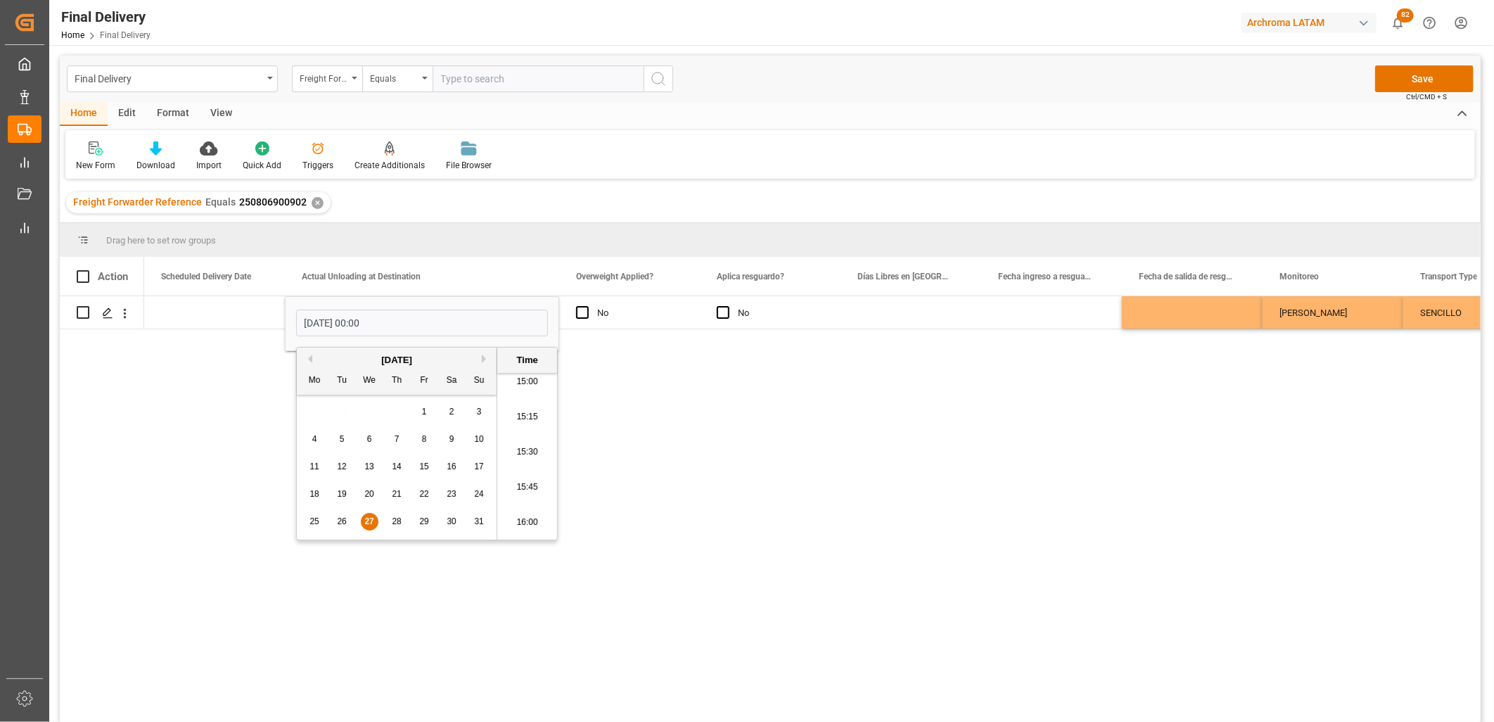
type input "[DATE] 15:30"
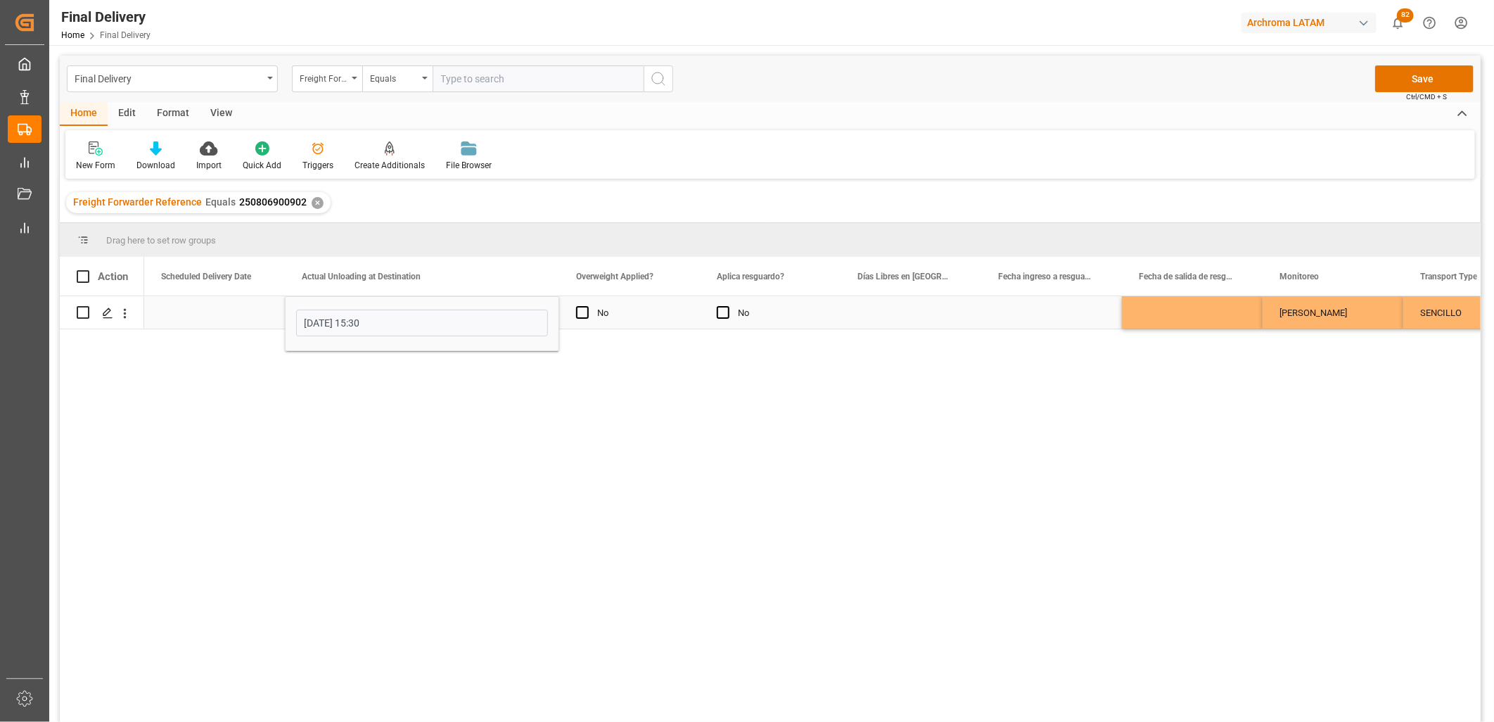
click at [876, 318] on div "Press SPACE to select this row." at bounding box center [911, 312] width 141 height 32
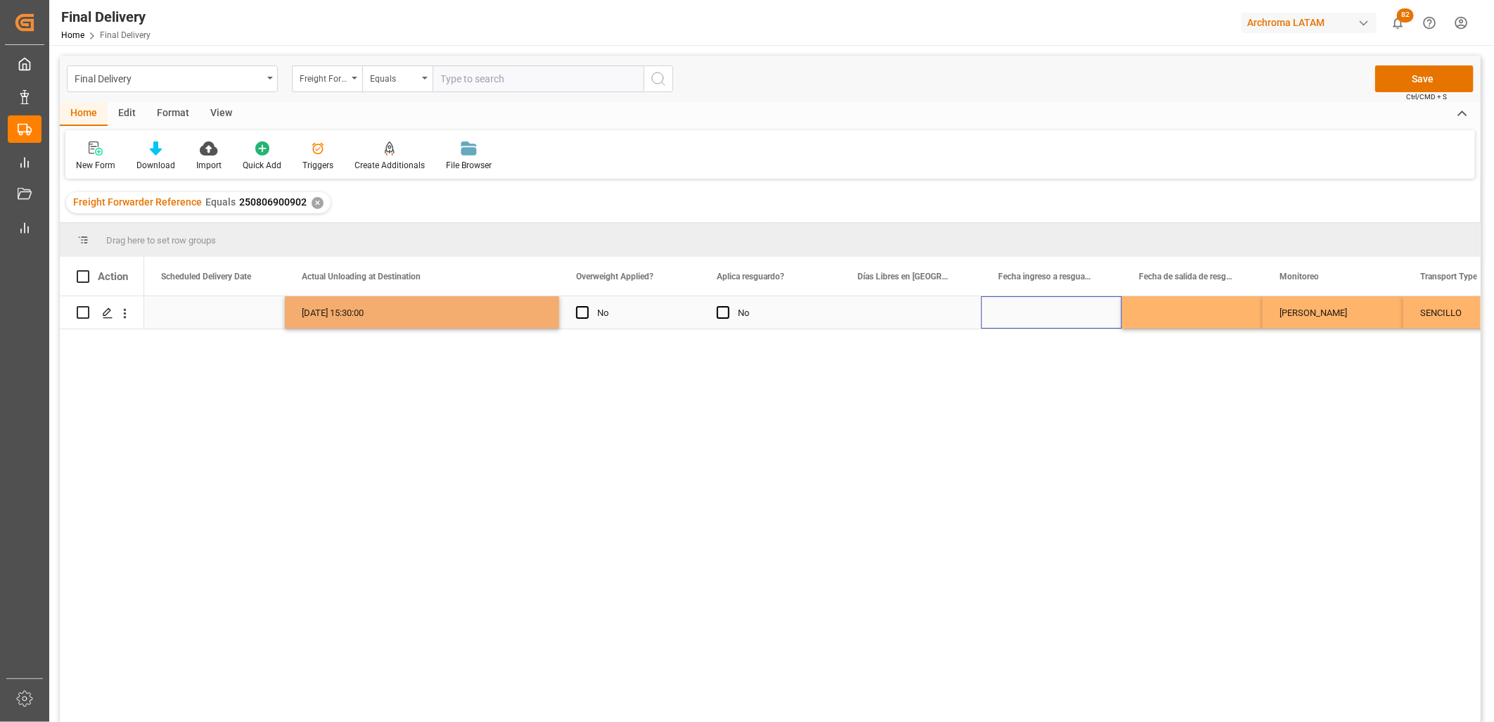
click at [1008, 318] on div "Press SPACE to select this row." at bounding box center [1051, 312] width 141 height 32
click at [1401, 78] on button "Save" at bounding box center [1424, 78] width 98 height 27
